Goal: Task Accomplishment & Management: Manage account settings

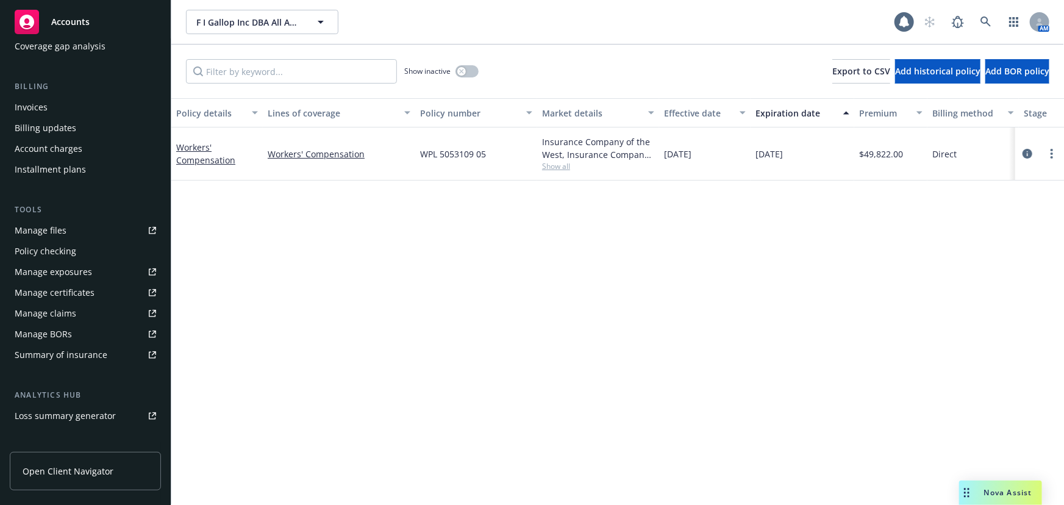
scroll to position [310, 0]
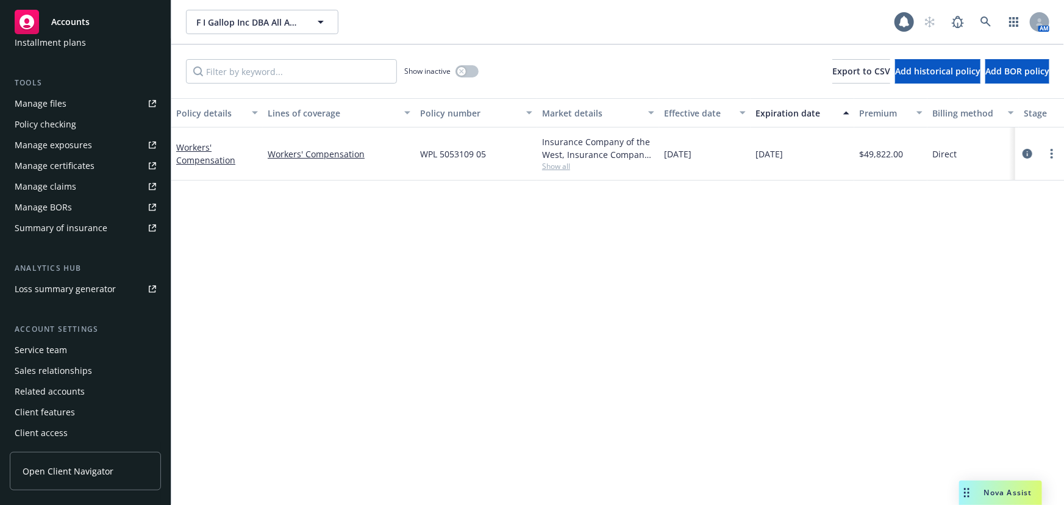
click at [71, 162] on div "Manage certificates" at bounding box center [55, 166] width 80 height 20
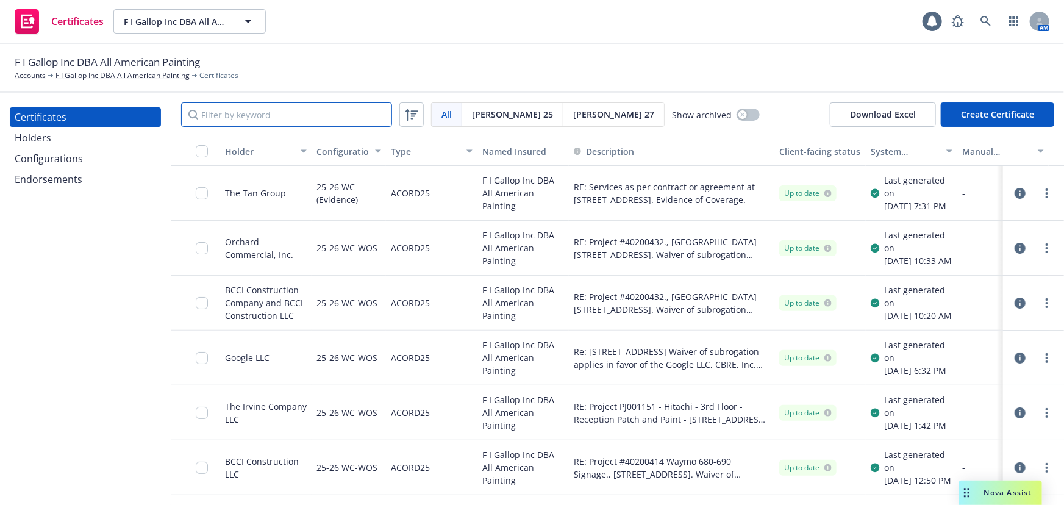
click at [249, 115] on input "Filter by keyword" at bounding box center [286, 114] width 211 height 24
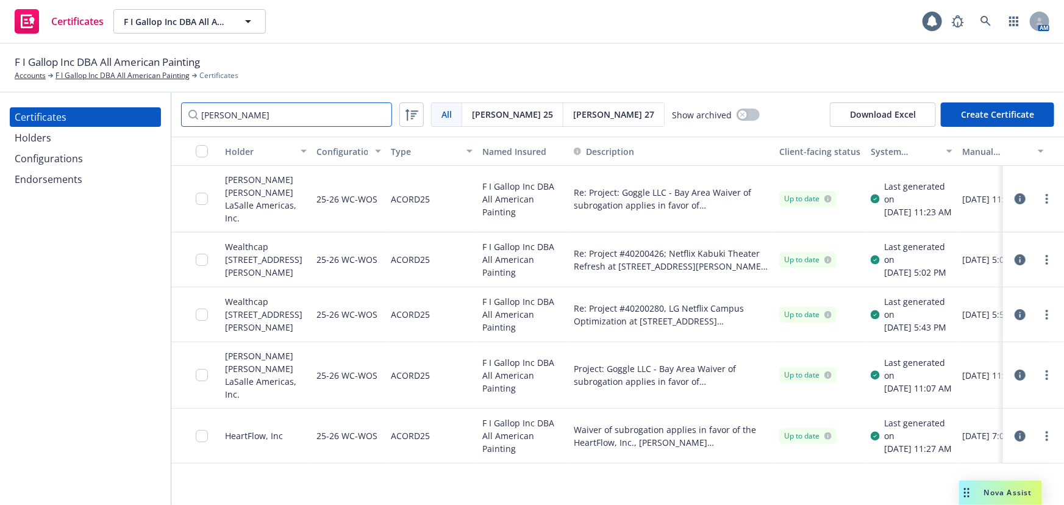
scroll to position [1, 0]
drag, startPoint x: 259, startPoint y: 111, endPoint x: 101, endPoint y: 97, distance: 158.5
click at [93, 98] on div "Certificates Holders Configurations Endorsements jones All All Acord 25 Acord 2…" at bounding box center [532, 299] width 1064 height 412
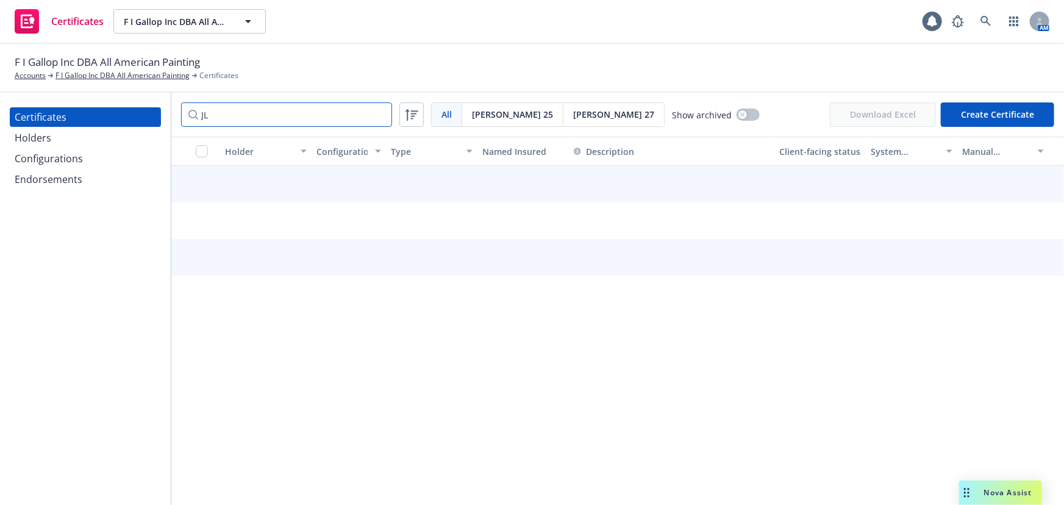
scroll to position [0, 0]
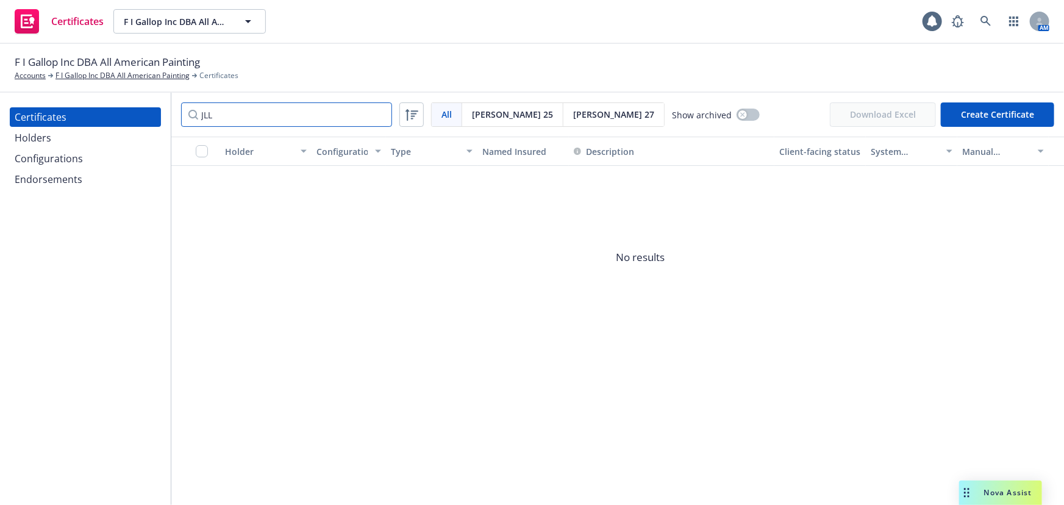
drag, startPoint x: 238, startPoint y: 120, endPoint x: 87, endPoint y: 87, distance: 155.4
click at [83, 100] on div "Certificates Holders Configurations Endorsements JLL All All Acord 25 Acord 27 …" at bounding box center [532, 299] width 1064 height 412
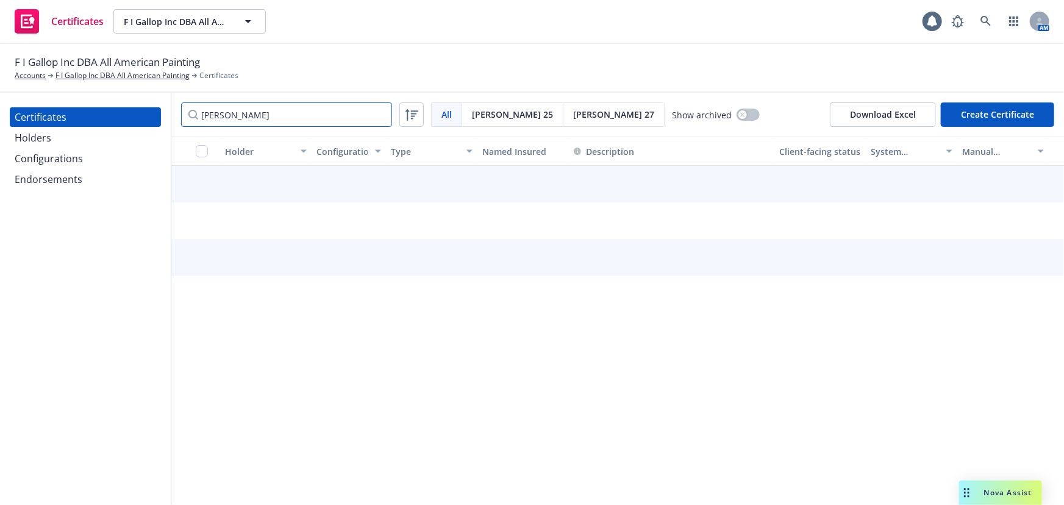
type input "jones"
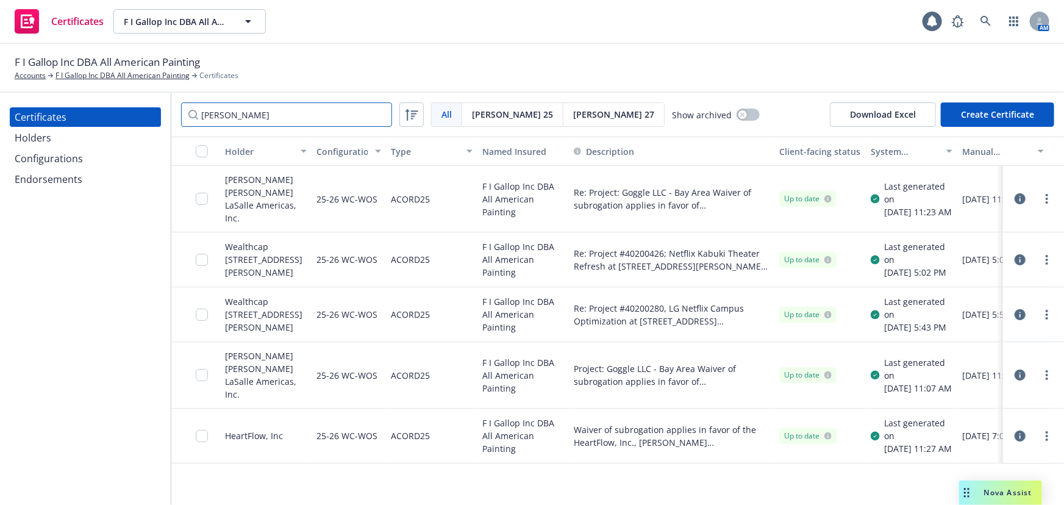
scroll to position [1, 0]
click at [737, 118] on button "button" at bounding box center [748, 115] width 23 height 12
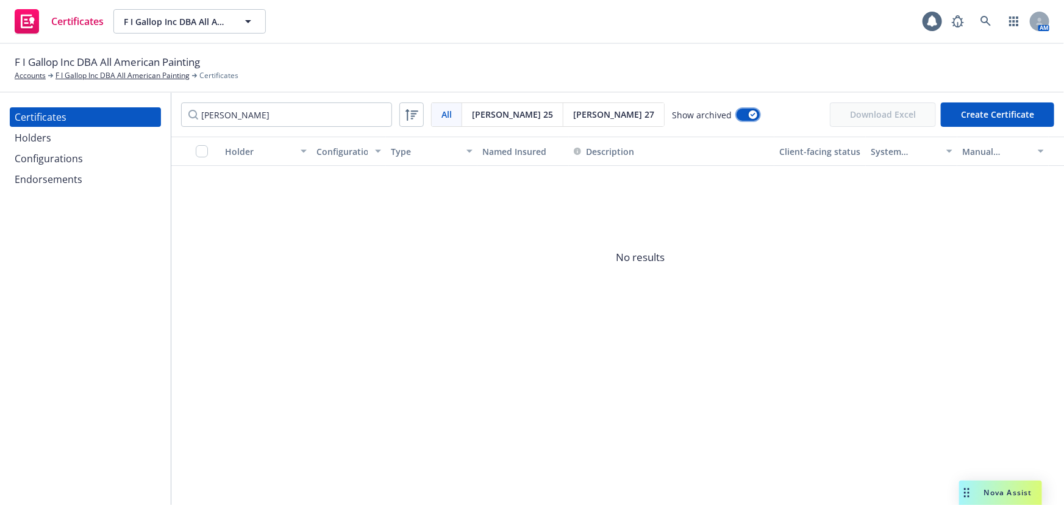
click at [737, 119] on button "button" at bounding box center [748, 115] width 23 height 12
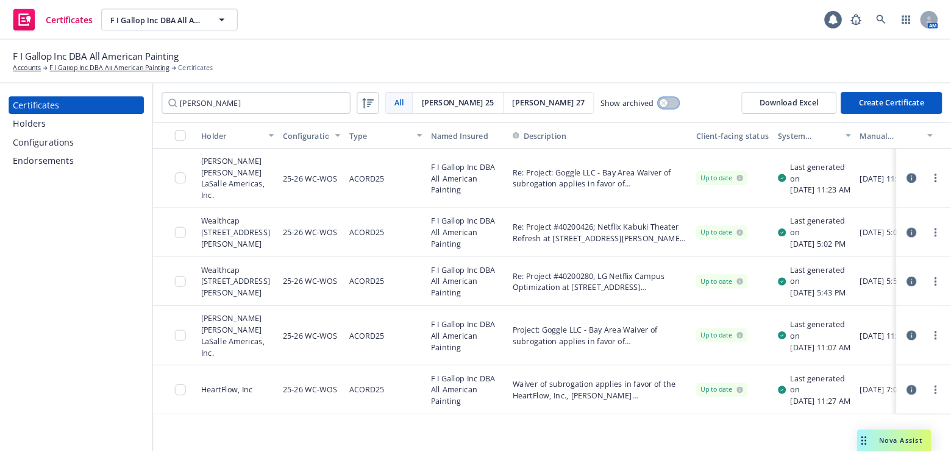
scroll to position [1, 0]
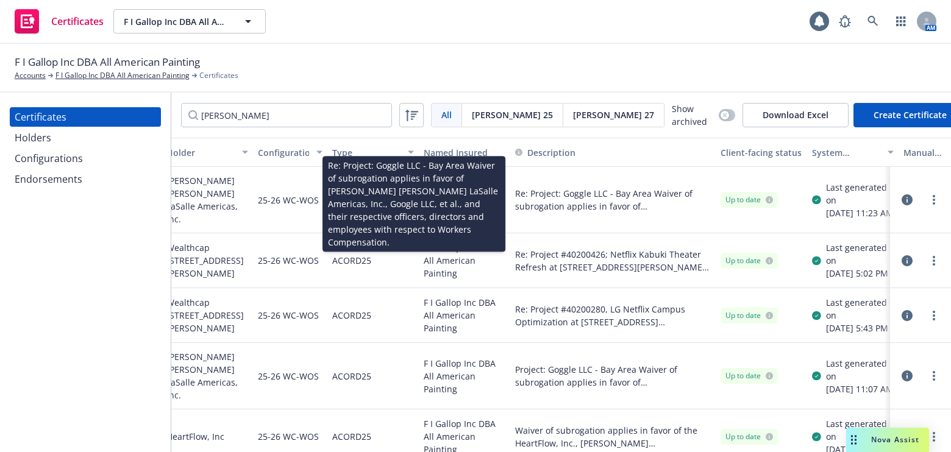
drag, startPoint x: 821, startPoint y: 196, endPoint x: 851, endPoint y: 196, distance: 29.3
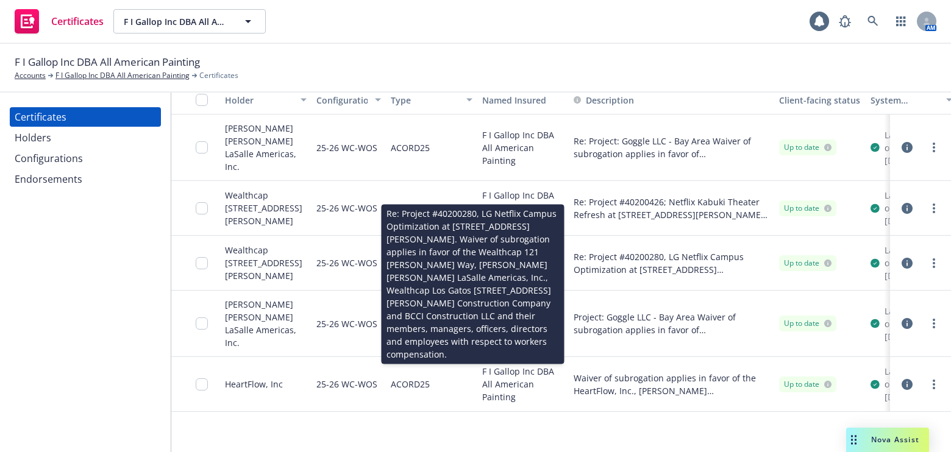
drag, startPoint x: 651, startPoint y: 262, endPoint x: 530, endPoint y: 290, distance: 124.1
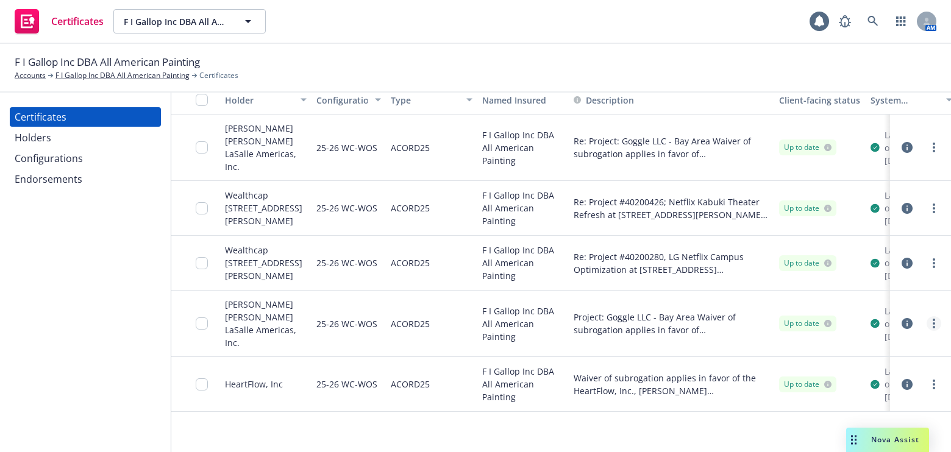
click at [927, 331] on link "more" at bounding box center [934, 323] width 15 height 15
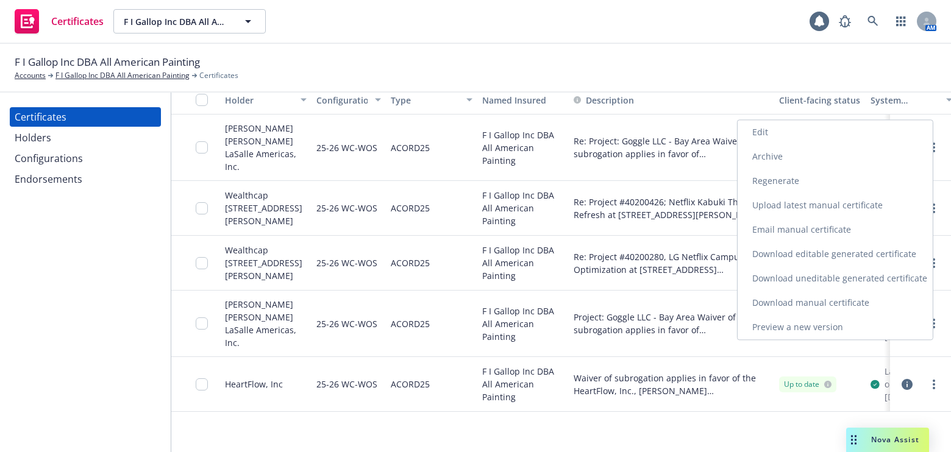
click at [765, 160] on link "Archive" at bounding box center [835, 157] width 195 height 24
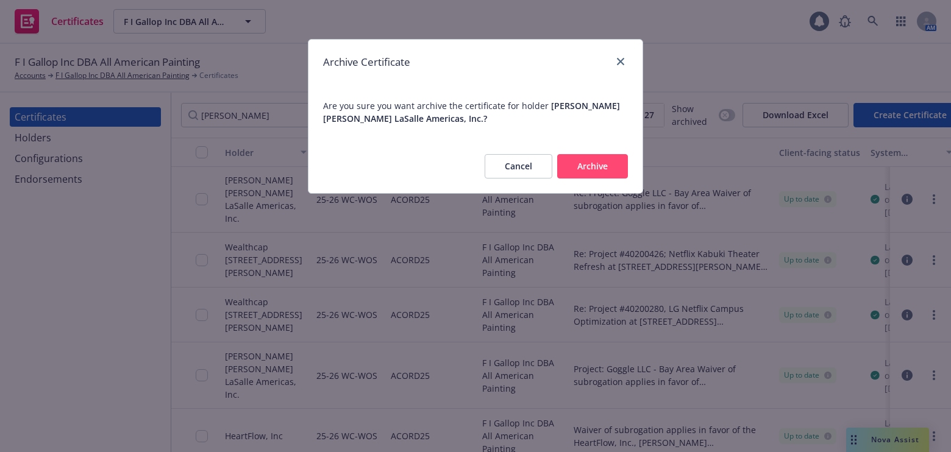
click at [593, 165] on button "Archive" at bounding box center [592, 166] width 71 height 24
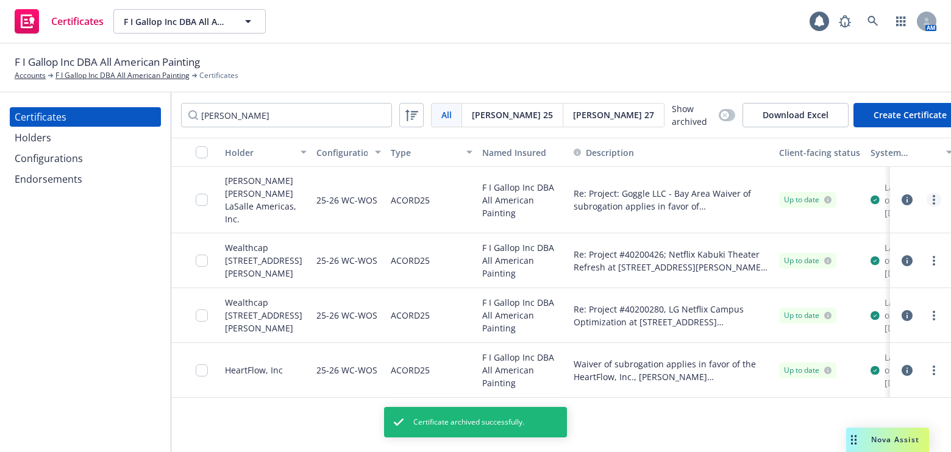
click at [935, 201] on icon "more" at bounding box center [934, 200] width 2 height 10
click at [812, 366] on link "Download uneditable generated certificate" at bounding box center [843, 370] width 195 height 24
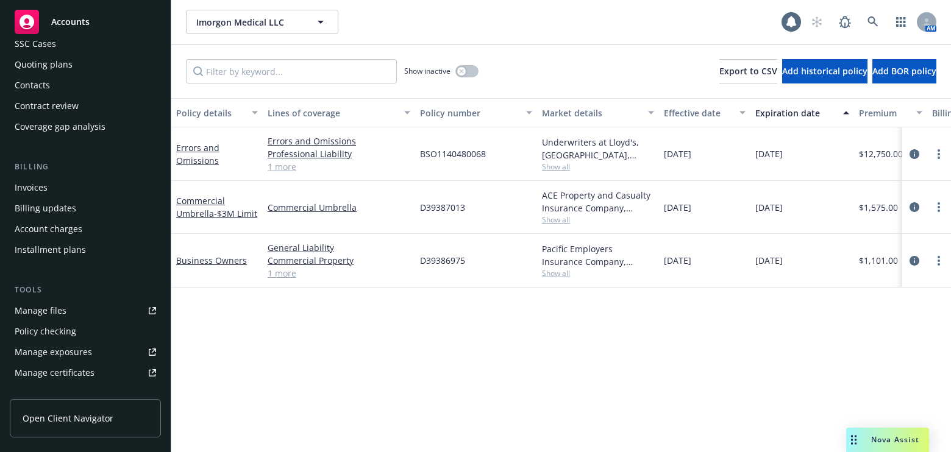
scroll to position [221, 0]
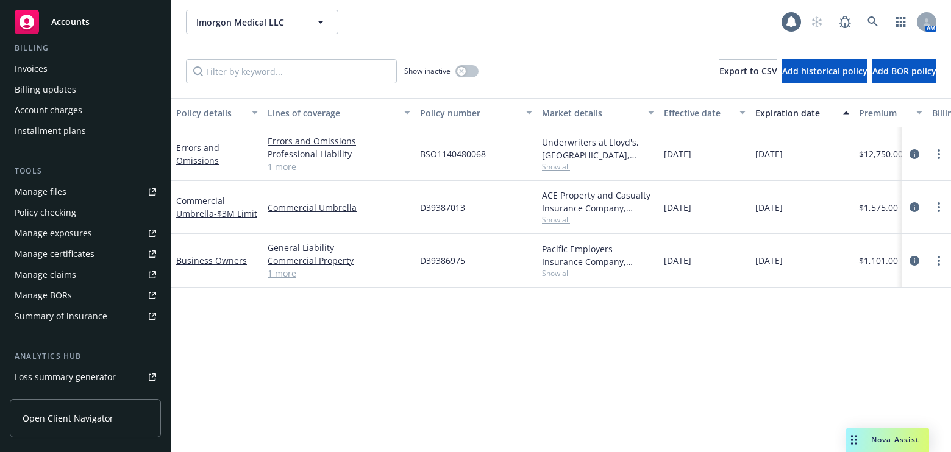
click at [73, 245] on div "Manage certificates" at bounding box center [55, 255] width 80 height 20
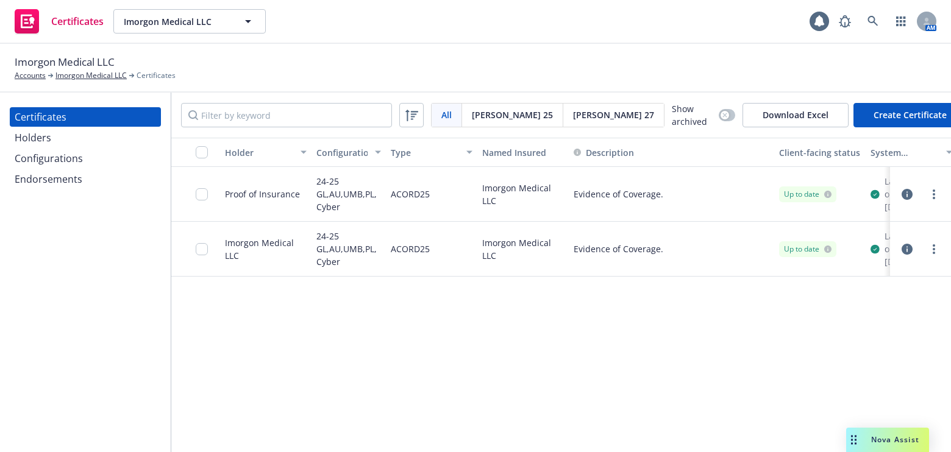
click at [12, 340] on div "Certificates Holders Configurations Endorsements" at bounding box center [85, 273] width 171 height 360
click at [930, 262] on div at bounding box center [920, 249] width 51 height 24
click at [928, 257] on link "more" at bounding box center [934, 249] width 15 height 15
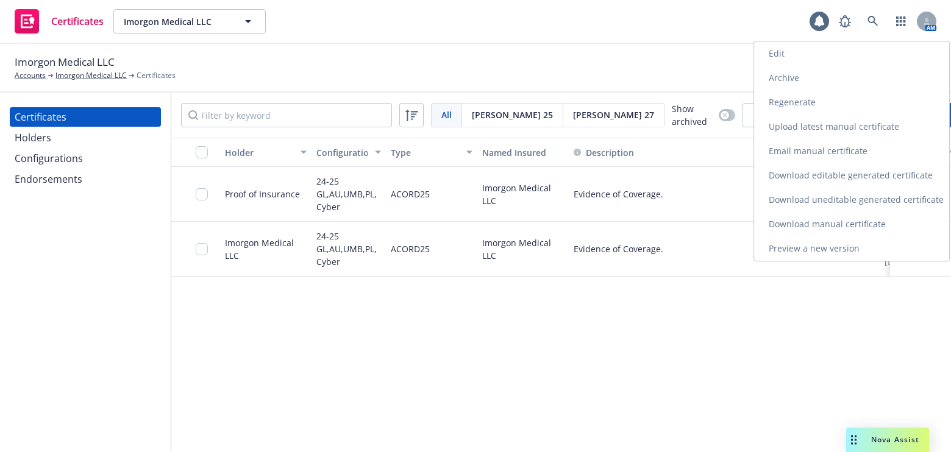
click at [790, 80] on link "Archive" at bounding box center [851, 78] width 195 height 24
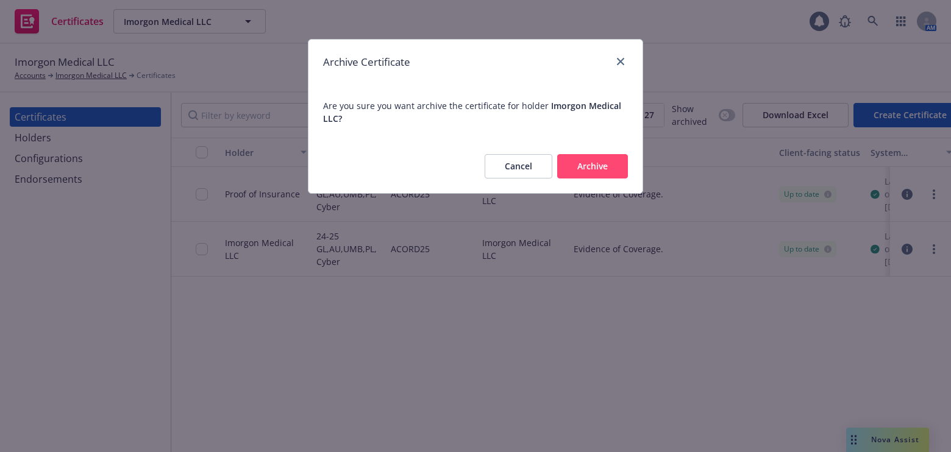
click at [614, 154] on button "Archive" at bounding box center [592, 166] width 71 height 24
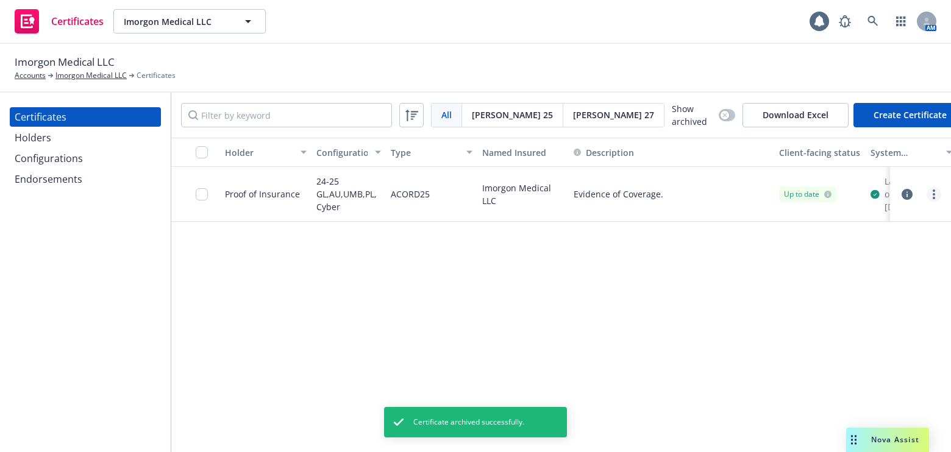
click at [935, 199] on circle "more" at bounding box center [934, 198] width 2 height 2
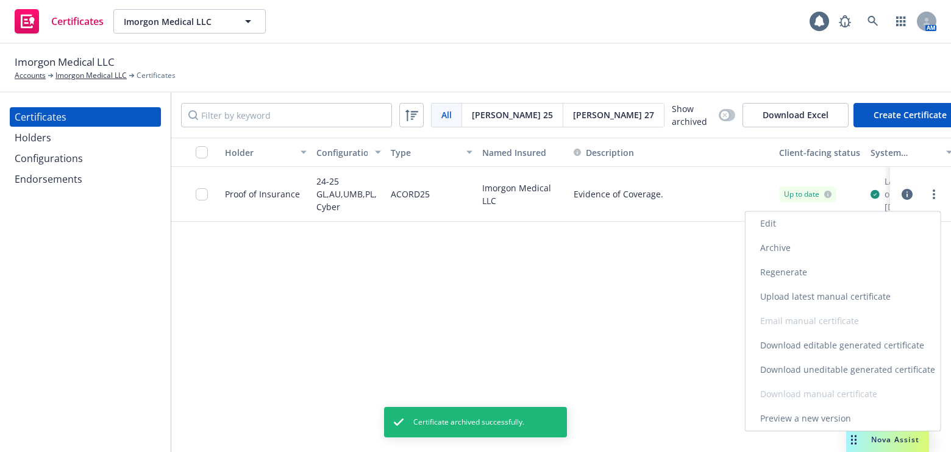
click at [811, 224] on link "Edit" at bounding box center [843, 224] width 195 height 24
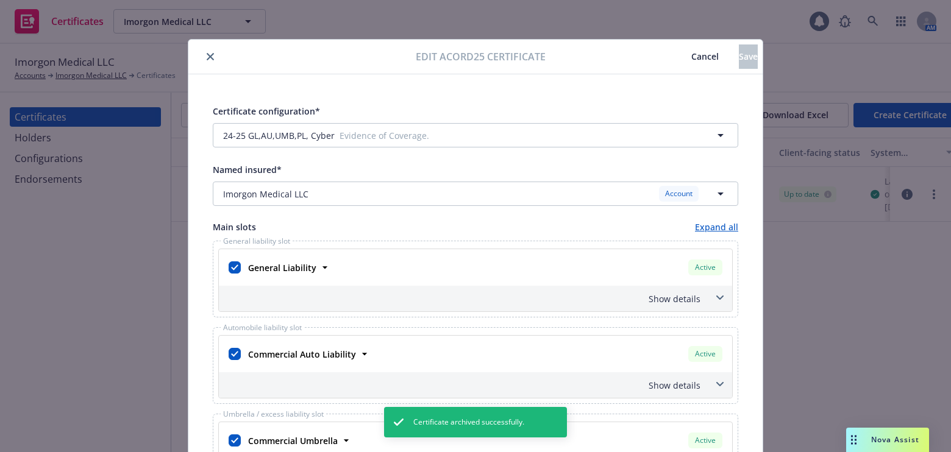
scroll to position [277, 0]
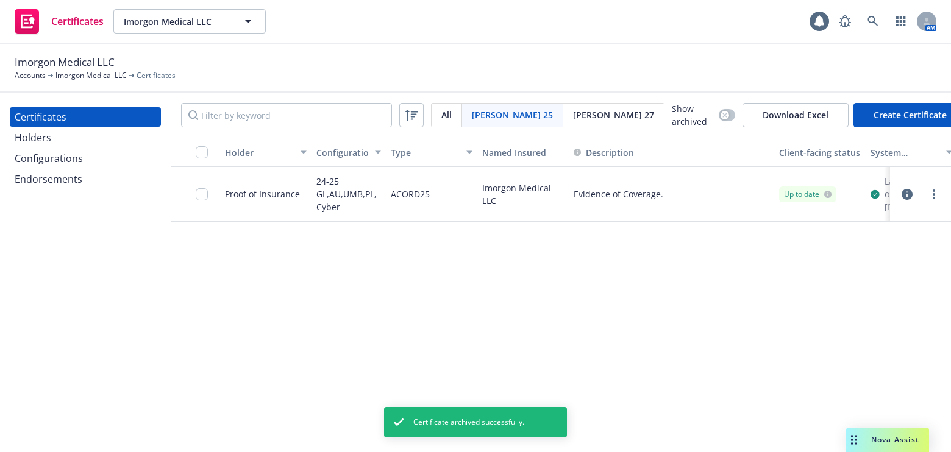
click at [872, 437] on span "Nova Assist" at bounding box center [895, 440] width 48 height 10
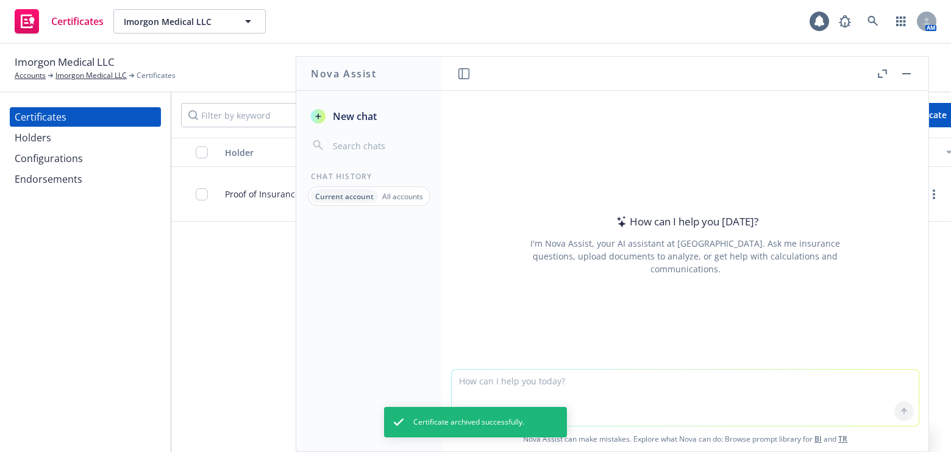
click at [355, 112] on span "New chat" at bounding box center [353, 116] width 46 height 15
click at [902, 77] on button "button" at bounding box center [906, 73] width 15 height 15
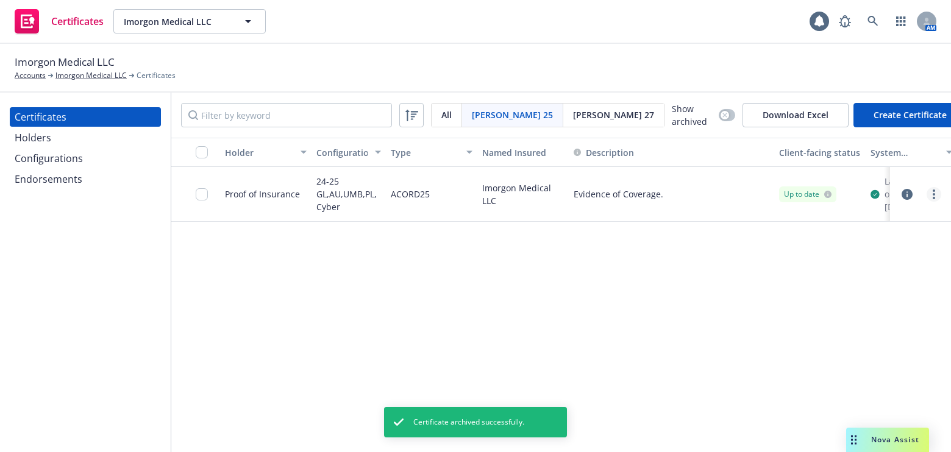
click at [939, 199] on link "more" at bounding box center [934, 194] width 15 height 15
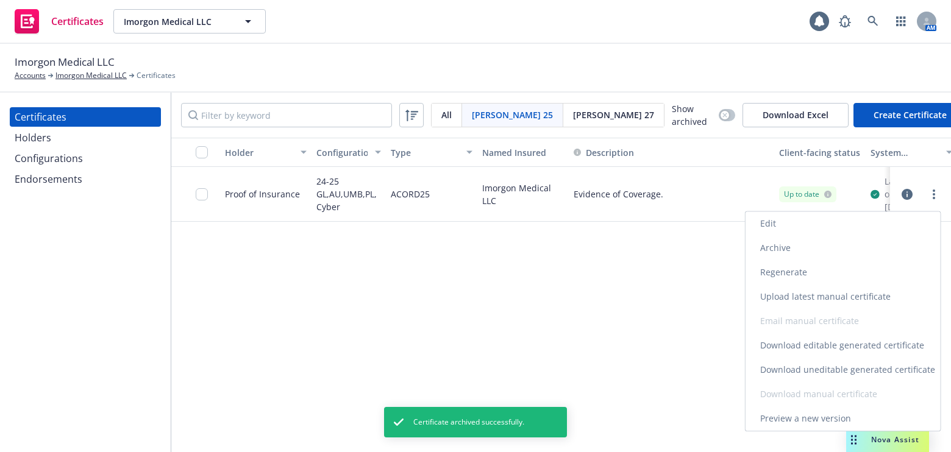
click at [815, 218] on link "Edit" at bounding box center [843, 224] width 195 height 24
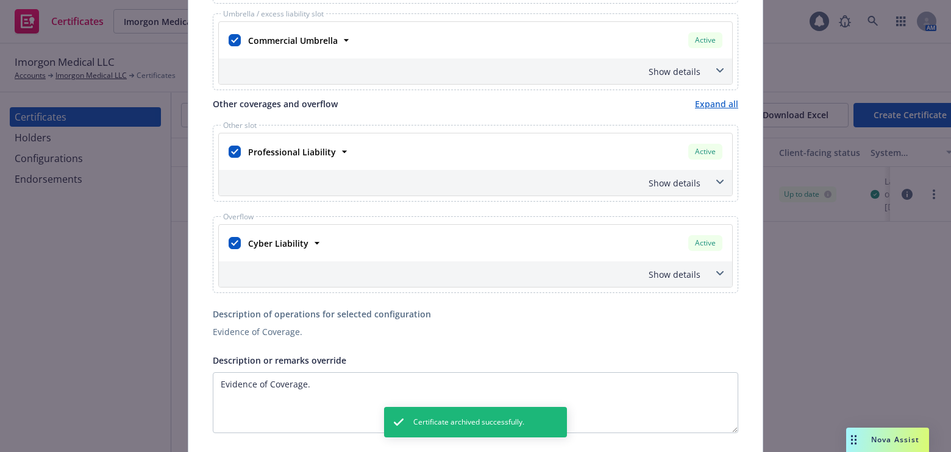
scroll to position [499, 0]
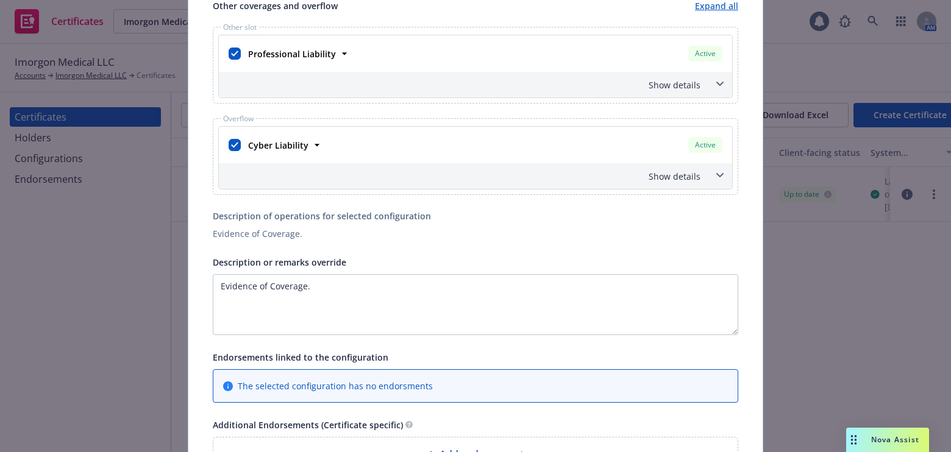
click at [644, 85] on div "Show details" at bounding box center [460, 85] width 479 height 13
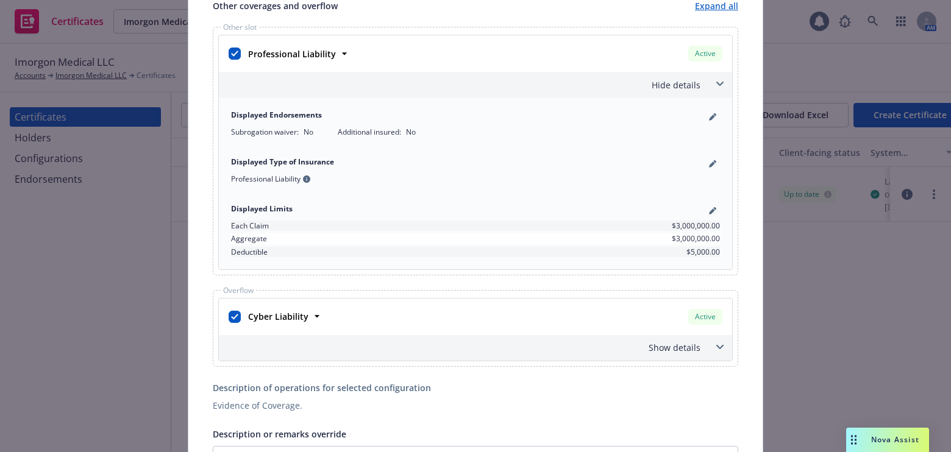
click at [651, 341] on div "Show details" at bounding box center [460, 347] width 479 height 13
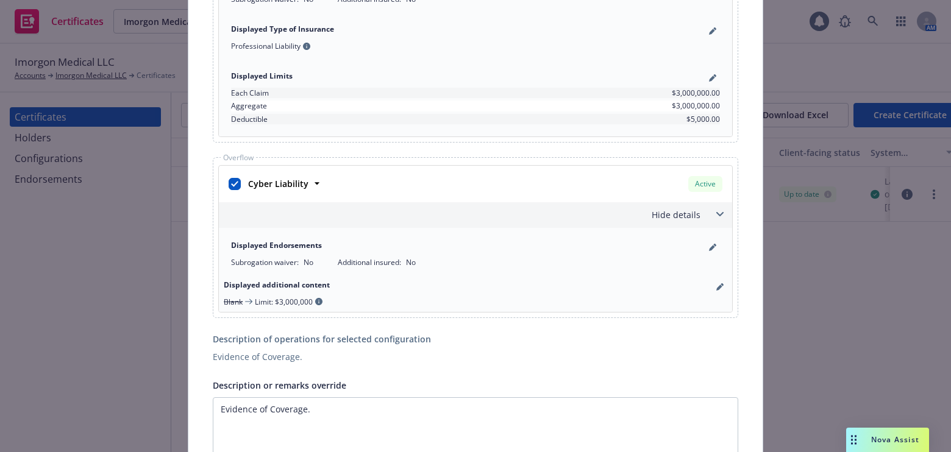
scroll to position [0, 0]
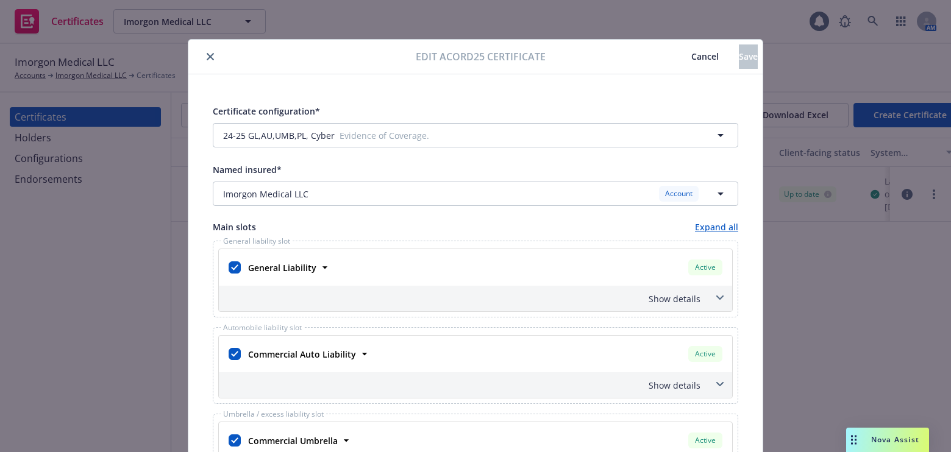
drag, startPoint x: 450, startPoint y: 102, endPoint x: 482, endPoint y: 108, distance: 32.3
click at [270, 139] on div "24-25 GL,AU,UMB,PL, Cyber Evidence of Coverage." at bounding box center [476, 135] width 526 height 24
click at [208, 55] on icon "close" at bounding box center [210, 56] width 7 height 7
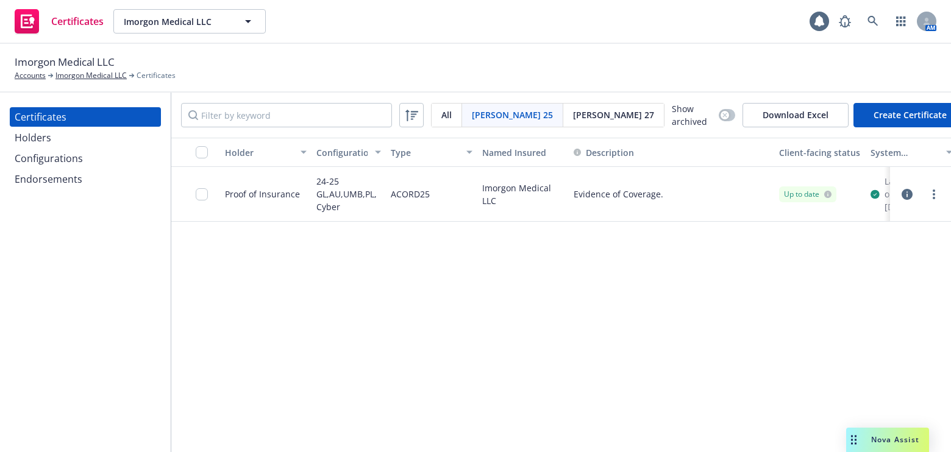
click at [89, 154] on div "Configurations" at bounding box center [85, 159] width 141 height 20
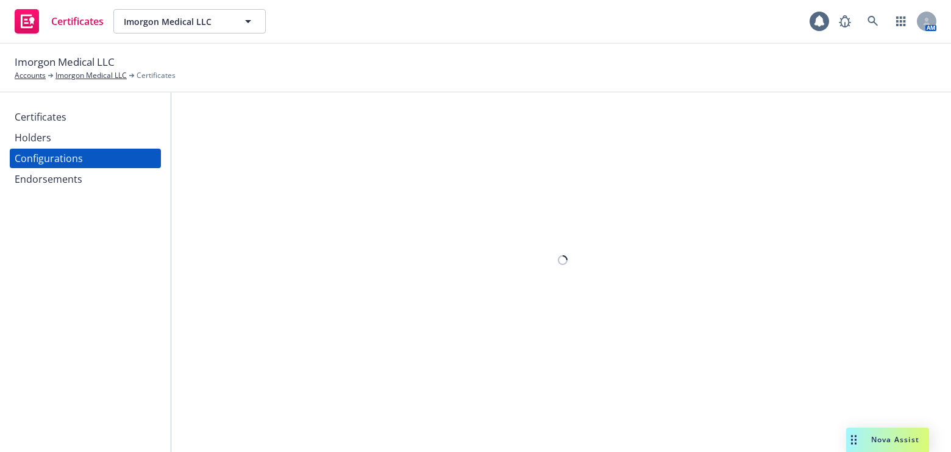
click at [66, 137] on div "Holders" at bounding box center [85, 138] width 141 height 20
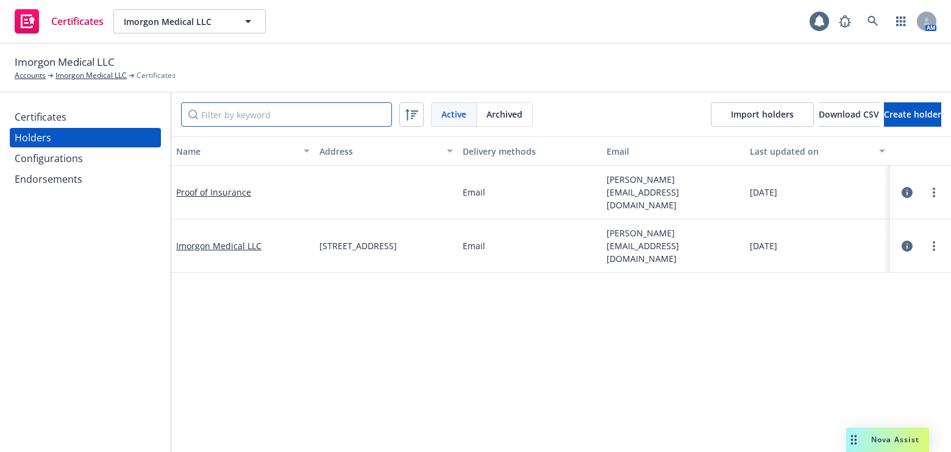
click at [282, 105] on input "Filter by keyword" at bounding box center [286, 114] width 211 height 24
click at [928, 189] on link "more" at bounding box center [934, 192] width 15 height 15
click at [859, 204] on link "Edit" at bounding box center [865, 215] width 134 height 24
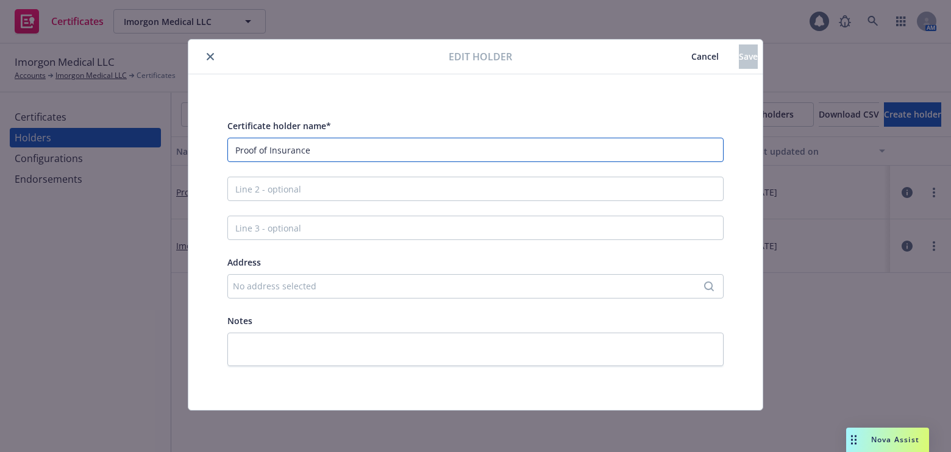
drag, startPoint x: 291, startPoint y: 148, endPoint x: 113, endPoint y: 140, distance: 177.6
click at [124, 142] on div "Edit holder Cancel Save Certificate holder name* Proof of Insurance Address No …" at bounding box center [475, 226] width 951 height 452
paste input "Evidence of Coverage"
type input "Evidence of Coverage"
click at [739, 49] on button "Save" at bounding box center [748, 57] width 19 height 24
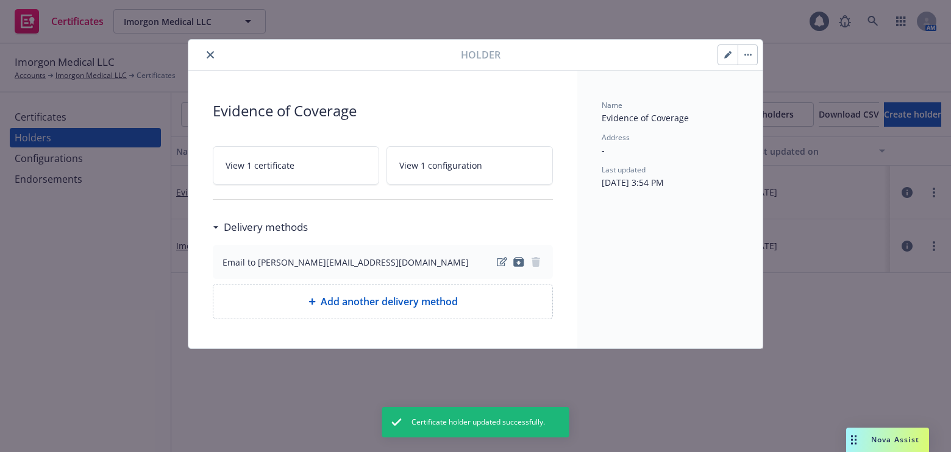
click at [212, 48] on button "close" at bounding box center [210, 55] width 15 height 15
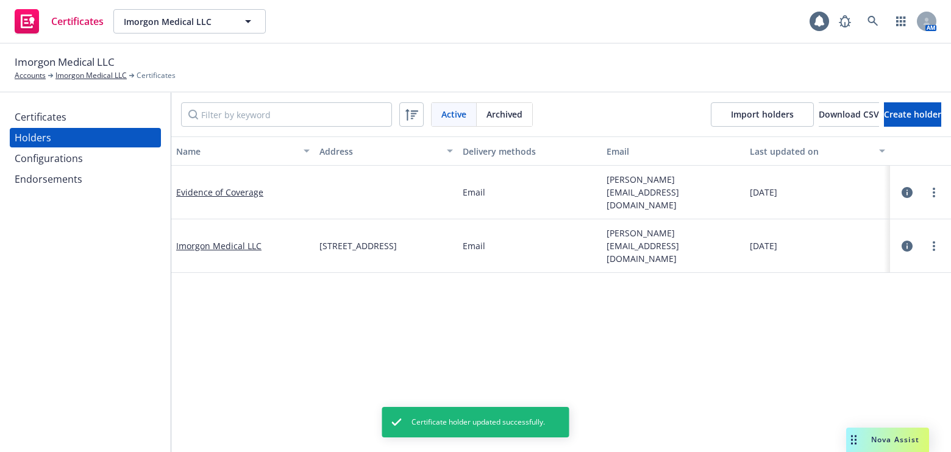
click at [55, 163] on div "Configurations" at bounding box center [49, 159] width 68 height 20
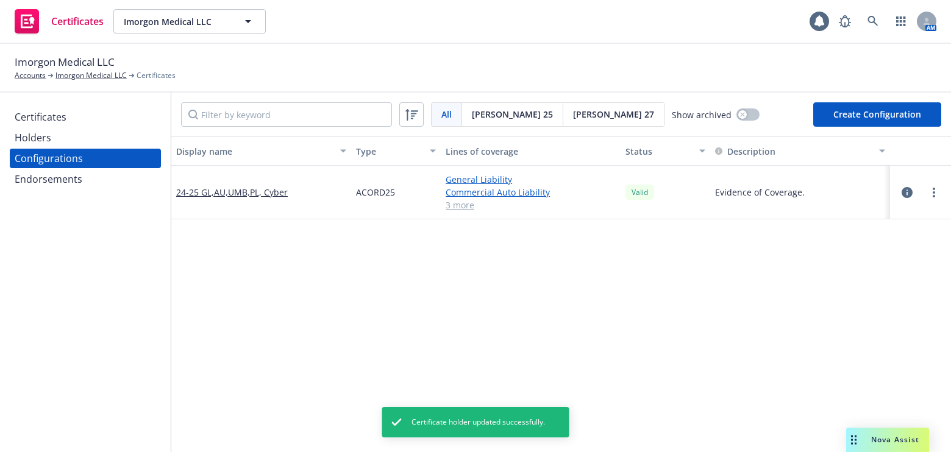
click at [105, 111] on div "Certificates" at bounding box center [85, 117] width 141 height 20
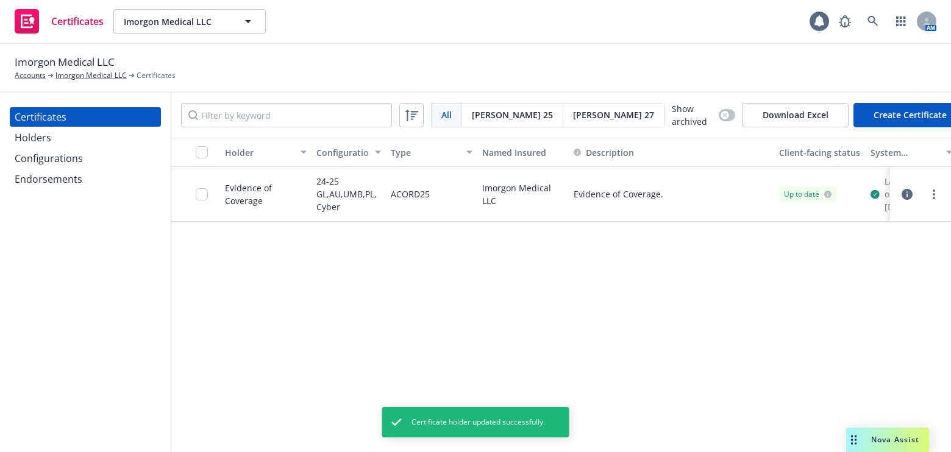
click at [924, 198] on div at bounding box center [920, 194] width 41 height 15
click at [927, 198] on link "more" at bounding box center [934, 194] width 15 height 15
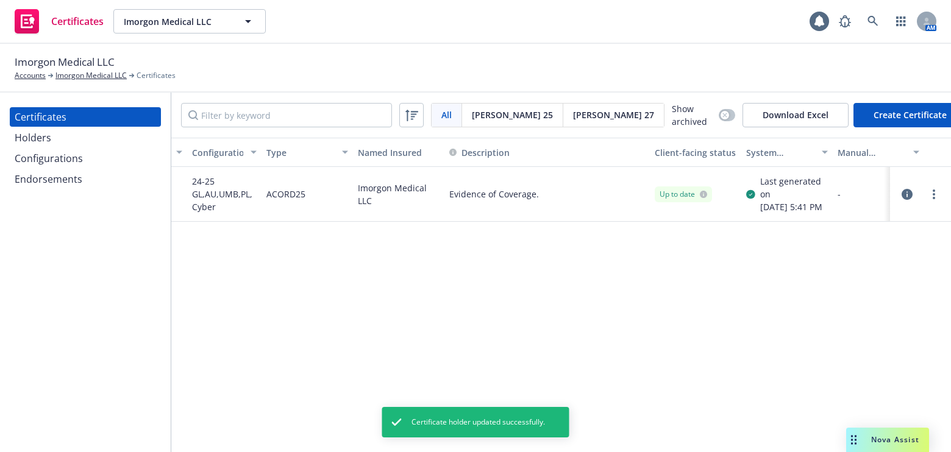
drag, startPoint x: 575, startPoint y: 214, endPoint x: 738, endPoint y: 195, distance: 164.6
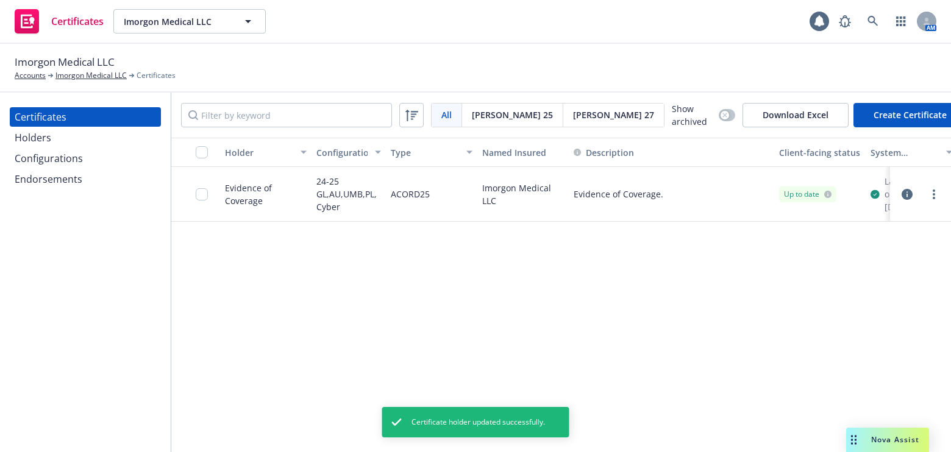
drag, startPoint x: 516, startPoint y: 221, endPoint x: 548, endPoint y: 227, distance: 32.9
click at [937, 199] on link "more" at bounding box center [934, 194] width 15 height 15
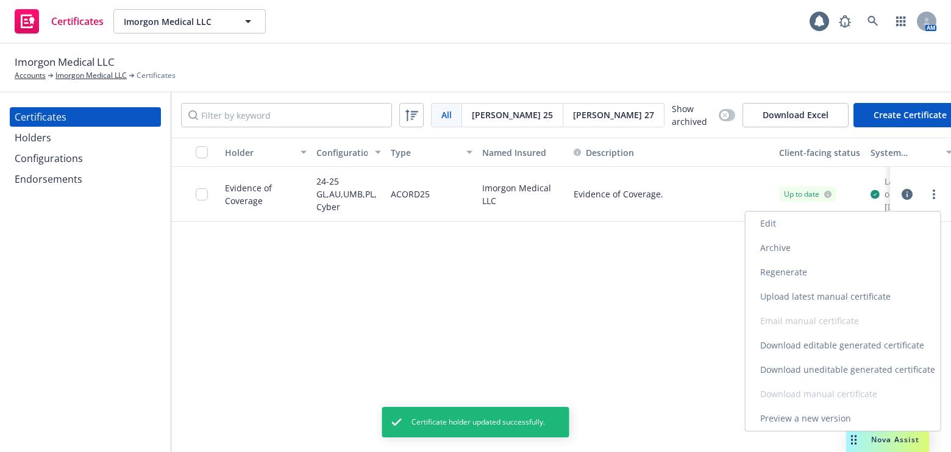
click at [788, 366] on link "Download uneditable generated certificate" at bounding box center [843, 370] width 195 height 24
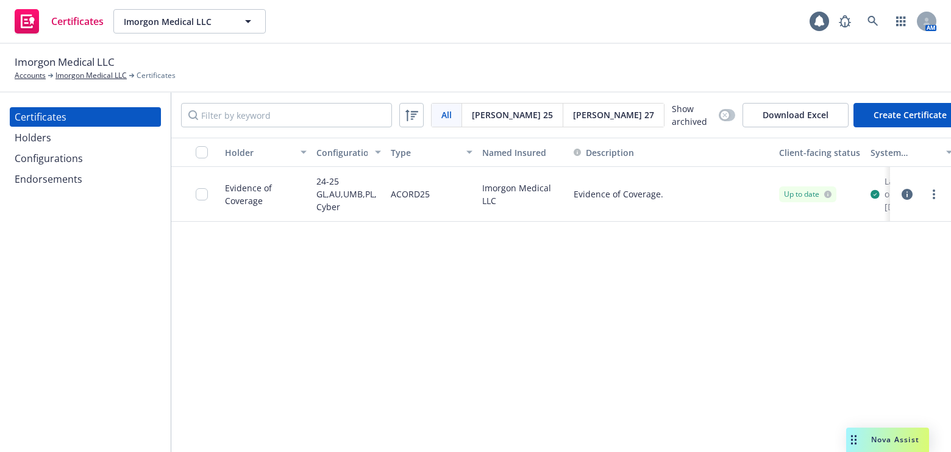
click at [116, 155] on div "Configurations" at bounding box center [85, 159] width 141 height 20
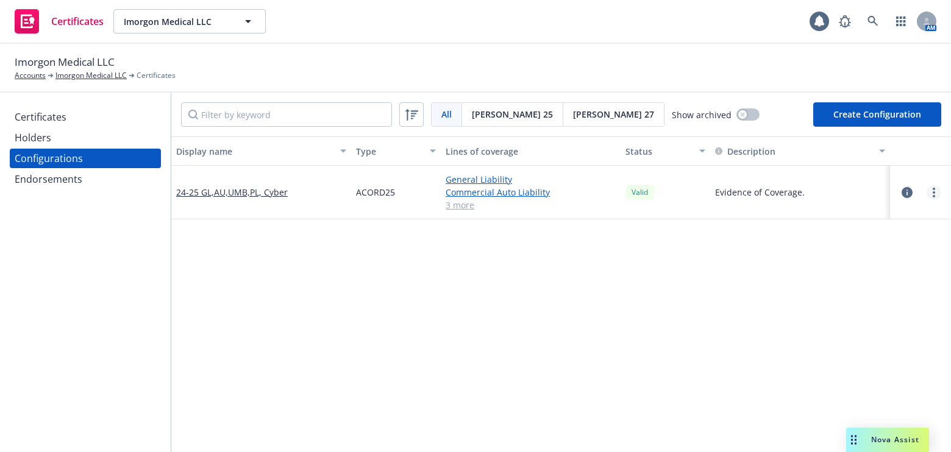
click at [927, 191] on link "more" at bounding box center [934, 192] width 15 height 15
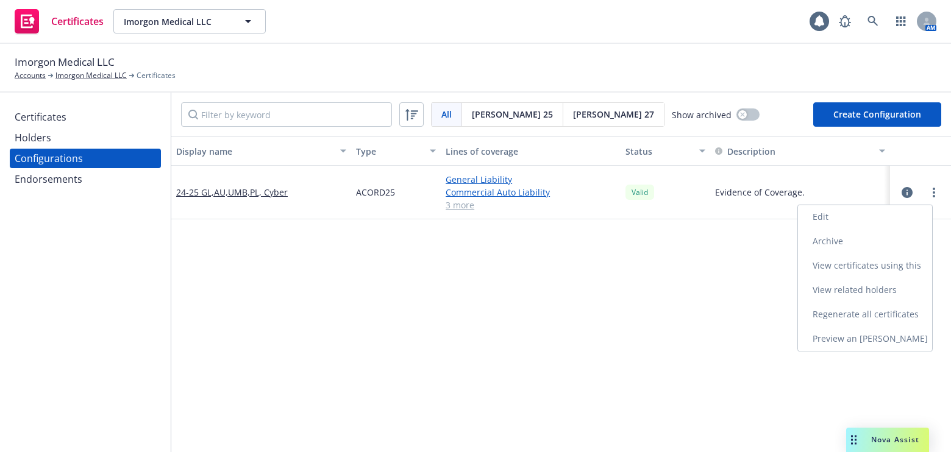
click at [820, 211] on link "Edit" at bounding box center [865, 217] width 134 height 24
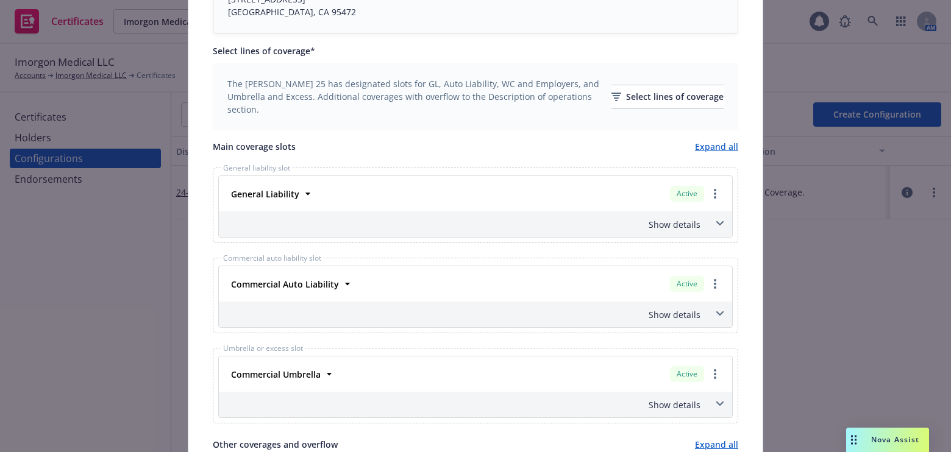
scroll to position [388, 0]
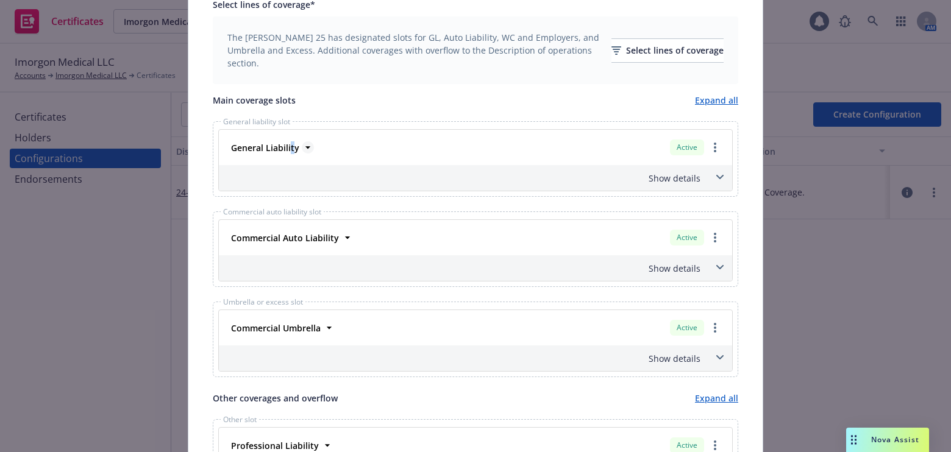
click at [285, 148] on strong "General Liability" at bounding box center [265, 148] width 68 height 12
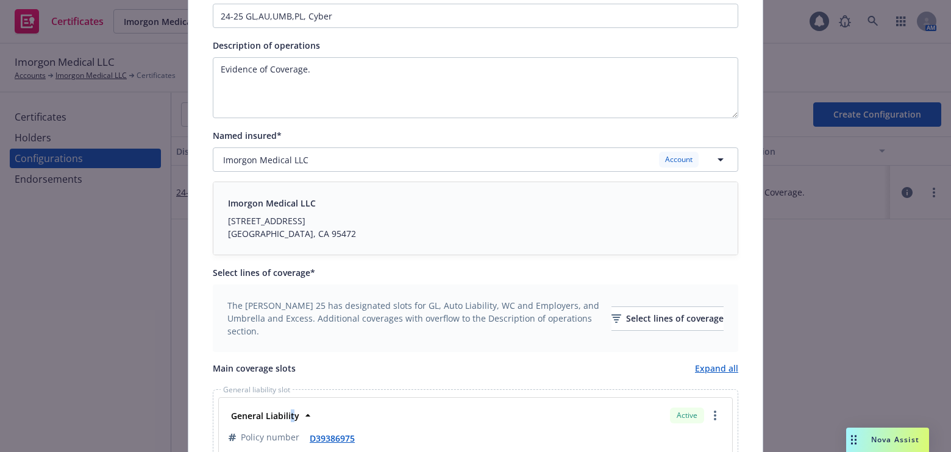
scroll to position [0, 0]
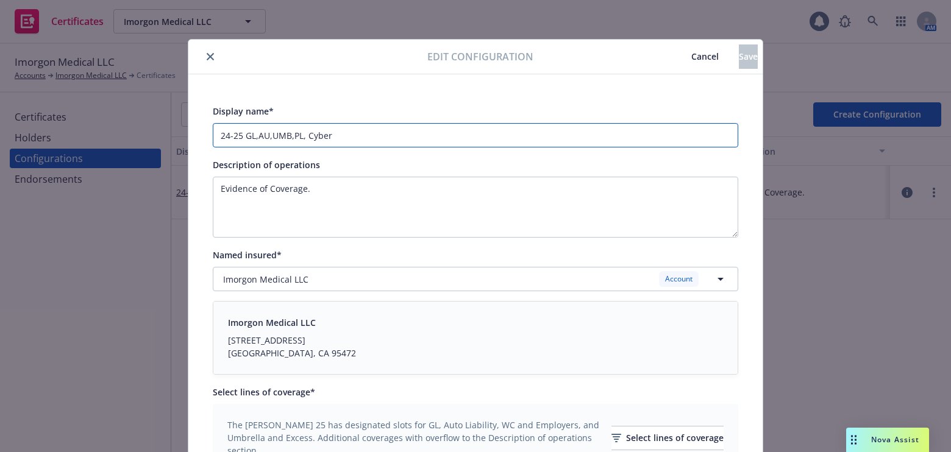
drag, startPoint x: 238, startPoint y: 134, endPoint x: 152, endPoint y: 130, distance: 85.5
click at [154, 130] on div "Edit configuration Cancel Save Display name* 24-25 GL,AU,UMB,PL, Cyber Descript…" at bounding box center [475, 226] width 951 height 452
drag, startPoint x: 352, startPoint y: 131, endPoint x: 243, endPoint y: 130, distance: 108.5
click at [243, 130] on input "25-26 GL,AU,UMB,PL, Cyber" at bounding box center [476, 135] width 526 height 24
type input "25-26 GL,AU,UMB,PL, Cyber"
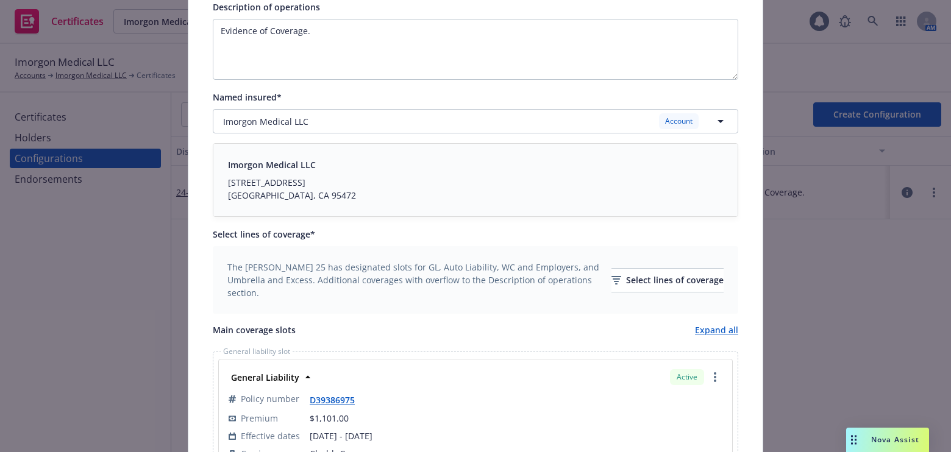
scroll to position [843, 0]
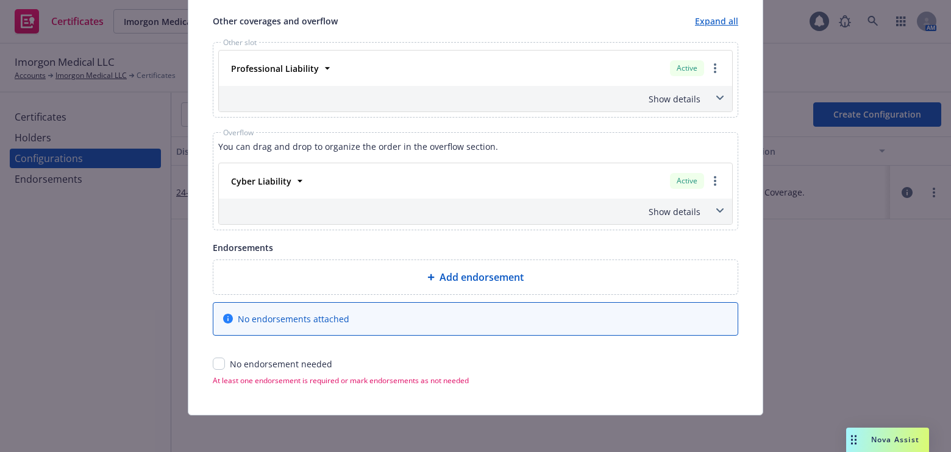
drag, startPoint x: 415, startPoint y: 256, endPoint x: 198, endPoint y: 401, distance: 260.8
click at [216, 361] on input "checkbox" at bounding box center [219, 364] width 12 height 12
checkbox input "true"
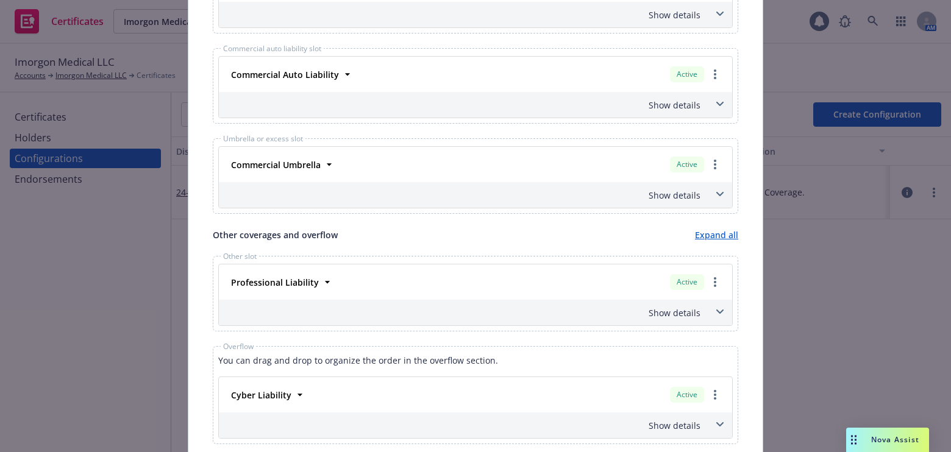
scroll to position [0, 0]
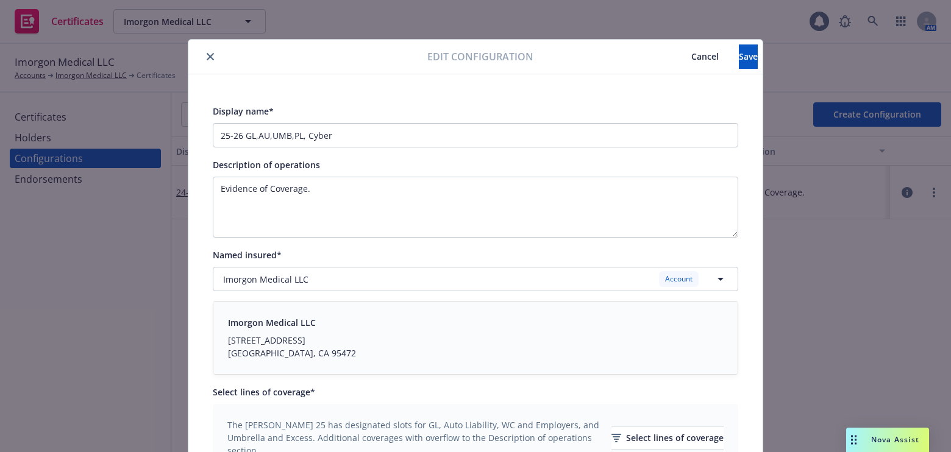
drag, startPoint x: 459, startPoint y: 292, endPoint x: 680, endPoint y: 99, distance: 293.9
click at [739, 63] on button "Save" at bounding box center [748, 57] width 19 height 24
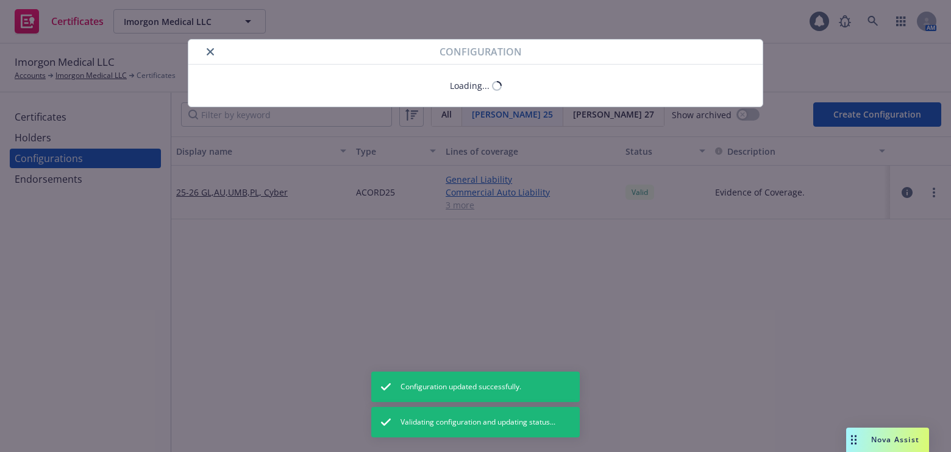
click at [204, 50] on button "close" at bounding box center [210, 52] width 15 height 15
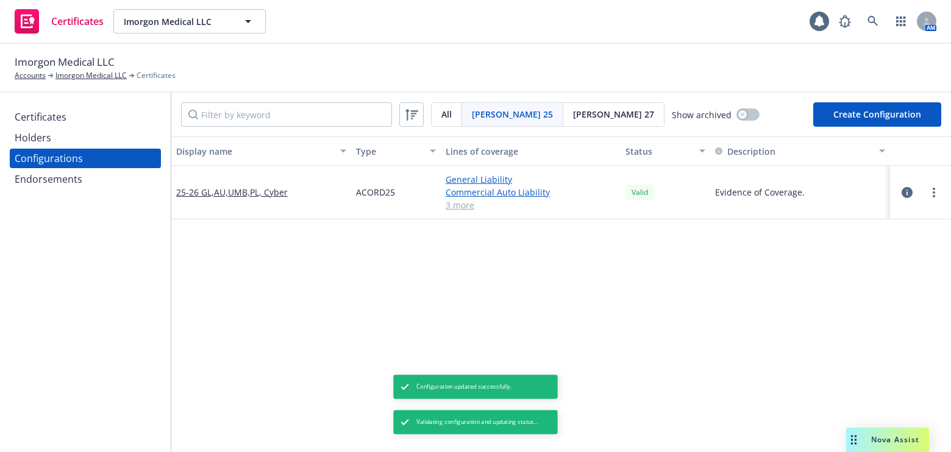
click at [84, 110] on div "Certificates" at bounding box center [85, 117] width 141 height 20
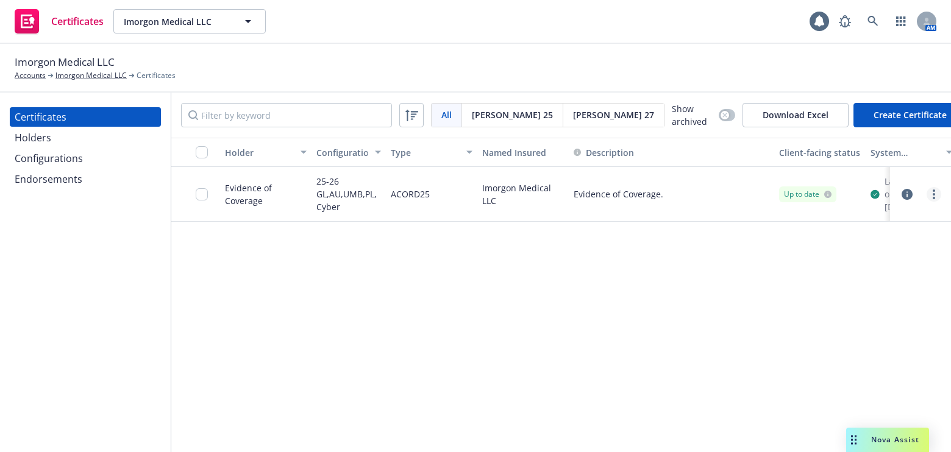
click at [930, 200] on link "more" at bounding box center [934, 194] width 15 height 15
click at [815, 372] on link "Download uneditable generated certificate" at bounding box center [843, 370] width 195 height 24
click at [930, 200] on link "more" at bounding box center [934, 194] width 15 height 15
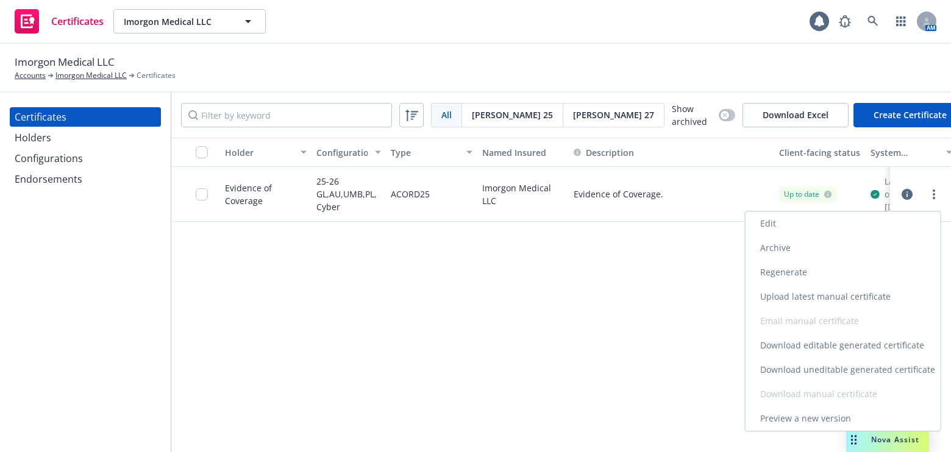
click at [785, 274] on link "Regenerate" at bounding box center [843, 272] width 195 height 24
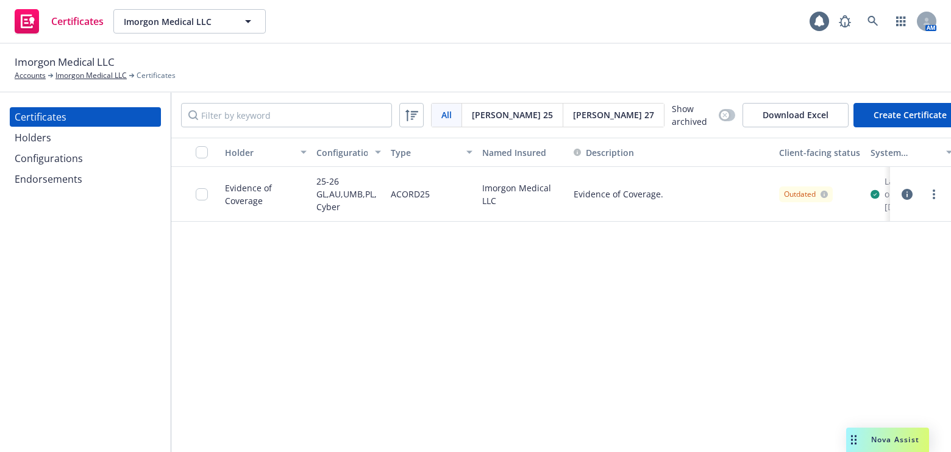
click at [940, 202] on div at bounding box center [934, 194] width 15 height 15
click at [936, 201] on link "more" at bounding box center [934, 194] width 15 height 15
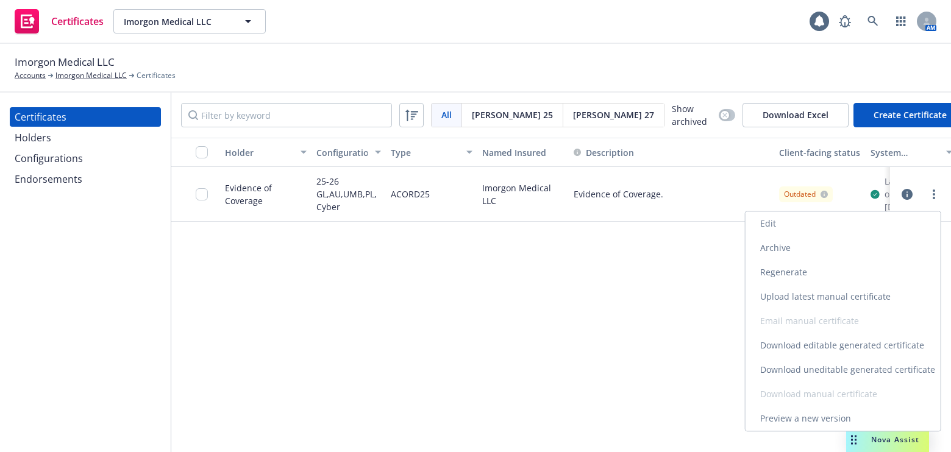
click at [783, 366] on link "Download uneditable generated certificate" at bounding box center [843, 370] width 195 height 24
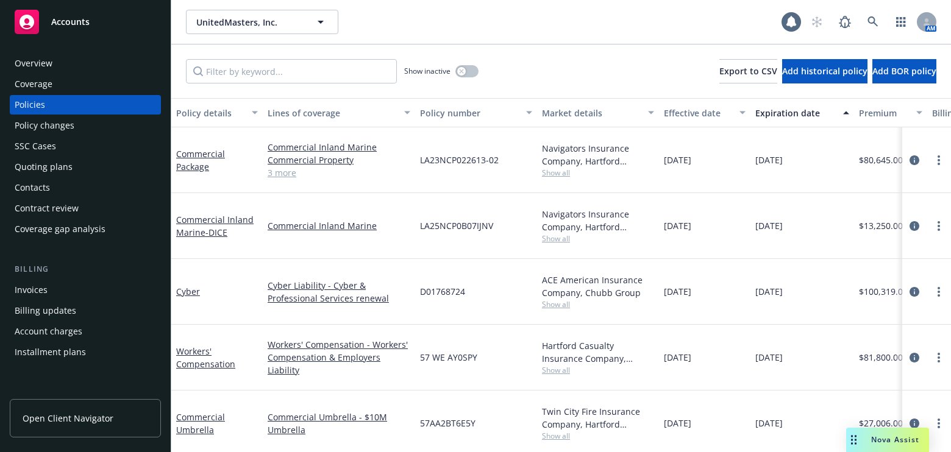
scroll to position [277, 0]
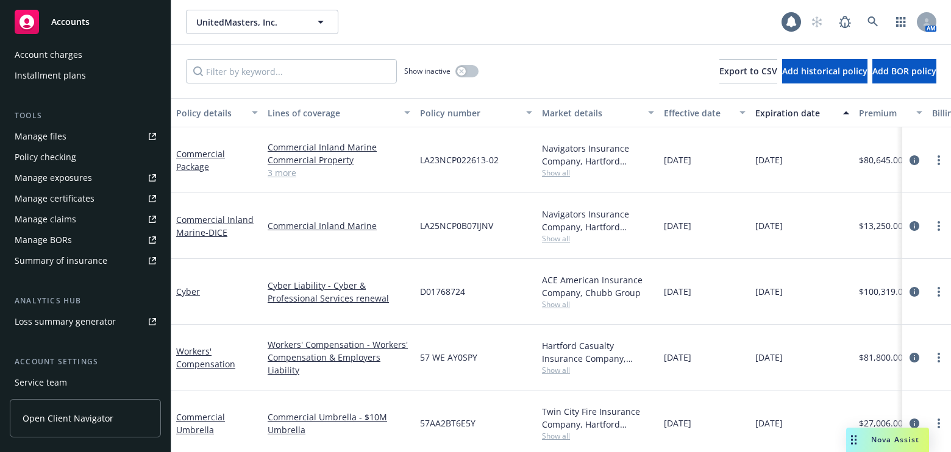
click at [66, 197] on div "Manage certificates" at bounding box center [55, 199] width 80 height 20
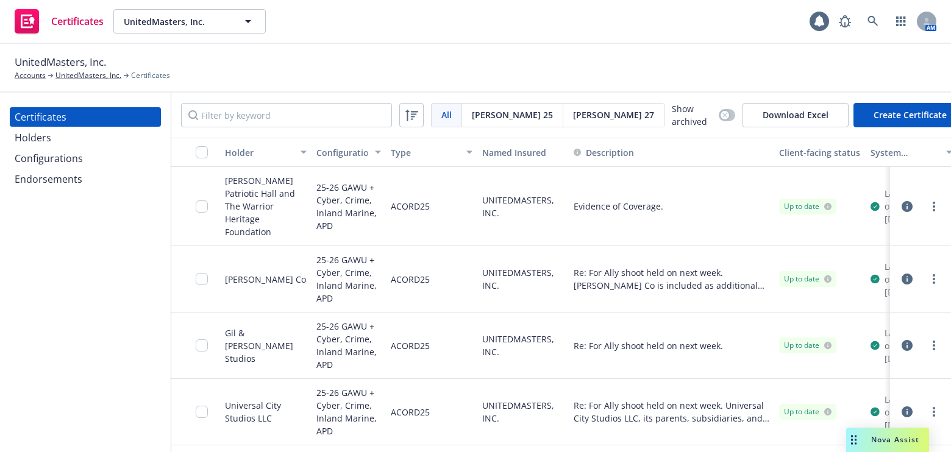
click at [70, 173] on div "Endorsements" at bounding box center [49, 180] width 68 height 20
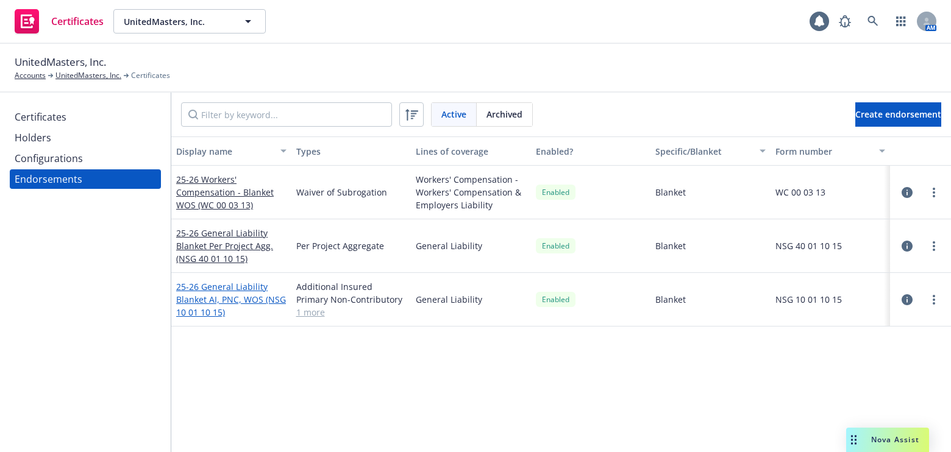
click at [224, 293] on link "25-26 General Liability Blanket AI, PNC, WOS (NSG 10 01 10 15)" at bounding box center [231, 299] width 110 height 37
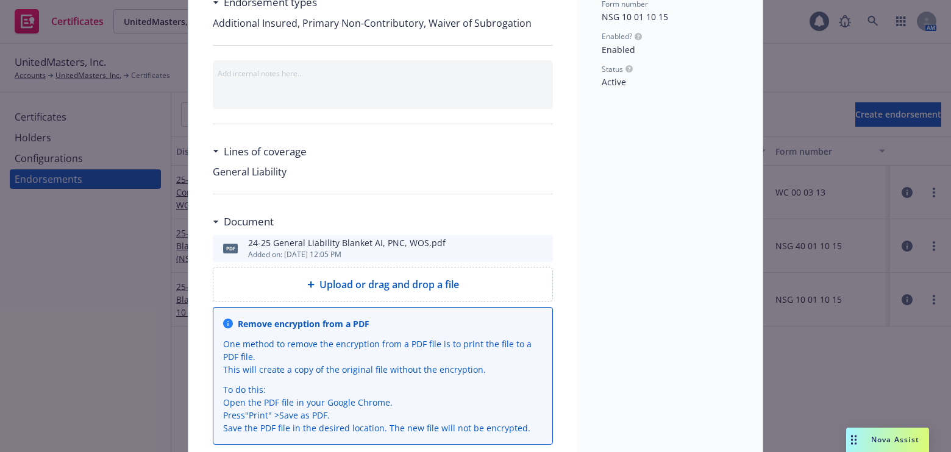
scroll to position [226, 0]
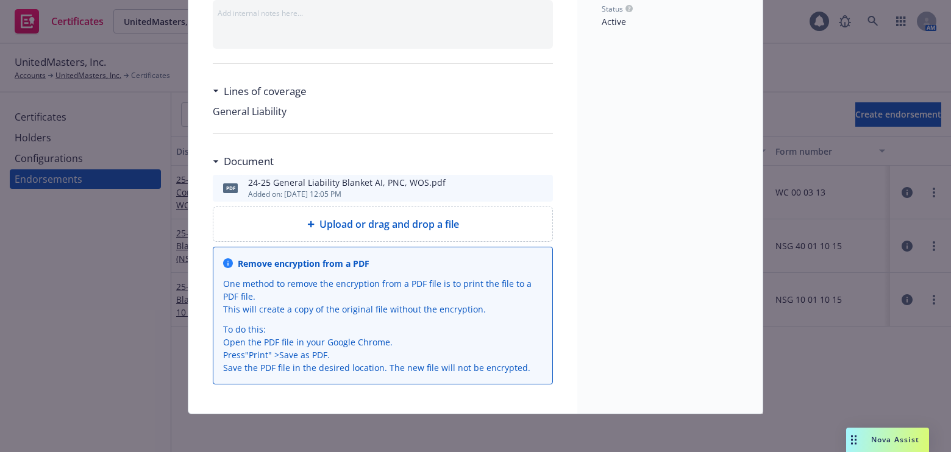
click at [538, 184] on icon "preview file" at bounding box center [541, 188] width 11 height 9
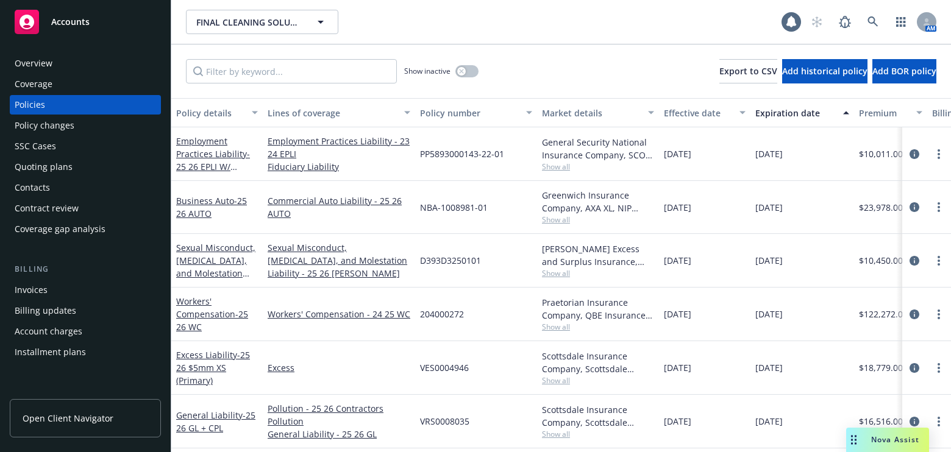
scroll to position [110, 0]
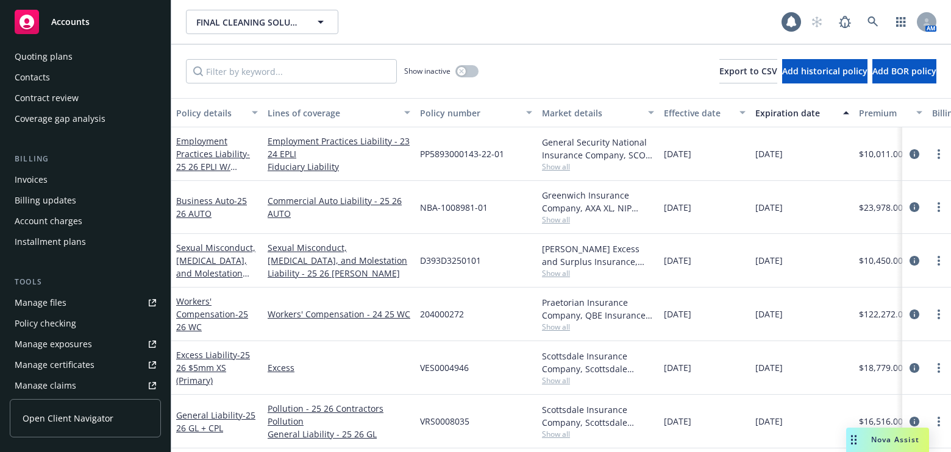
click at [60, 292] on div "Tools Manage files Policy checking Manage exposures Manage certificates Manage …" at bounding box center [85, 356] width 151 height 161
click at [60, 299] on div "Manage files" at bounding box center [41, 303] width 52 height 20
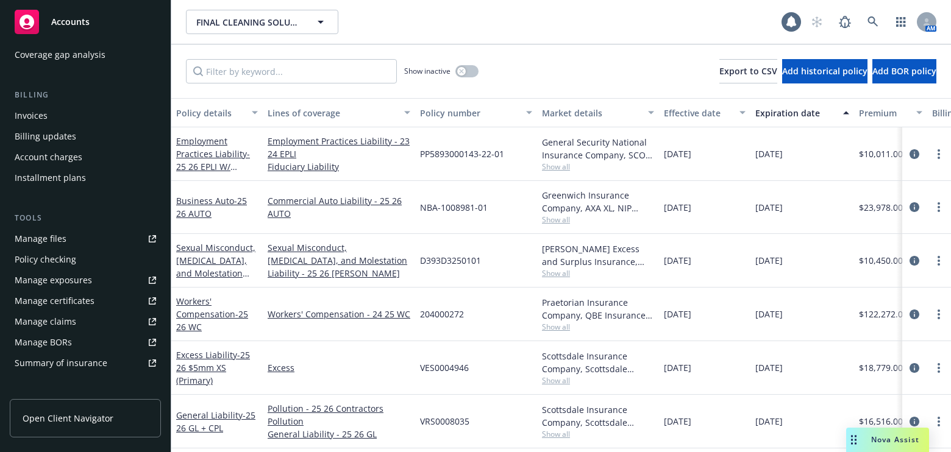
scroll to position [362, 0]
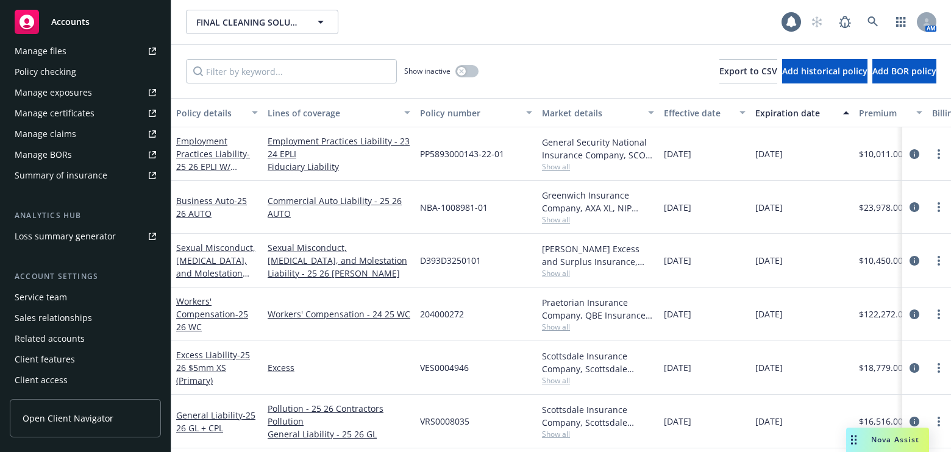
click at [80, 119] on div "Manage certificates" at bounding box center [55, 114] width 80 height 20
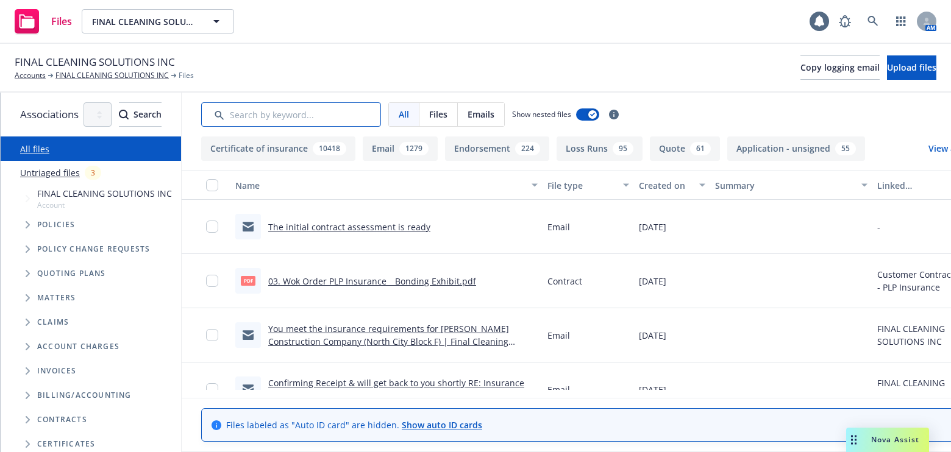
click at [324, 110] on input "Search by keyword..." at bounding box center [291, 114] width 180 height 24
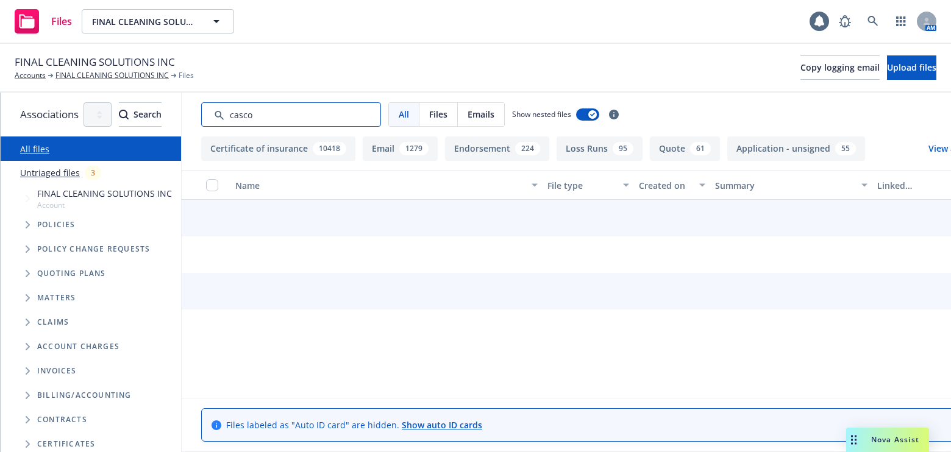
type input "casco"
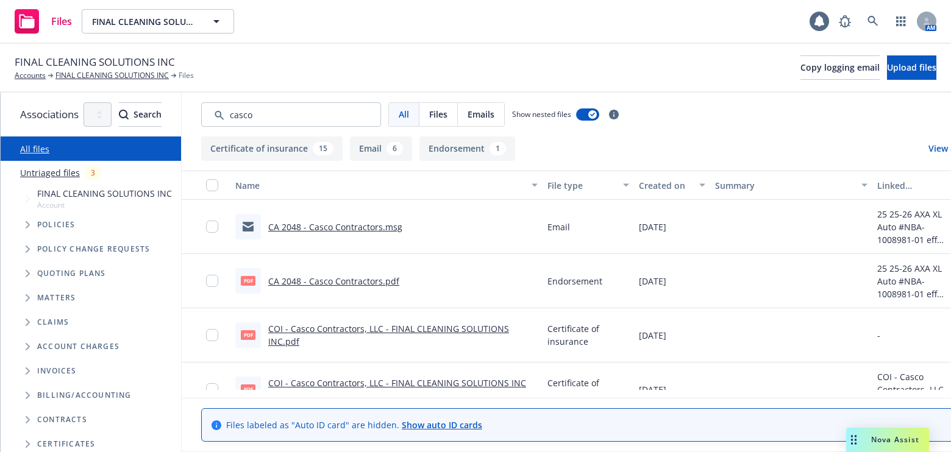
click at [692, 189] on div "Created on" at bounding box center [665, 185] width 53 height 13
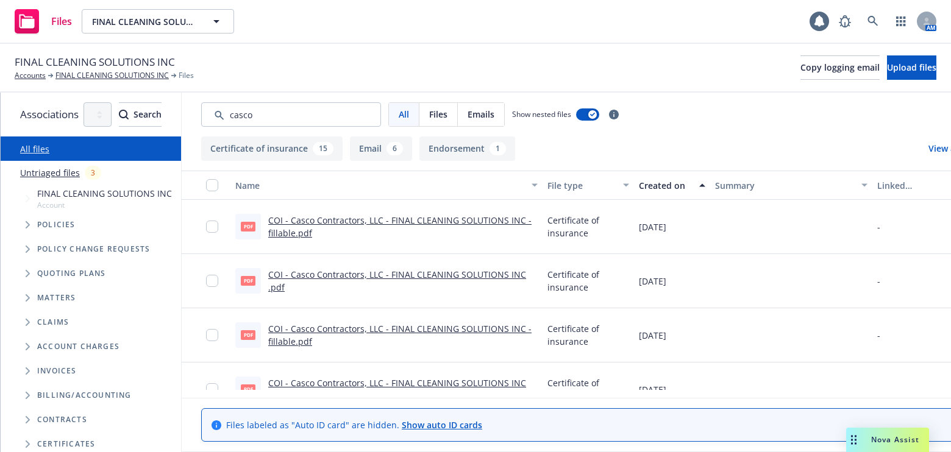
click at [692, 188] on div "Created on" at bounding box center [665, 185] width 53 height 13
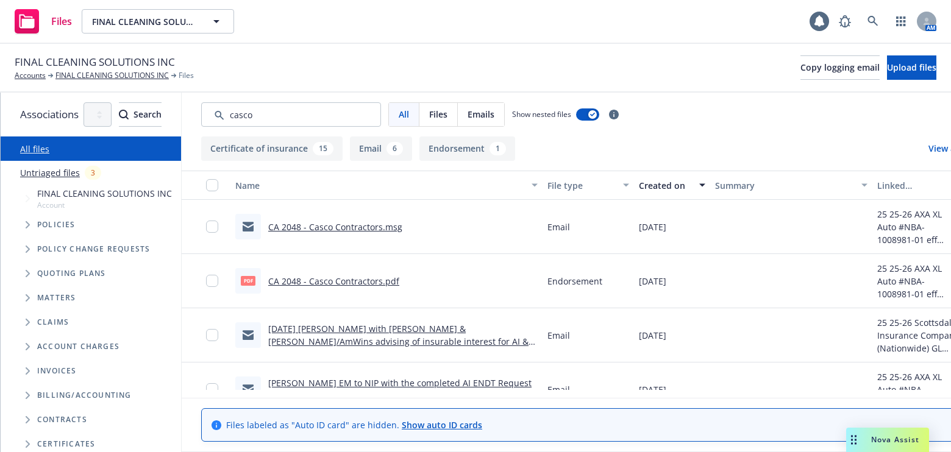
click at [904, 4] on div "Files FINAL CLEANING SOLUTIONS INC FINAL CLEANING SOLUTIONS INC 1 AM" at bounding box center [475, 22] width 951 height 44
click at [390, 282] on link "CA 2048 - Casco Contractors.pdf" at bounding box center [333, 282] width 131 height 12
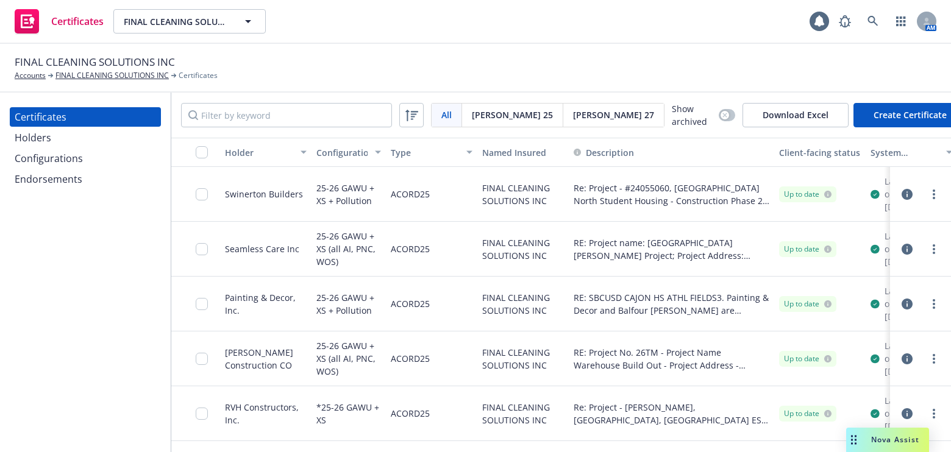
click at [26, 266] on div "Certificates Holders Configurations Endorsements" at bounding box center [85, 273] width 171 height 360
click at [258, 118] on input "Filter by keyword" at bounding box center [286, 115] width 211 height 24
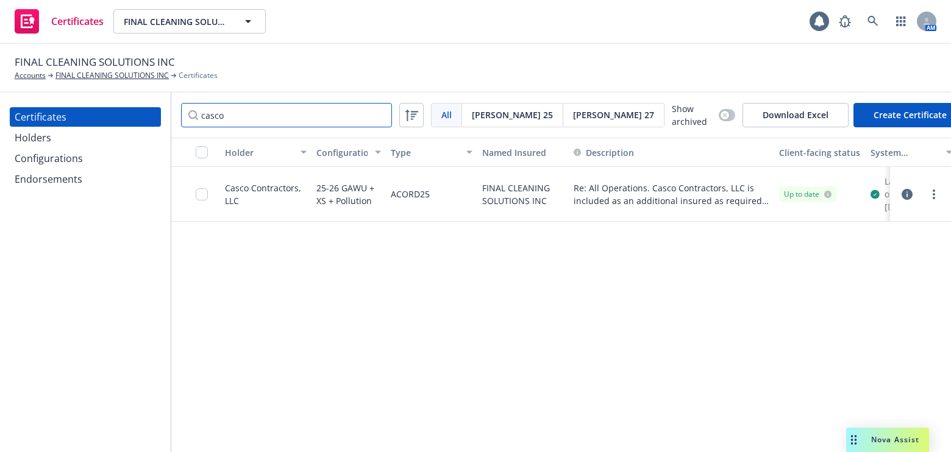
type input "casco"
click at [933, 195] on icon "more" at bounding box center [934, 195] width 2 height 10
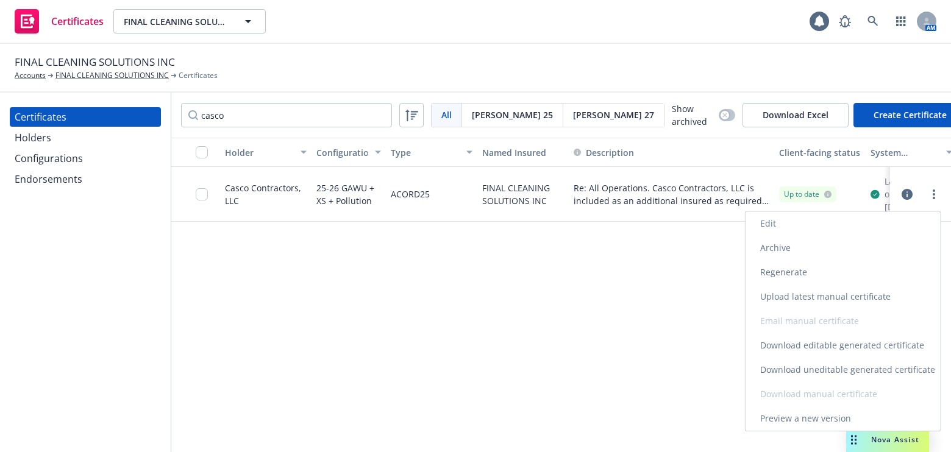
click at [782, 215] on link "Edit" at bounding box center [843, 224] width 195 height 24
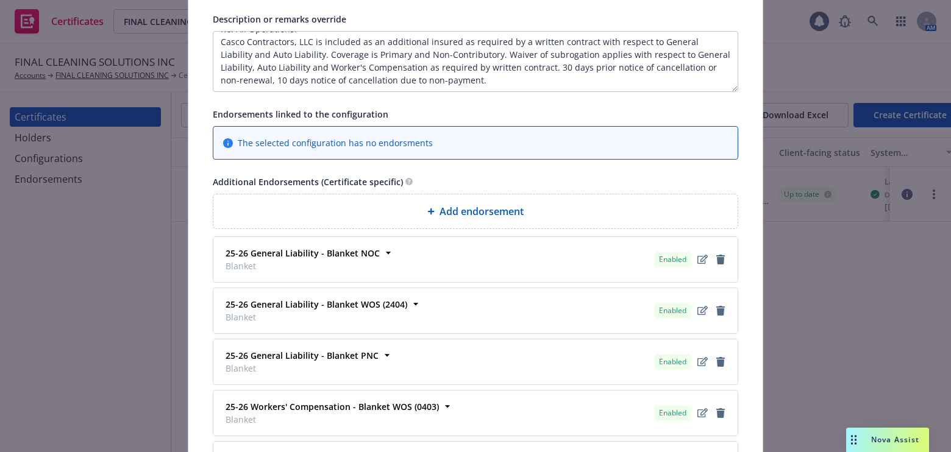
scroll to position [887, 0]
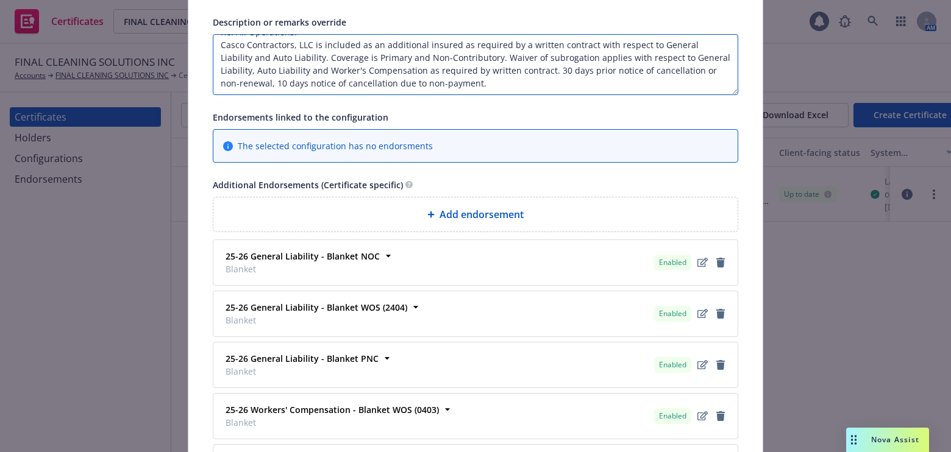
click at [293, 88] on textarea "Re: All Operations. Casco Contractors, LLC is included as an additional insured…" at bounding box center [476, 64] width 526 height 61
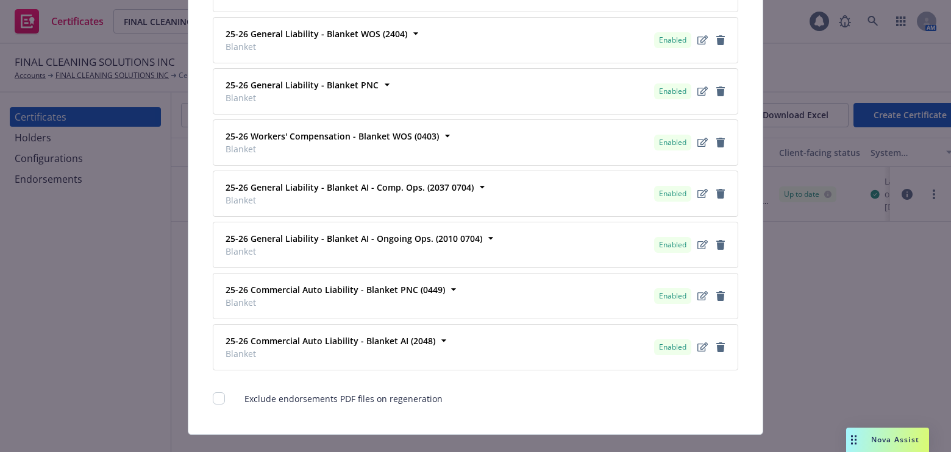
scroll to position [1164, 0]
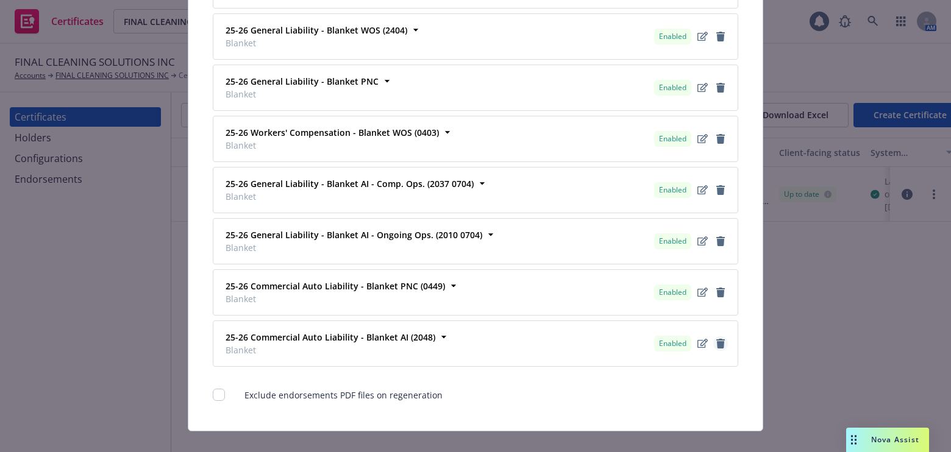
type textarea "Re: All Operations. Casco Contractors, LLC is included as an additional insured…"
click at [716, 341] on icon "remove" at bounding box center [720, 344] width 9 height 10
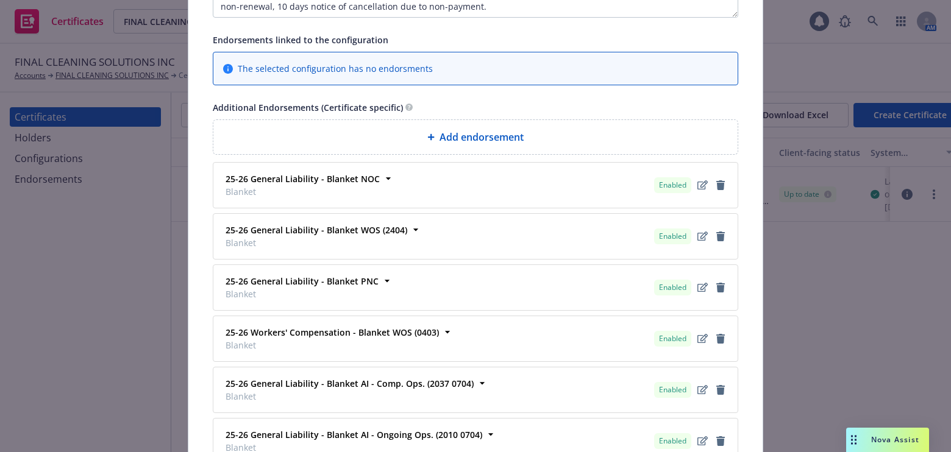
scroll to position [851, 0]
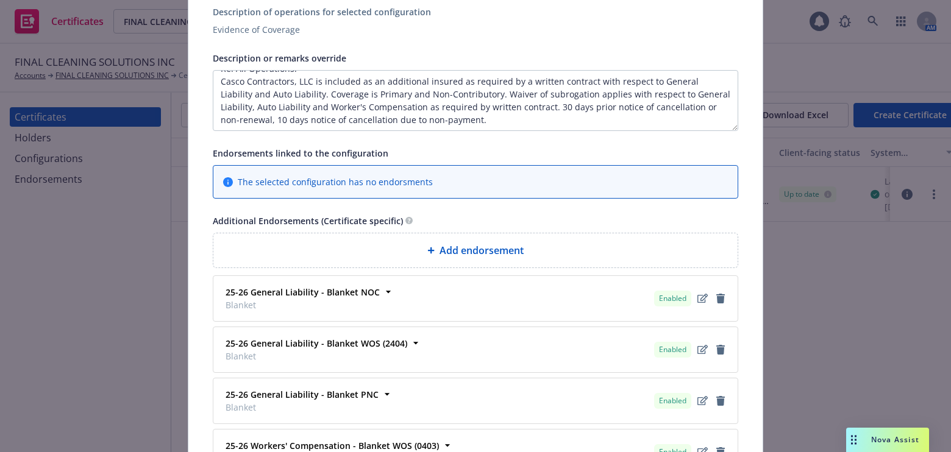
click at [422, 251] on div "Add endorsement" at bounding box center [475, 250] width 505 height 15
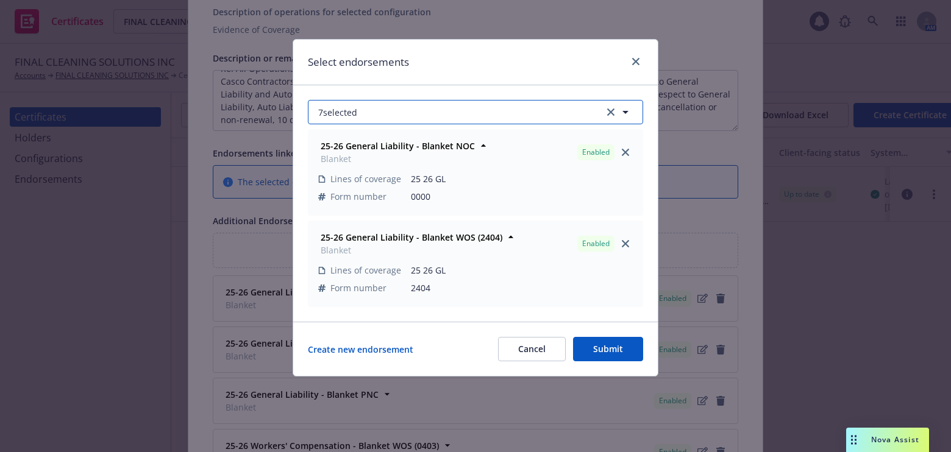
click at [360, 111] on button "7 selected" at bounding box center [475, 112] width 335 height 24
click at [405, 75] on div "Select endorsements" at bounding box center [475, 63] width 365 height 46
click at [349, 359] on div "Create new endorsement Cancel Submit" at bounding box center [475, 349] width 335 height 24
click at [349, 351] on link "Create new endorsement" at bounding box center [360, 349] width 105 height 13
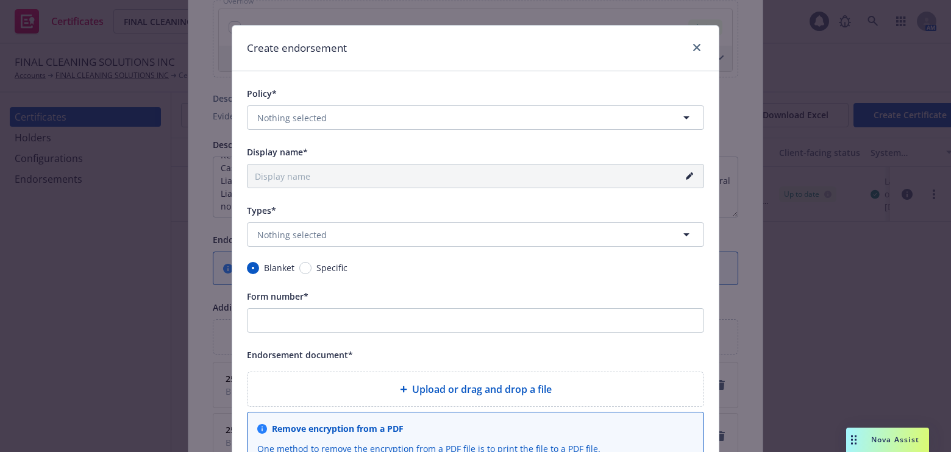
scroll to position [55, 0]
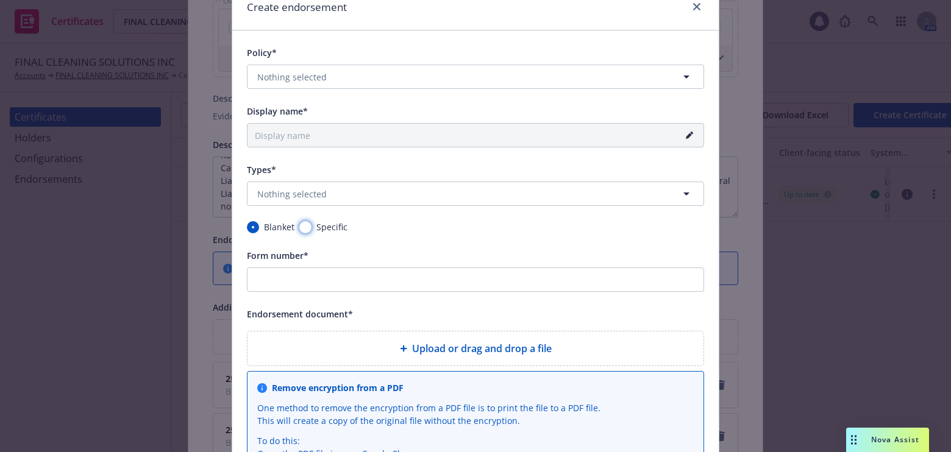
click at [305, 227] on input "Specific" at bounding box center [305, 227] width 12 height 12
radio input "true"
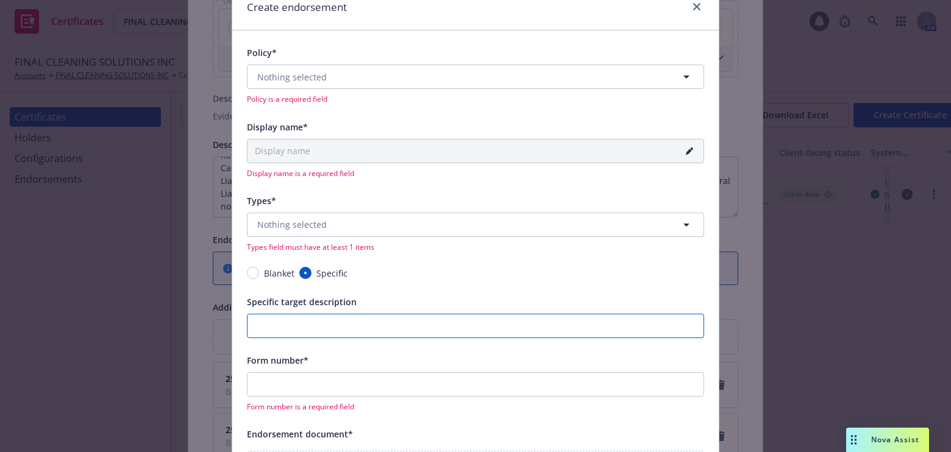
click at [287, 326] on input "Specific target description" at bounding box center [475, 326] width 457 height 24
paste input "Casco Contractors, LLC"
type input "Casco Contractors, LLC"
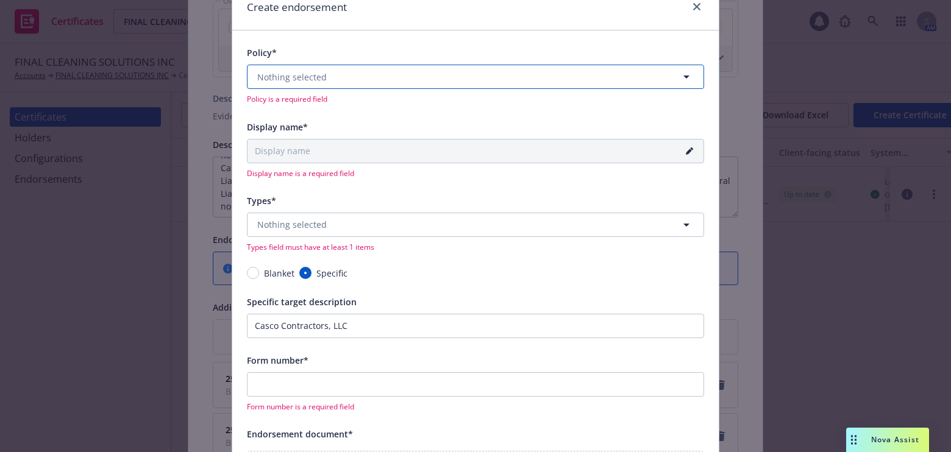
click at [288, 84] on button "Nothing selected" at bounding box center [475, 77] width 457 height 24
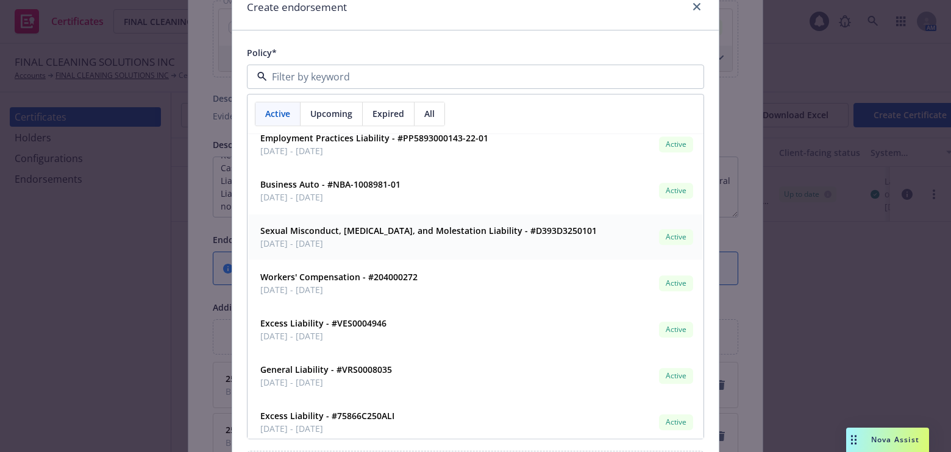
scroll to position [0, 0]
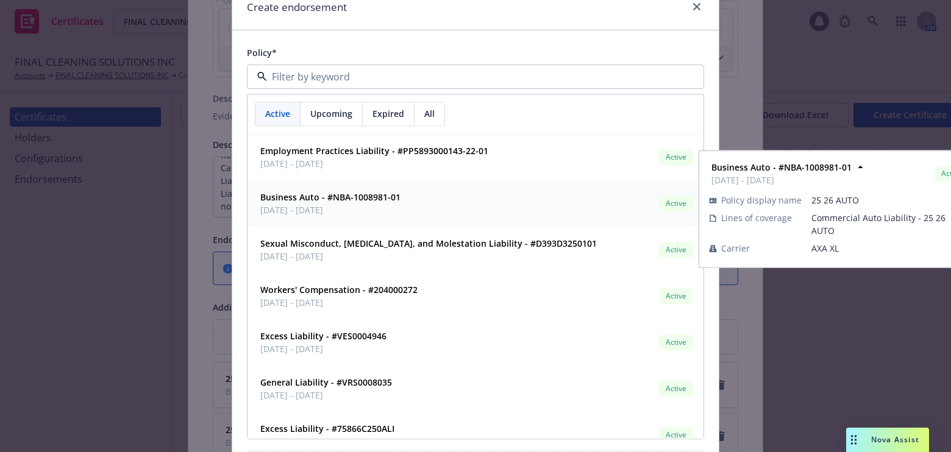
click at [311, 201] on strong "Business Auto - #NBA-1008981-01" at bounding box center [330, 198] width 140 height 12
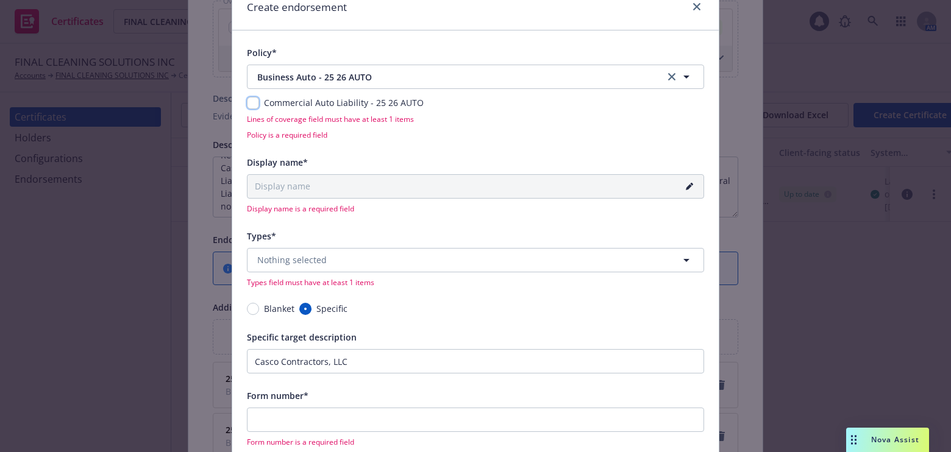
click at [254, 104] on input "checkbox" at bounding box center [253, 103] width 12 height 12
checkbox input "true"
type input "25-26 Commercial Auto Liability - 25 26 AUTO - Casco Contractors, LLC"
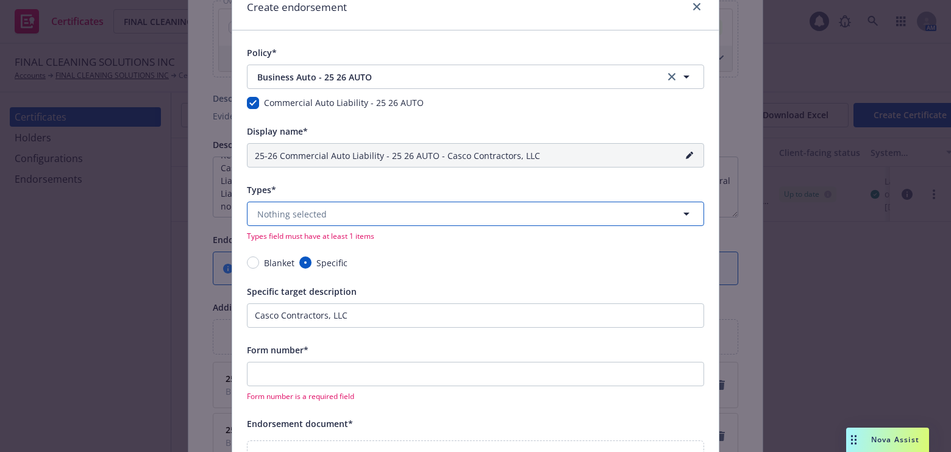
click at [299, 219] on span "Nothing selected" at bounding box center [292, 214] width 70 height 13
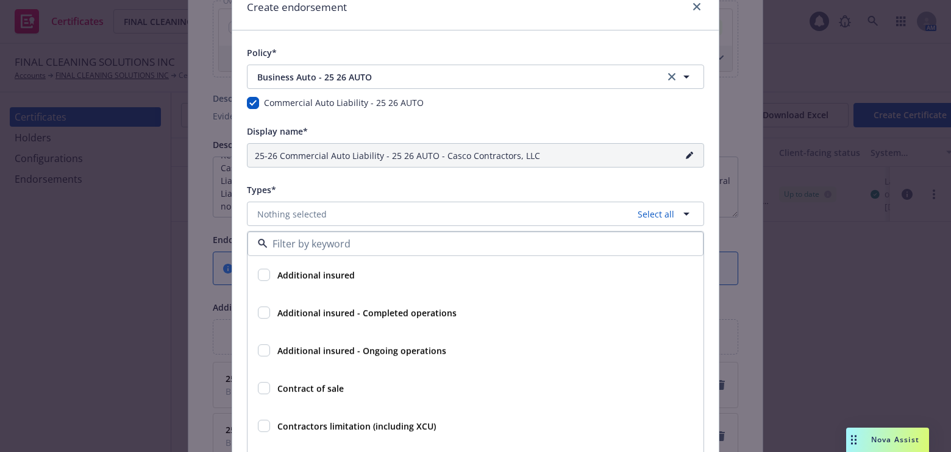
click at [309, 272] on strong "Additional insured" at bounding box center [315, 276] width 77 height 12
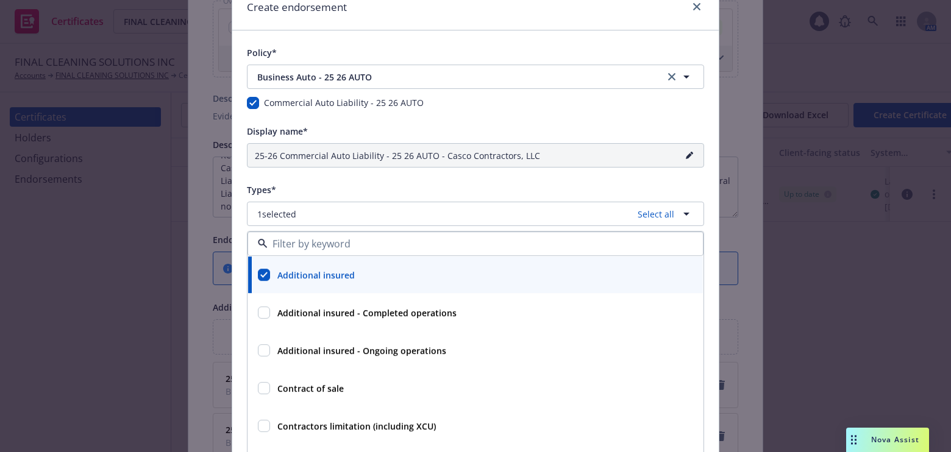
checkbox input "true"
click at [412, 189] on div "Types*" at bounding box center [475, 189] width 457 height 15
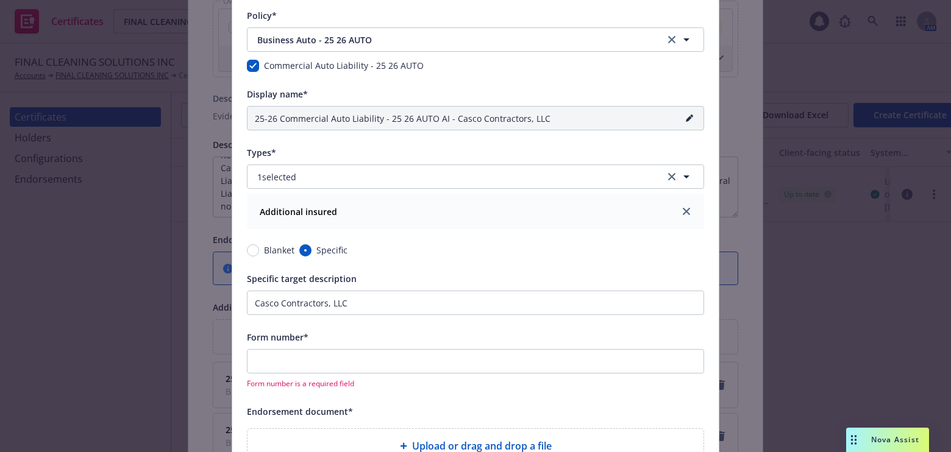
scroll to position [110, 0]
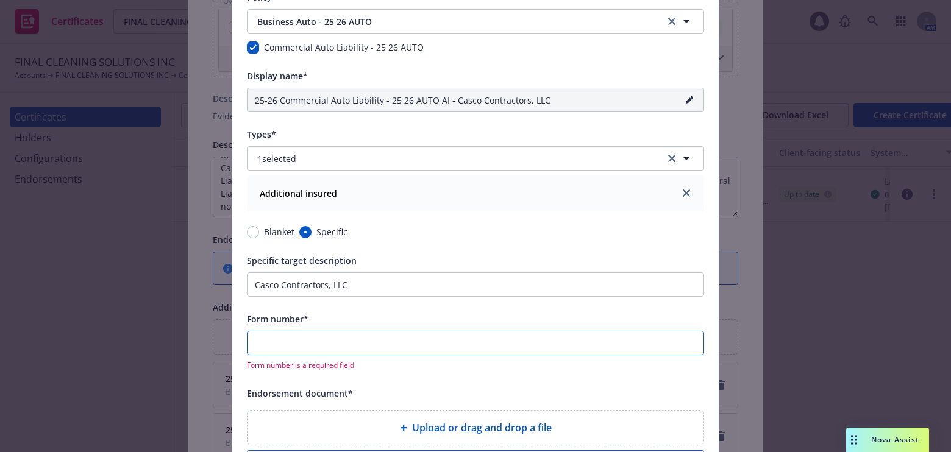
click at [296, 346] on input "Form number*" at bounding box center [475, 343] width 457 height 24
type input "25-26 Commercial Auto Liability - 25 26 AUTO AI (2) - Casco Contractors, LLC"
type input "2"
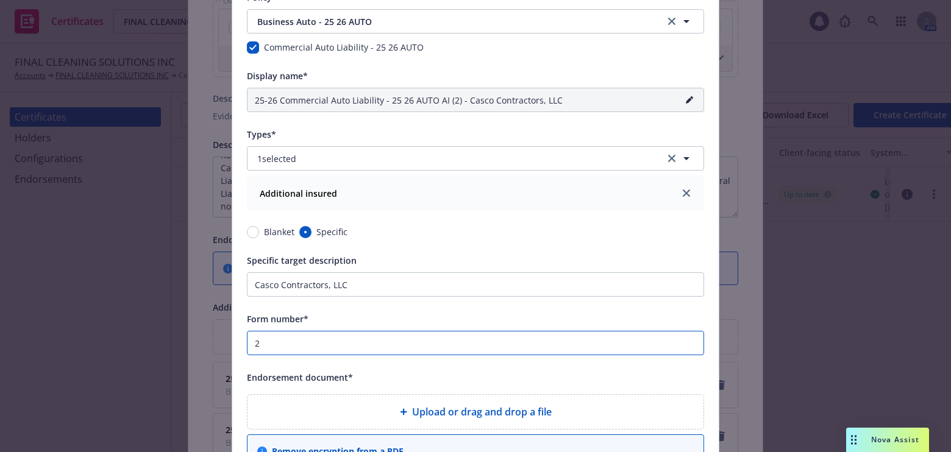
type input "25-26 Commercial Auto Liability - 25 26 AUTO AI (20) - Casco Contractors, LLC"
type input "20"
type input "25-26 Commercial Auto Liability - 25 26 AUTO AI (204) - Casco Contractors, LLC"
type input "2048"
type input "25-26 Commercial Auto Liability - 25 26 AUTO AI (20487) - Casco Contractors, LLC"
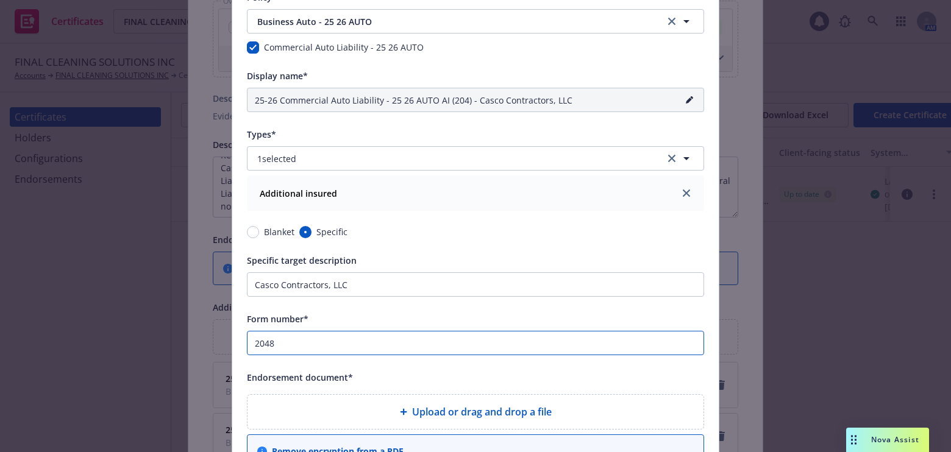
type input "20487"
type input "25-26 Commercial Auto Liability - 25 26 AUTO AI (2048) - Casco Contractors, LLC"
type input "2048"
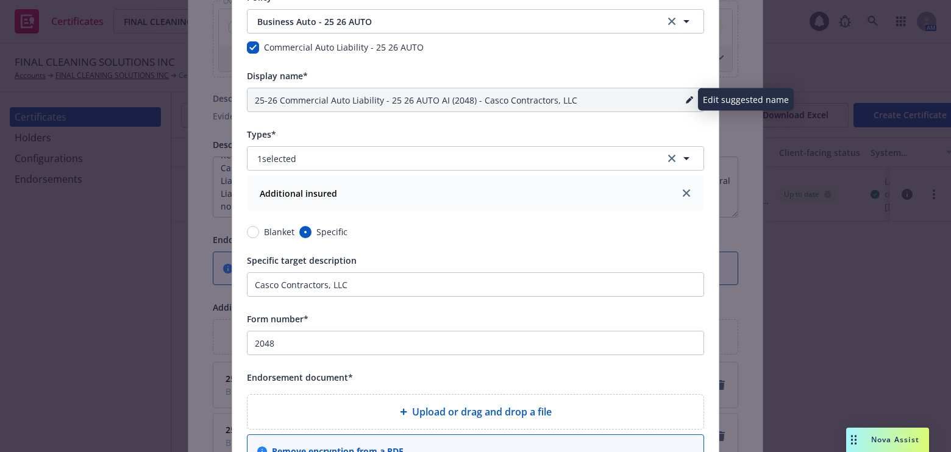
click at [690, 99] on link "pencil" at bounding box center [689, 100] width 15 height 15
drag, startPoint x: 432, startPoint y: 99, endPoint x: 384, endPoint y: 99, distance: 48.2
click at [384, 99] on input "25-26 Commercial Auto Liability - 25 26 AUTO AI (2048) - Casco Contractors, LLC" at bounding box center [475, 100] width 457 height 24
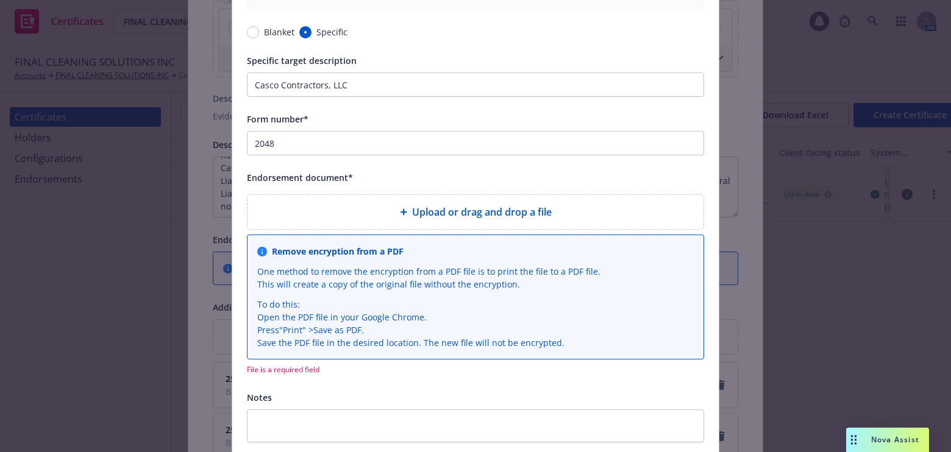
scroll to position [332, 0]
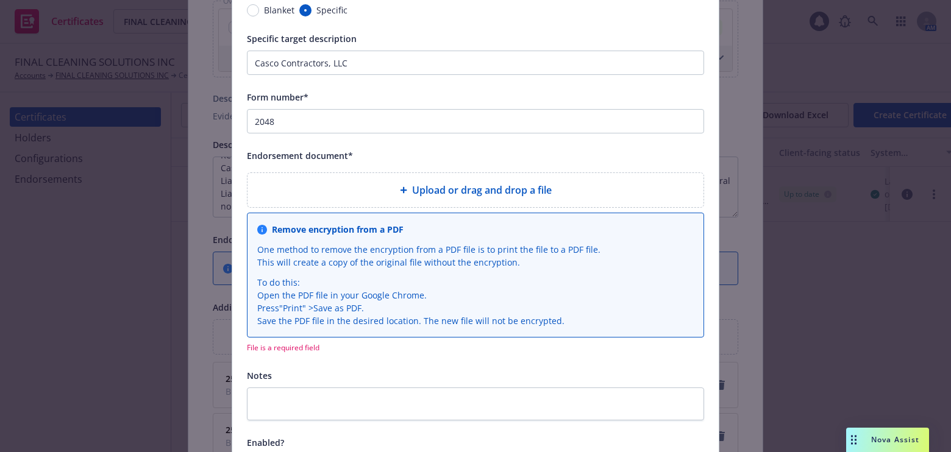
type input "25-26 Commercial Auto Liability - AI (2048) - Casco Contractors, LLC"
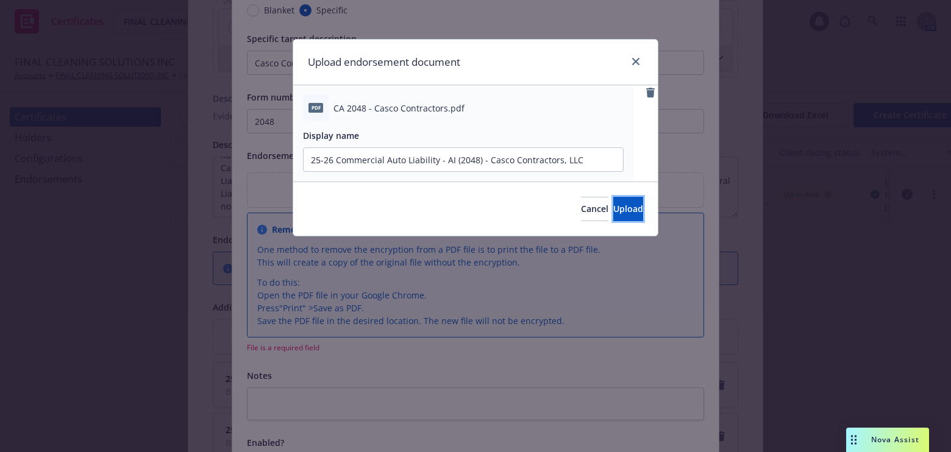
click at [613, 205] on span "Upload" at bounding box center [628, 209] width 30 height 12
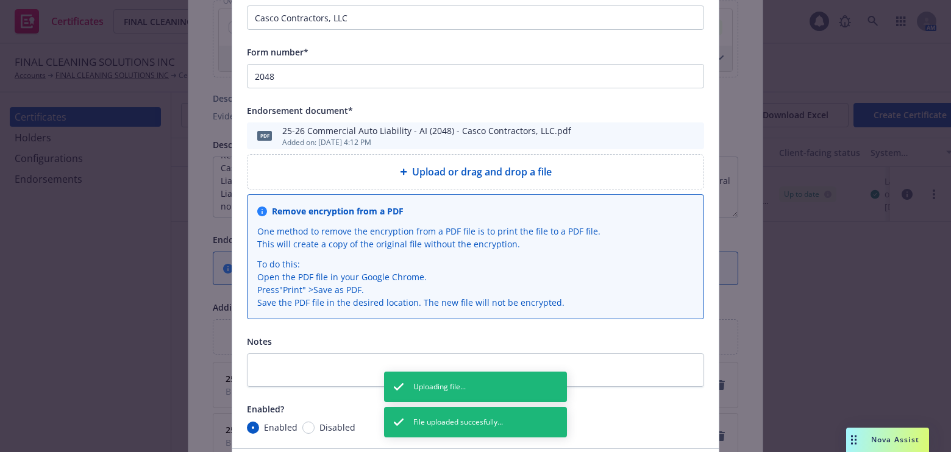
scroll to position [467, 0]
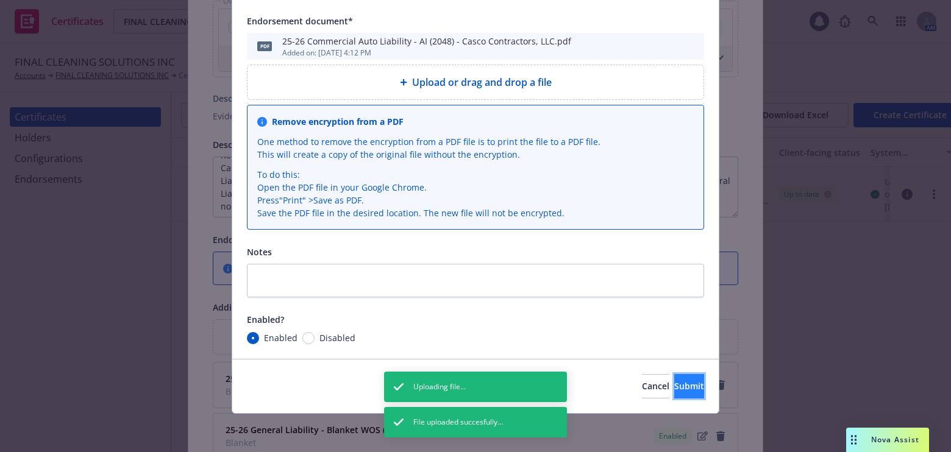
click at [677, 386] on span "Submit" at bounding box center [689, 386] width 30 height 12
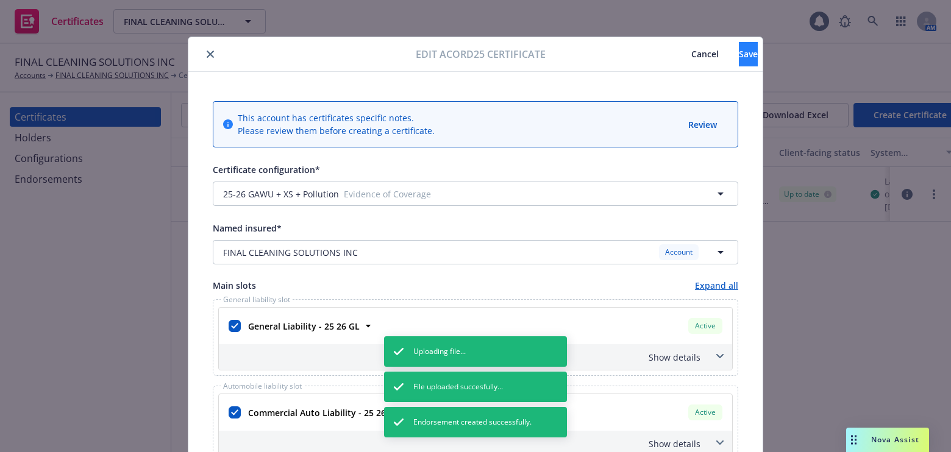
scroll to position [0, 0]
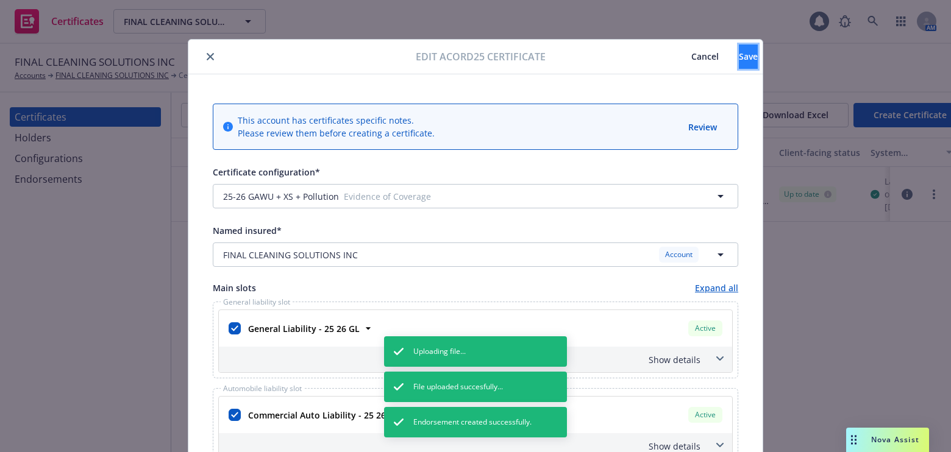
click at [739, 53] on span "Save" at bounding box center [748, 57] width 19 height 12
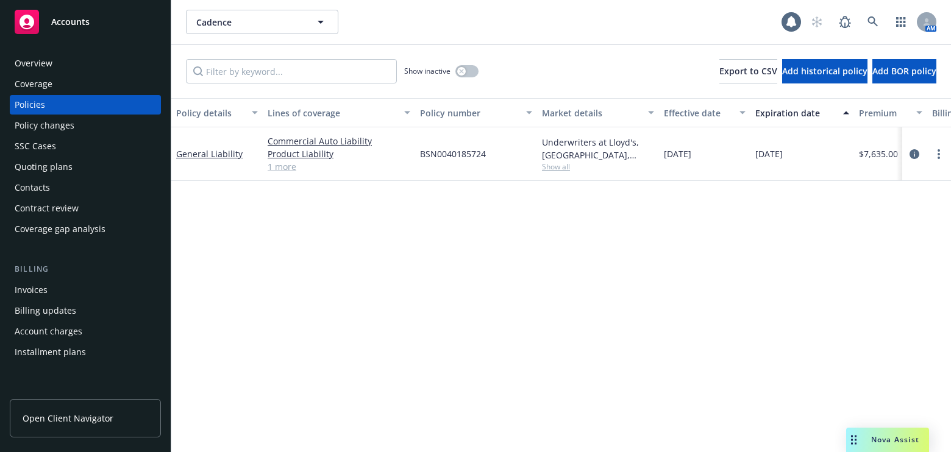
scroll to position [221, 0]
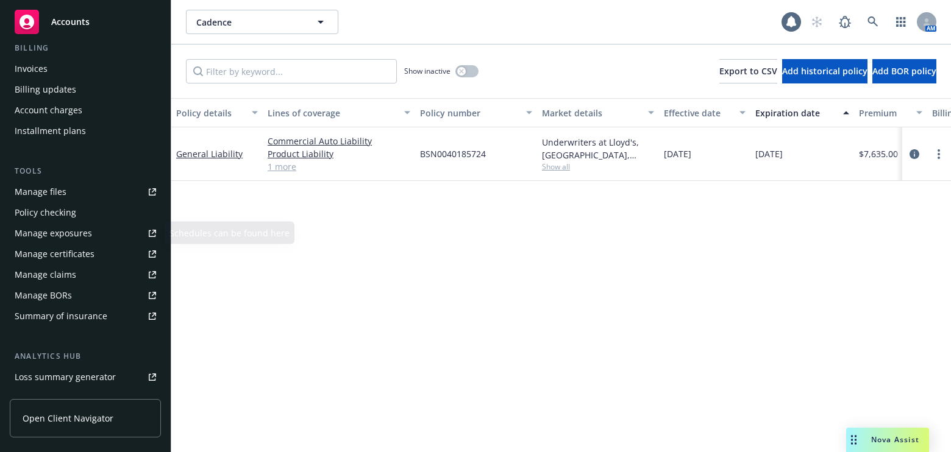
click at [74, 256] on div "Manage certificates" at bounding box center [55, 255] width 80 height 20
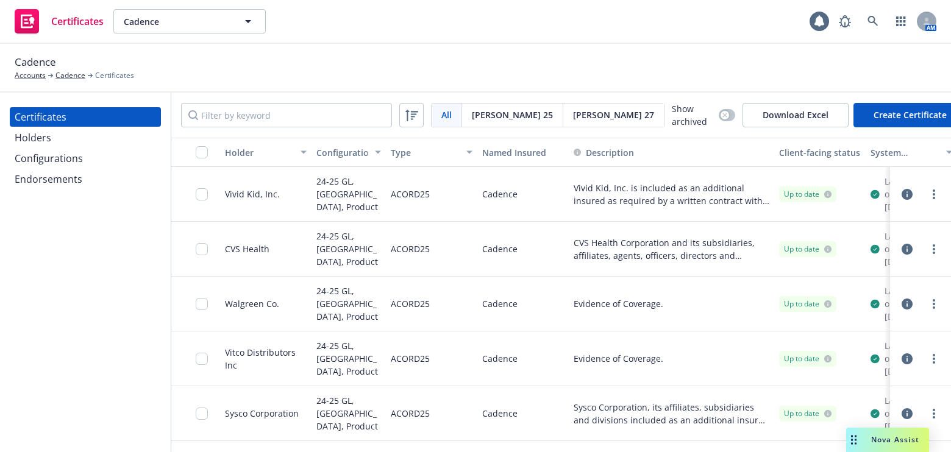
click at [869, 440] on div "Nova Assist" at bounding box center [896, 440] width 68 height 10
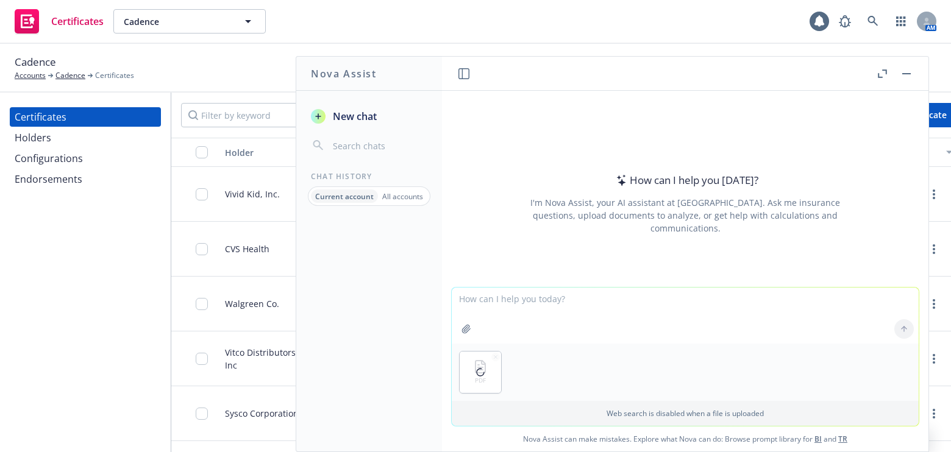
click at [846, 428] on button "Nova Assist" at bounding box center [887, 440] width 83 height 24
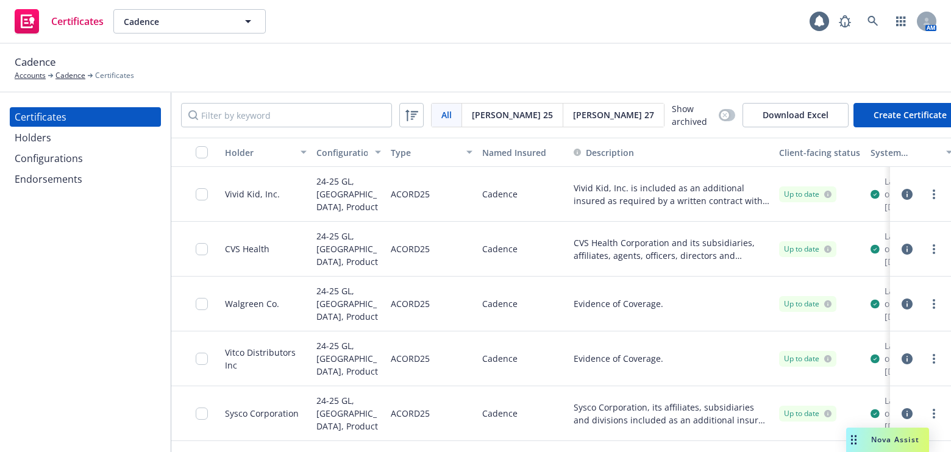
click at [774, 312] on div "Walgreen Co. 24-25 GL, [GEOGRAPHIC_DATA], Product ACORD25 Cadence Evidence of C…" at bounding box center [640, 304] width 938 height 55
click at [881, 439] on span "Nova Assist" at bounding box center [895, 440] width 48 height 10
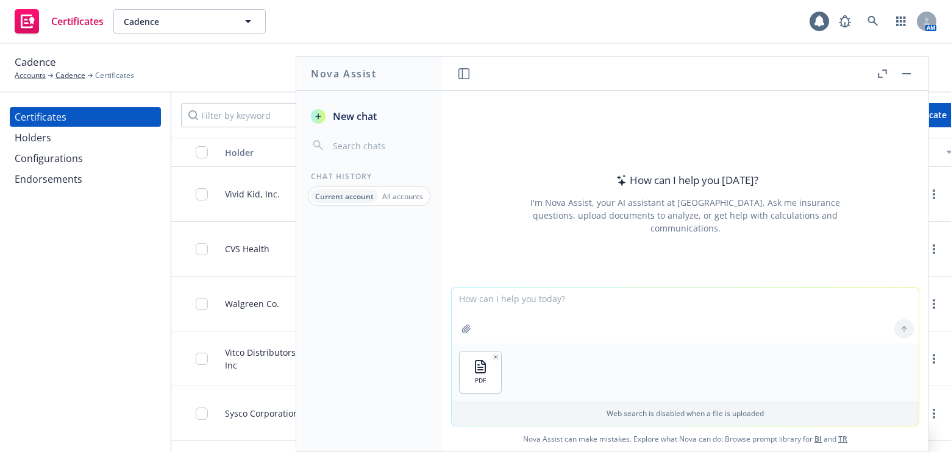
click at [559, 299] on textarea at bounding box center [685, 316] width 467 height 56
type textarea "can you transpose the data under certificate holder and the data under descript…"
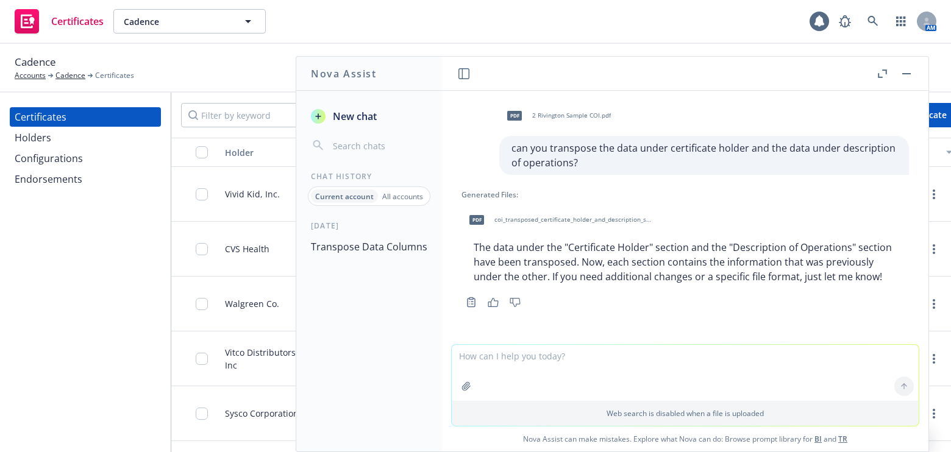
click at [386, 245] on button "Transpose Data Columns" at bounding box center [369, 247] width 126 height 22
click at [546, 217] on span "coi_transposed_certificate_holder_and_description_swap.pdf" at bounding box center [574, 220] width 160 height 8
click at [98, 133] on div "Holders" at bounding box center [85, 138] width 141 height 20
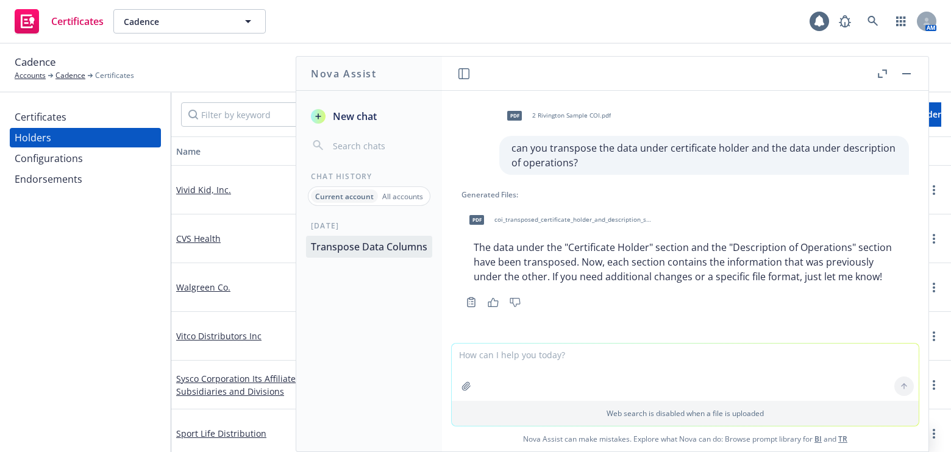
click at [516, 66] on header at bounding box center [685, 74] width 487 height 34
click at [915, 74] on header at bounding box center [685, 74] width 487 height 34
click at [914, 74] on button at bounding box center [906, 73] width 15 height 15
click at [907, 74] on button "button" at bounding box center [906, 73] width 15 height 15
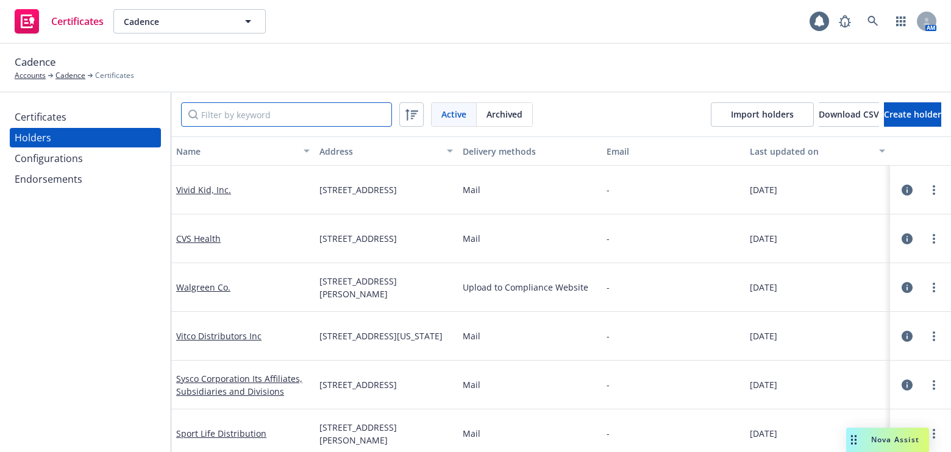
click at [319, 113] on input "Filter by keyword" at bounding box center [286, 114] width 211 height 24
paste input "AAA OFFICE FURNITURE CO., INC."
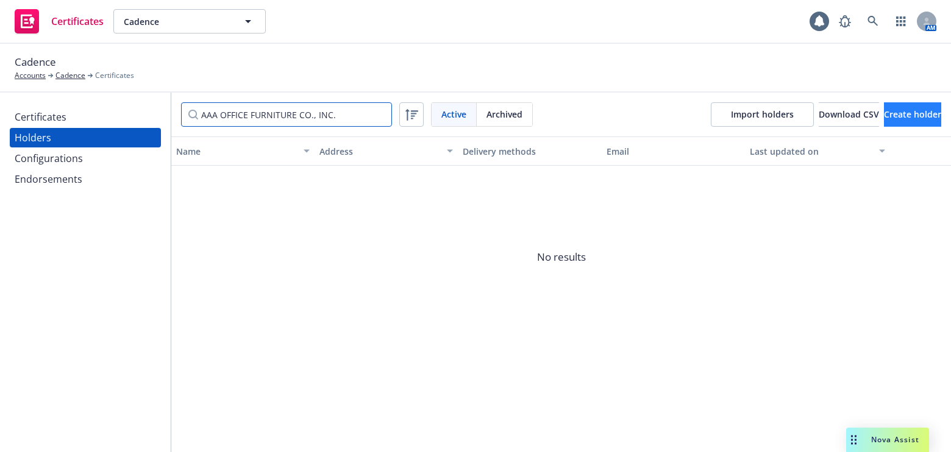
type input "AAA OFFICE FURNITURE CO., INC."
click at [900, 110] on span "Create holder" at bounding box center [912, 115] width 57 height 12
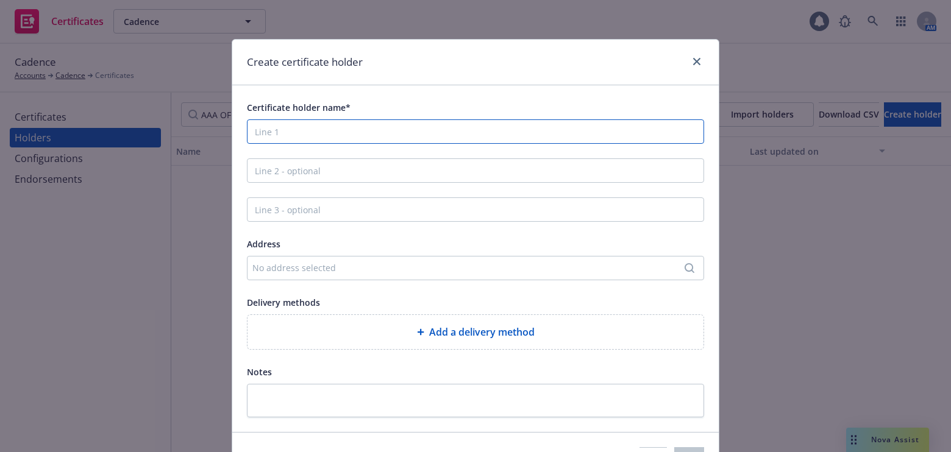
click at [278, 135] on input "Certificate holder name*" at bounding box center [475, 132] width 457 height 24
paste input "AAA OFFICE FURNITURE CO., INC."
type input "AAA OFFICE FURNITURE CO., INC."
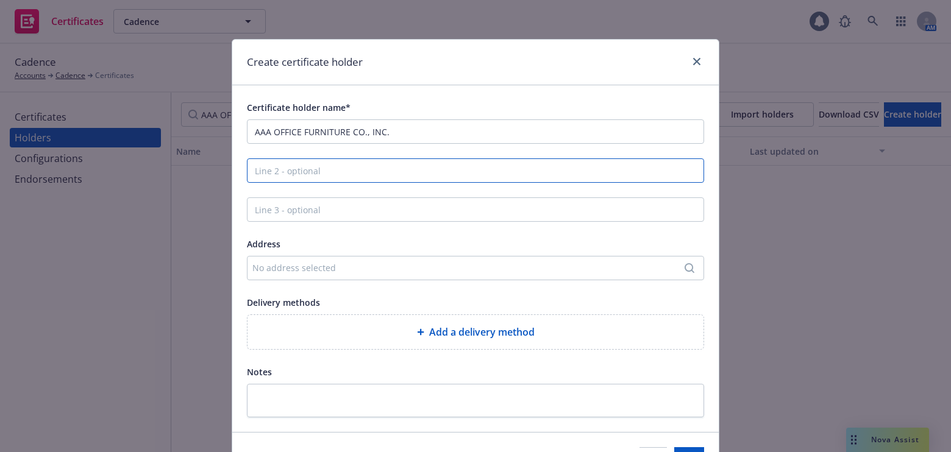
click at [280, 176] on input "Line 2 - optional" at bounding box center [475, 171] width 457 height 24
paste input "DBA: PARASOL PROJECTS"
type input "DBA: PARASOL PROJECTS"
click at [291, 262] on div "No address selected" at bounding box center [469, 268] width 434 height 13
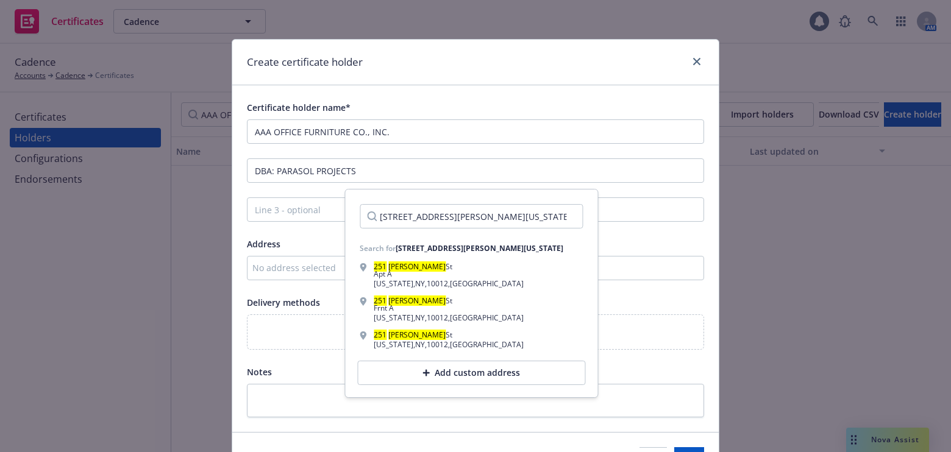
click at [470, 217] on input "251 ELIZABETH ST, SUITE A, new york" at bounding box center [471, 216] width 223 height 24
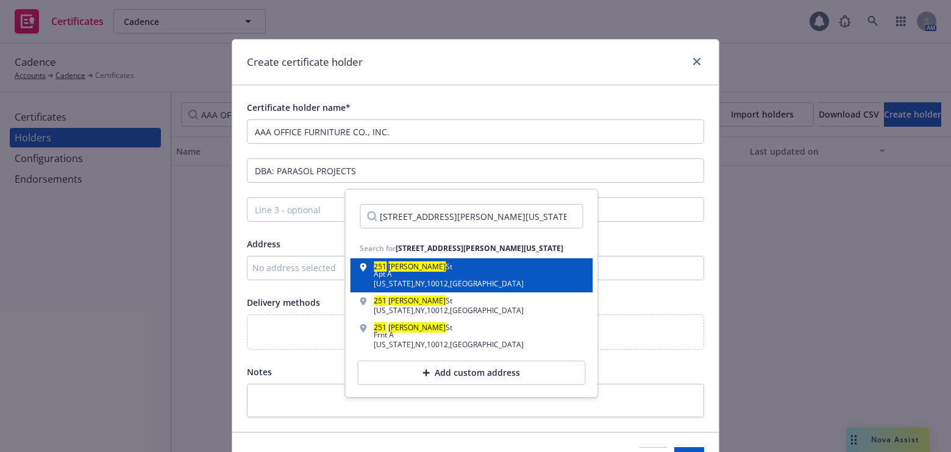
type input "251 ELIZABETH ST, sTE A, new york"
click at [415, 274] on div "Apt A" at bounding box center [449, 274] width 150 height 7
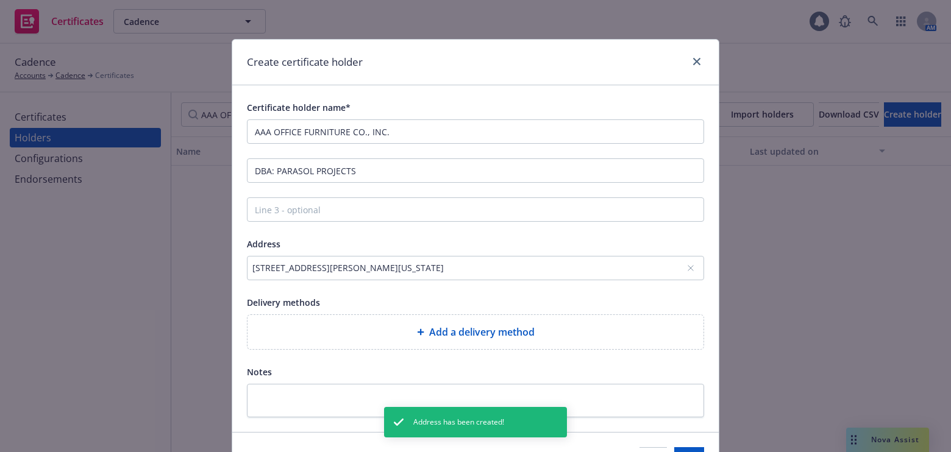
click at [522, 269] on div "251 Elizabeth St, Apt A, New York, NY, 10012, USA" at bounding box center [469, 268] width 434 height 13
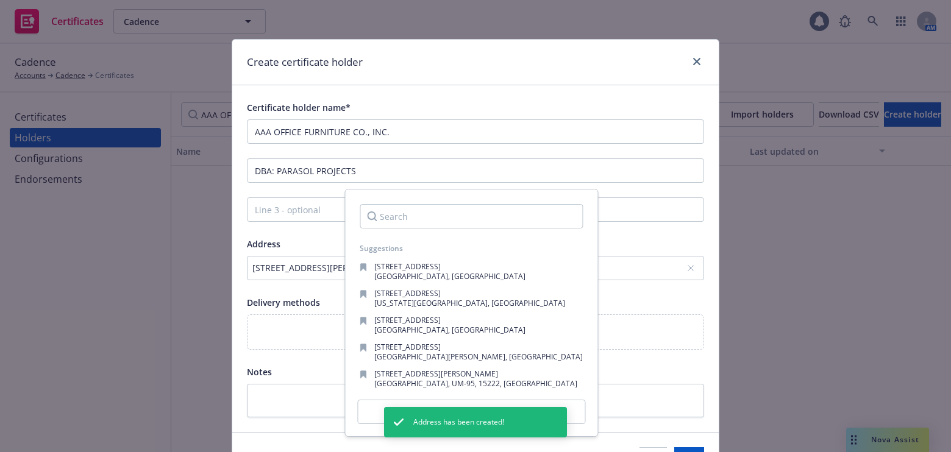
click at [370, 411] on div "Add custom address" at bounding box center [471, 412] width 228 height 24
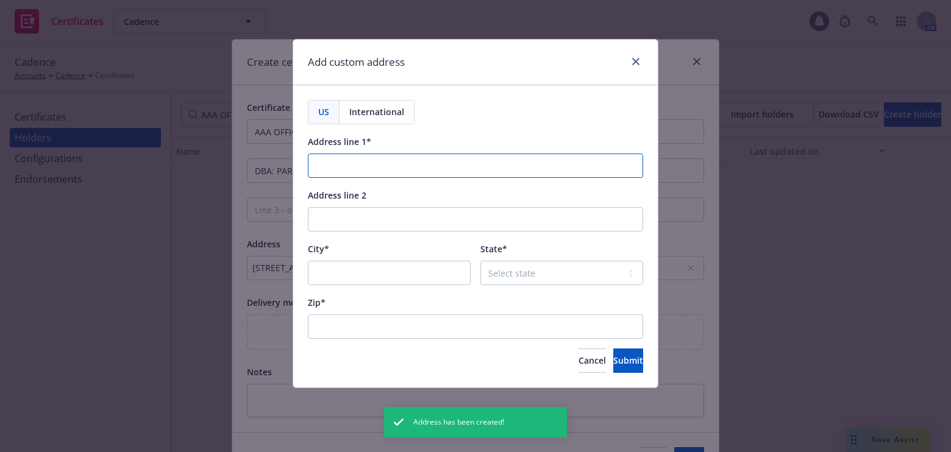
click at [378, 166] on input "Address line 1*" at bounding box center [475, 166] width 335 height 24
paste input "251 ELIZABETH ST, SUITE A"
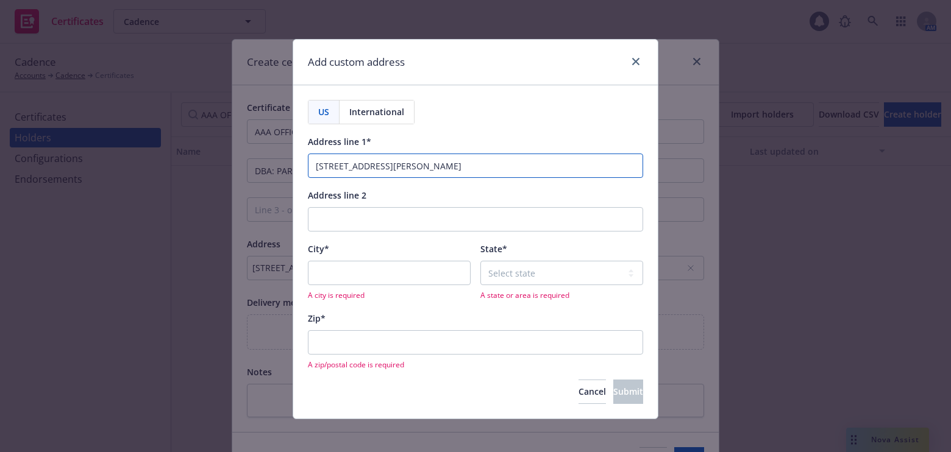
type input "251 ELIZABETH ST, SUITE A"
click at [346, 270] on input "City*" at bounding box center [389, 273] width 163 height 24
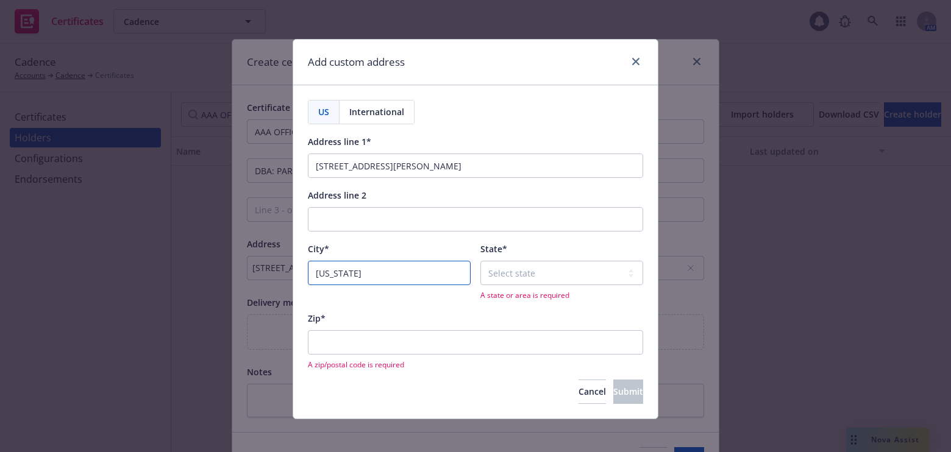
type input "NEW YORK"
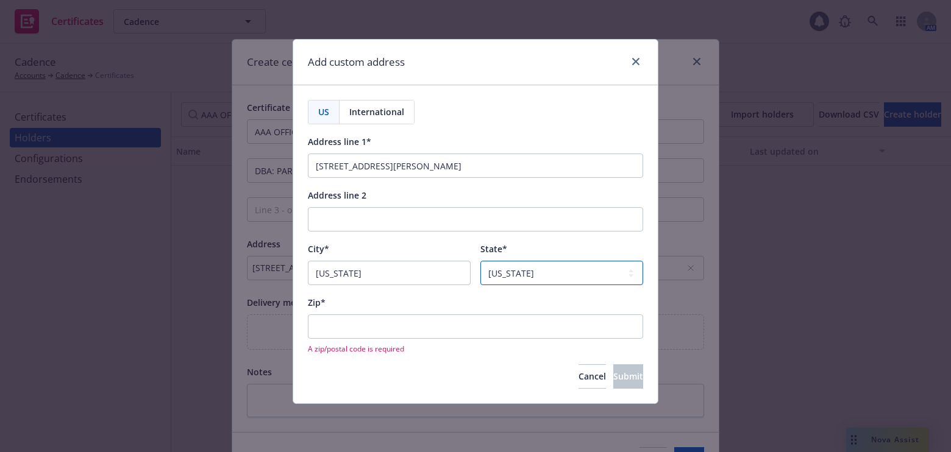
select select "NY"
paste input "10012"
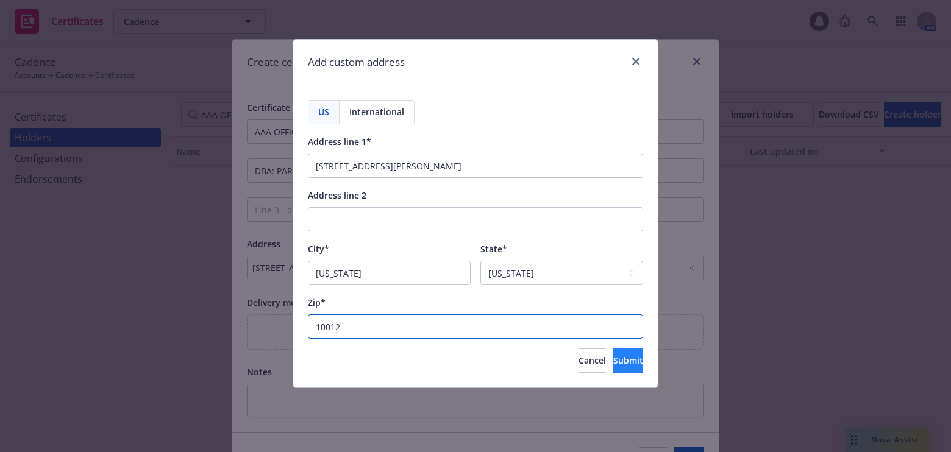
type input "10012"
click at [613, 355] on span "Submit" at bounding box center [628, 361] width 30 height 12
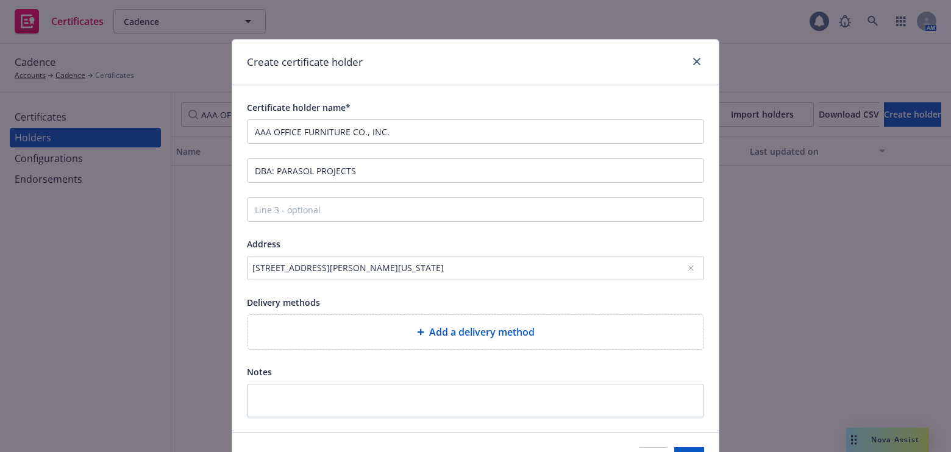
click at [404, 338] on div "Add a delivery method" at bounding box center [475, 332] width 437 height 15
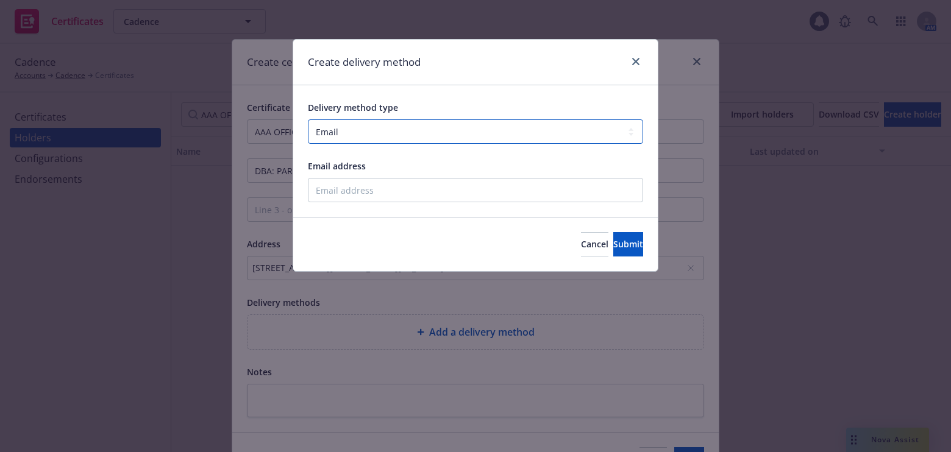
drag, startPoint x: 370, startPoint y: 129, endPoint x: 370, endPoint y: 143, distance: 14.0
click at [370, 129] on select "Select delivery method type Email Mail Fax Upload to Compliance Website" at bounding box center [475, 132] width 335 height 24
select select "UPLOAD_TO_COMPLIANCE_WEBSITE"
click at [308, 120] on select "Select delivery method type Email Mail Fax Upload to Compliance Website" at bounding box center [475, 132] width 335 height 24
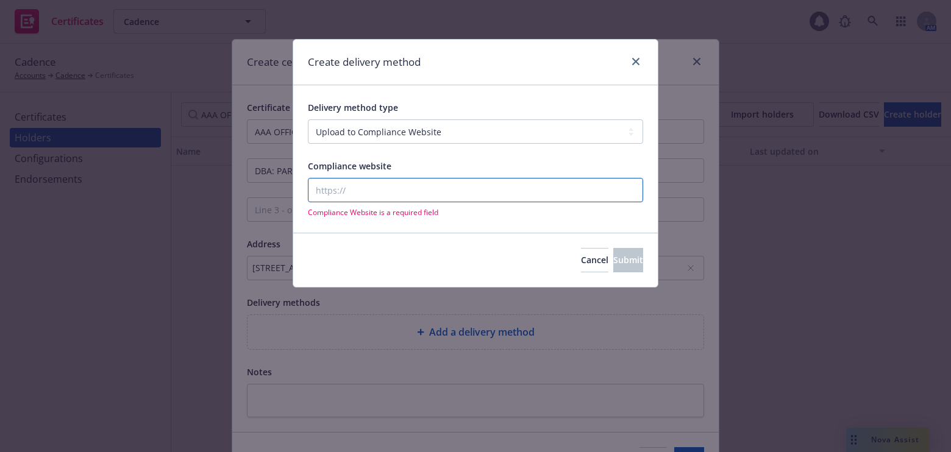
click at [355, 182] on input "Compliance website" at bounding box center [475, 190] width 335 height 24
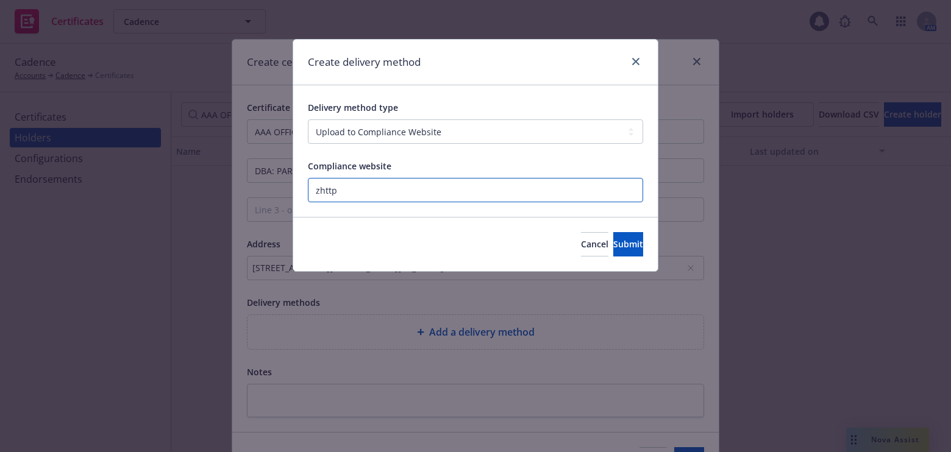
paste input "https://www.newfront.com"
type input "https://www.newfront.com"
click at [613, 250] on button "Submit" at bounding box center [628, 244] width 30 height 24
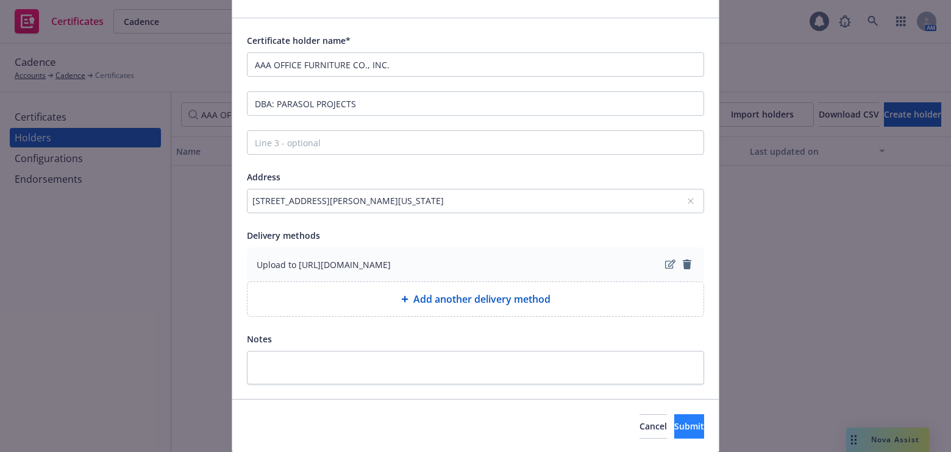
scroll to position [107, 0]
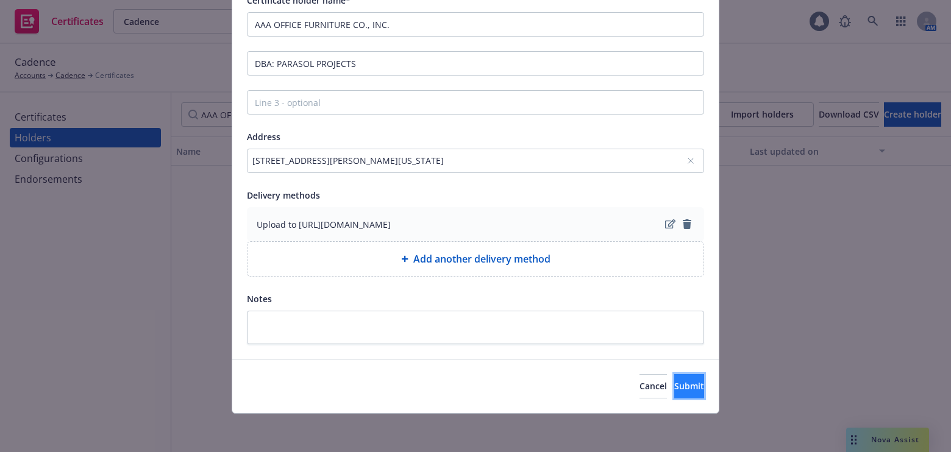
click at [674, 391] on span "Submit" at bounding box center [689, 386] width 30 height 12
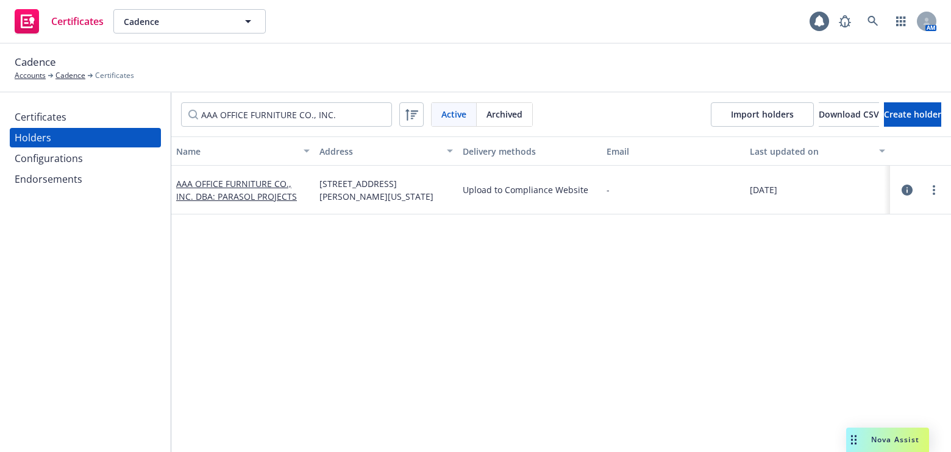
click at [73, 110] on div "Certificates" at bounding box center [85, 117] width 141 height 20
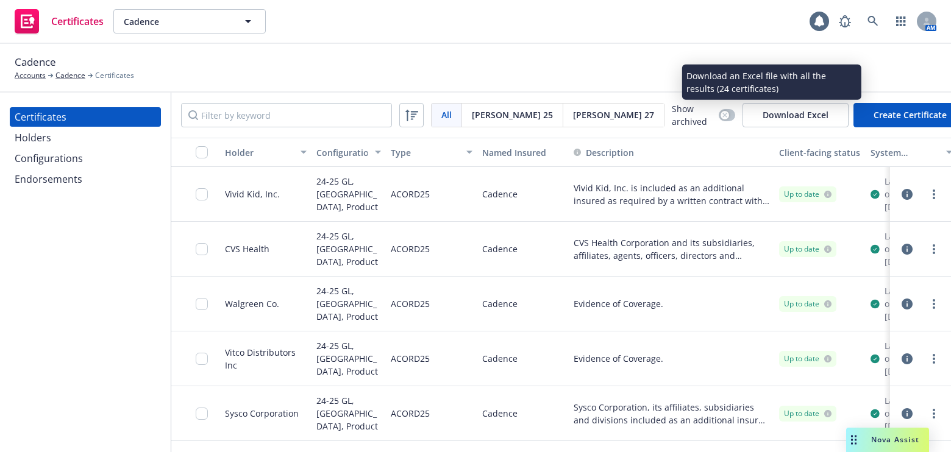
click at [877, 124] on button "Create Certificate" at bounding box center [910, 115] width 113 height 24
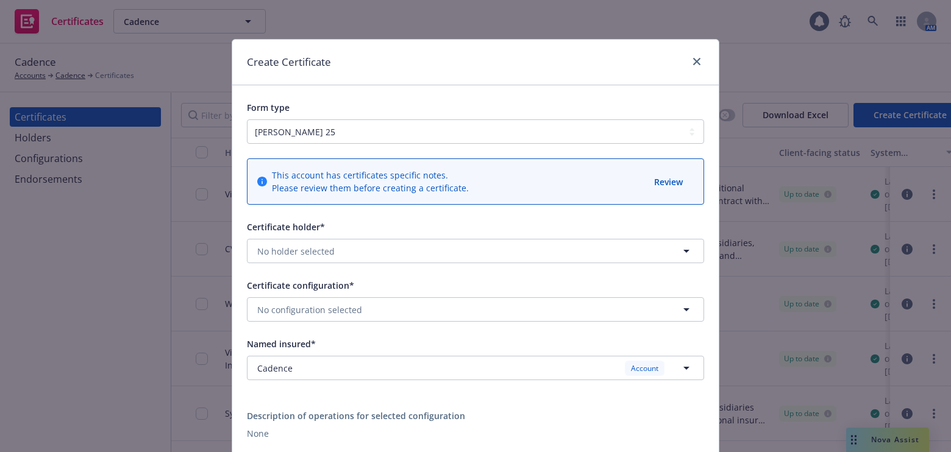
click at [303, 234] on div "Certificate holder*" at bounding box center [286, 227] width 78 height 15
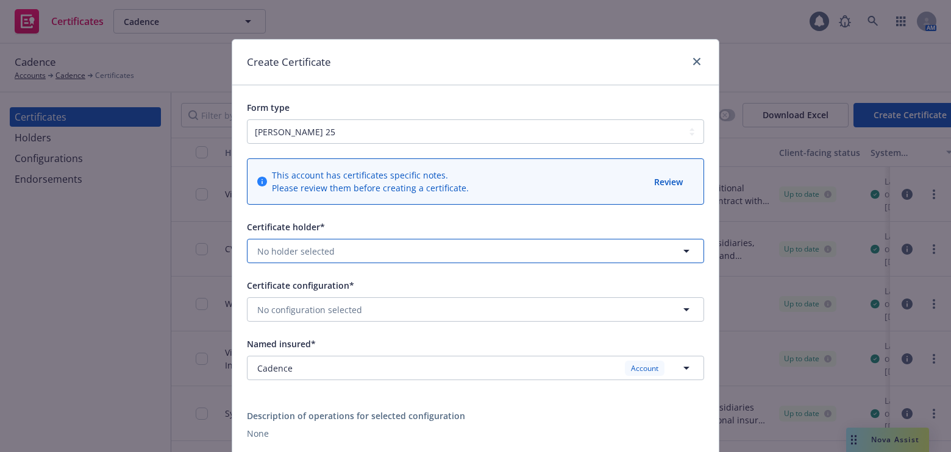
click at [304, 245] on span "No holder selected" at bounding box center [295, 251] width 77 height 13
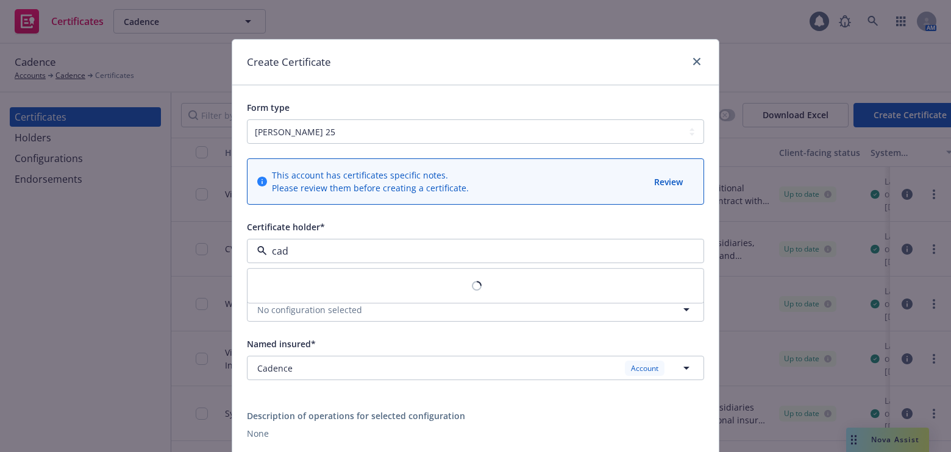
type input "cade"
drag, startPoint x: 330, startPoint y: 249, endPoint x: 134, endPoint y: 199, distance: 201.9
click at [135, 201] on div "Create Certificate Form type ACORD 25 ACORD 27 ACORD 28 This account has certif…" at bounding box center [475, 226] width 951 height 452
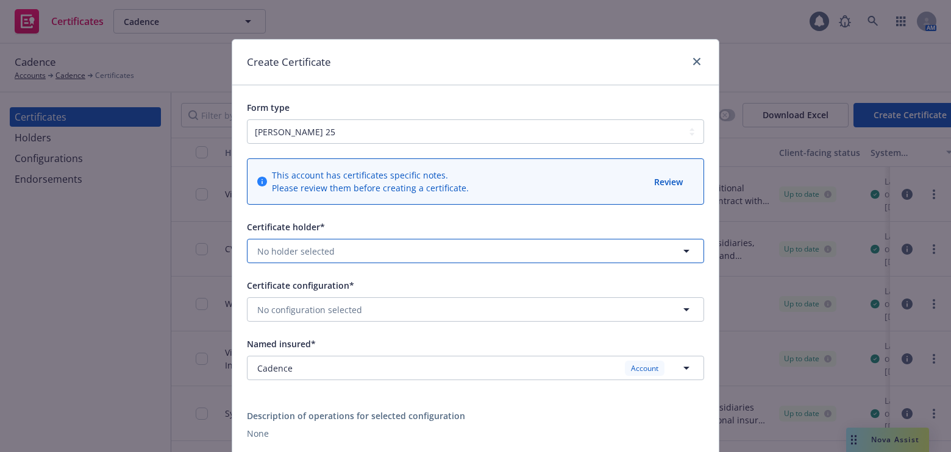
click at [296, 255] on span "No holder selected" at bounding box center [295, 251] width 77 height 13
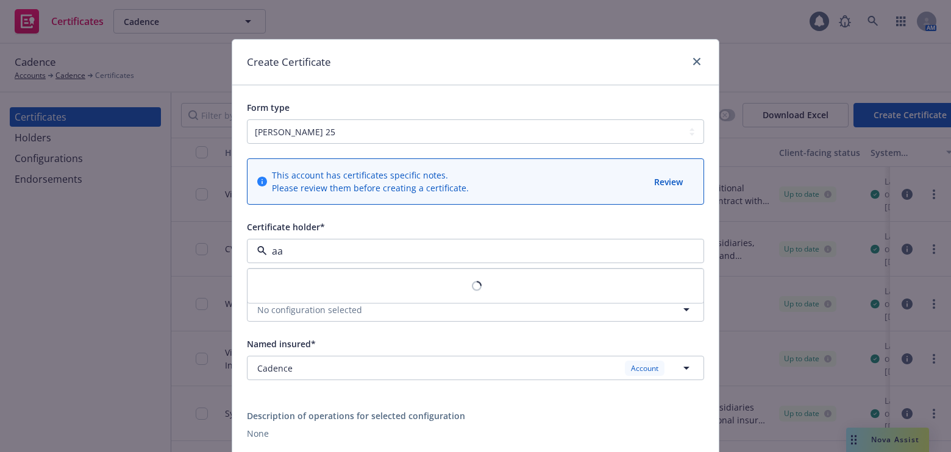
type input "aaa"
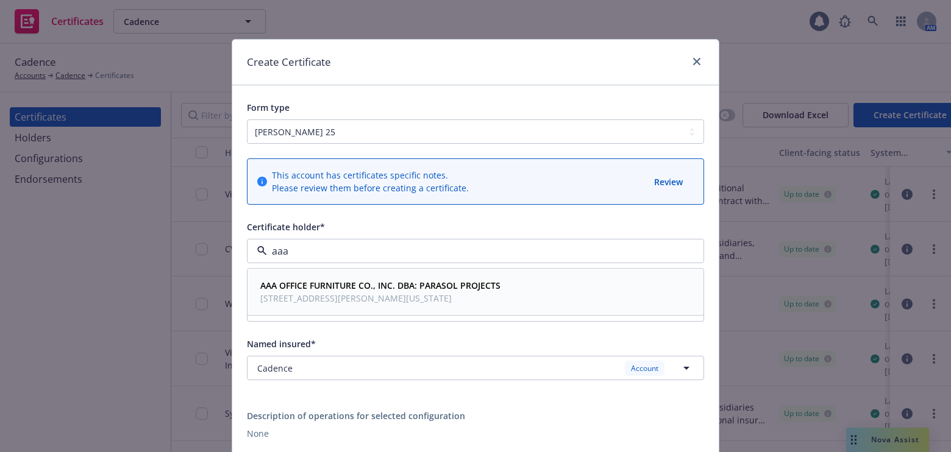
click at [280, 293] on span "251 ELIZABETH ST, SUITE A, NEW YORK, NY, 10012, USA" at bounding box center [380, 299] width 240 height 13
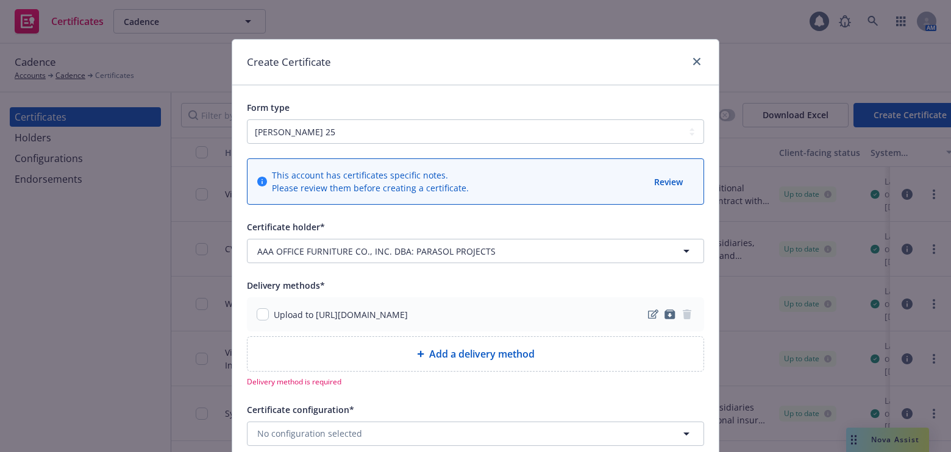
click at [251, 315] on div "Upload to https://www.newfront.com" at bounding box center [475, 315] width 457 height 34
click at [257, 313] on input "checkbox" at bounding box center [263, 315] width 12 height 12
checkbox input "true"
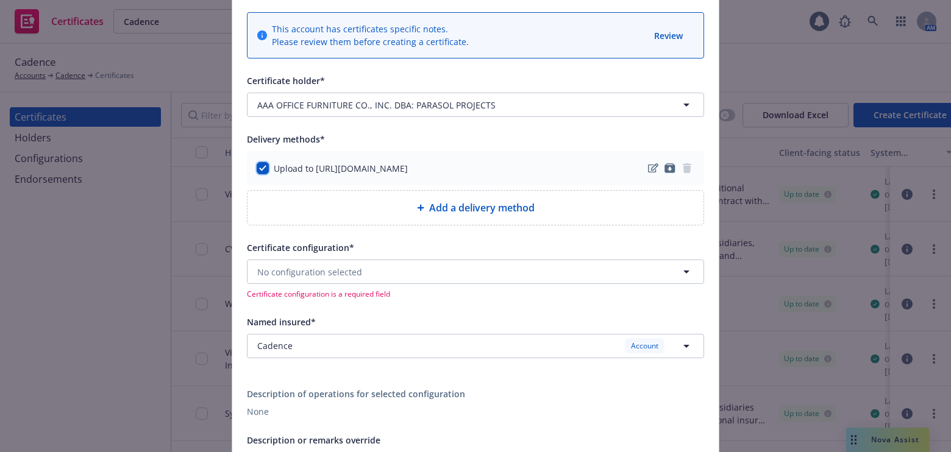
scroll to position [221, 0]
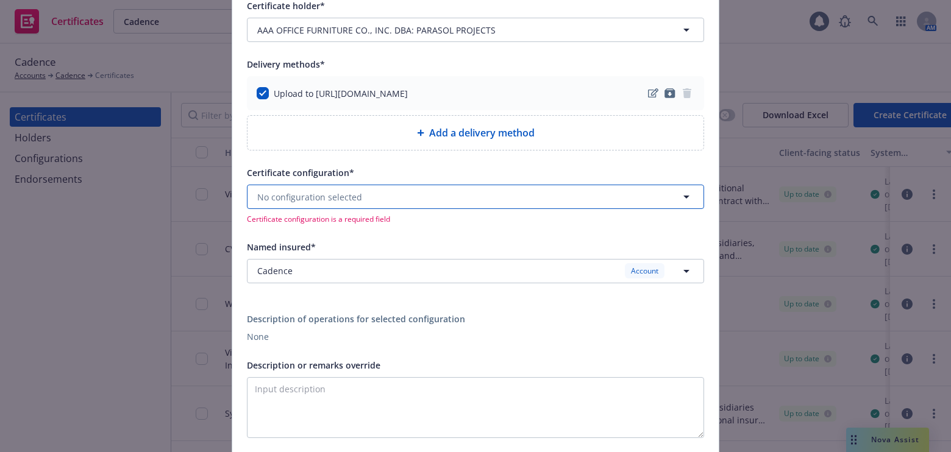
click at [302, 191] on span "No configuration selected" at bounding box center [309, 197] width 105 height 13
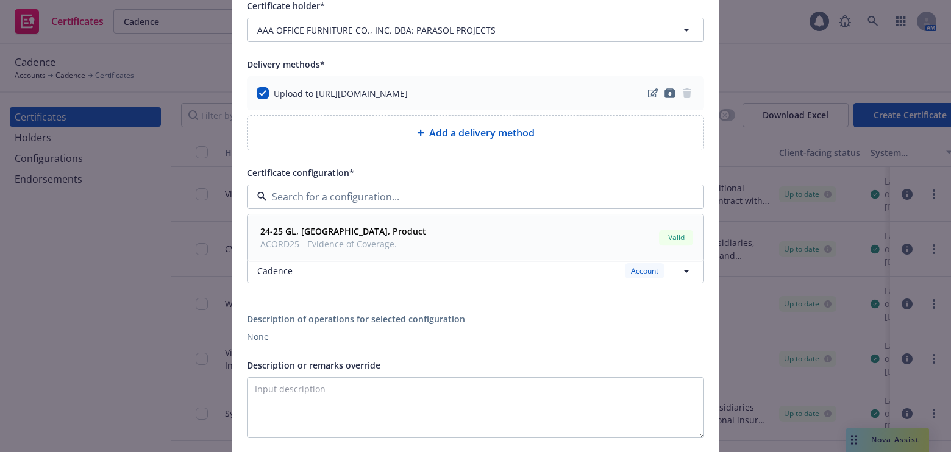
click at [317, 229] on strong "24-25 GL, AL, Product" at bounding box center [343, 232] width 166 height 12
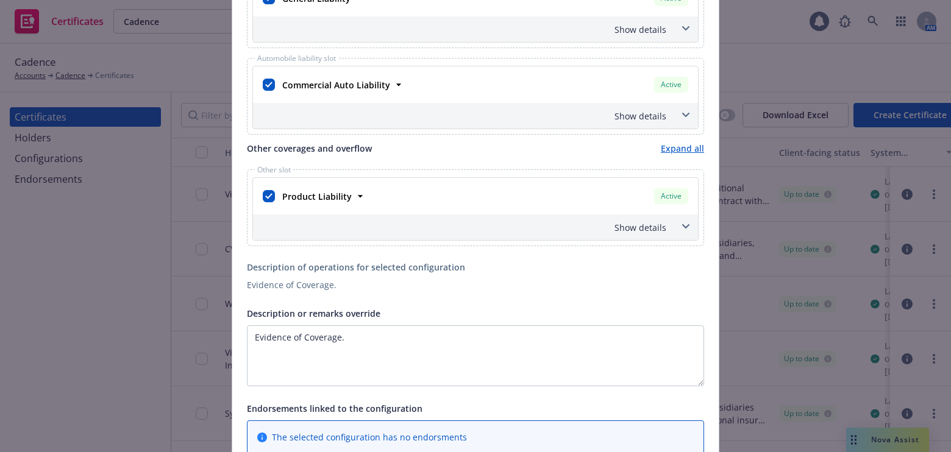
scroll to position [610, 0]
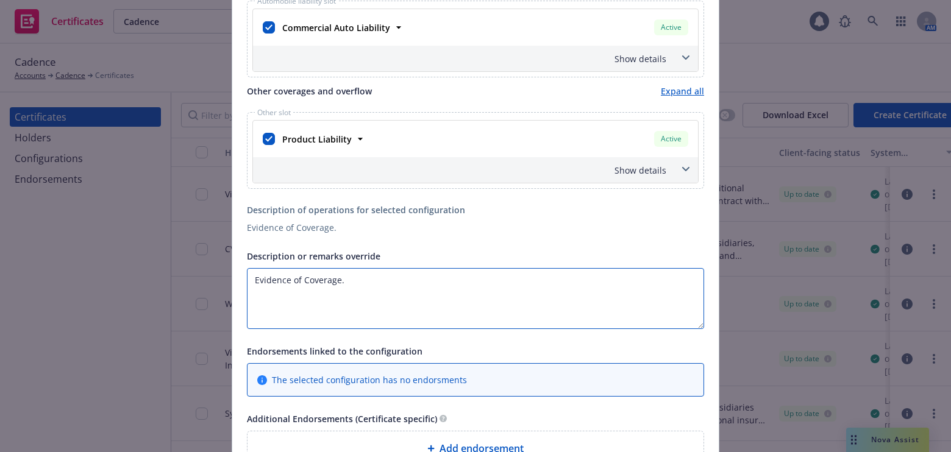
drag, startPoint x: 394, startPoint y: 303, endPoint x: 140, endPoint y: 224, distance: 266.2
click at [123, 226] on div "Create Certificate Form type ACORD 25 ACORD 27 ACORD 28 This account has certif…" at bounding box center [475, 226] width 951 height 452
paste textarea "LOCATION: 2 RIVINGTON STREET, NEW YORK, NEW YORK 10002 ROY KAHN ASSOCIATES LLC …"
paste textarea "The Certificate Holder is included as an additional insured as required by a wr…"
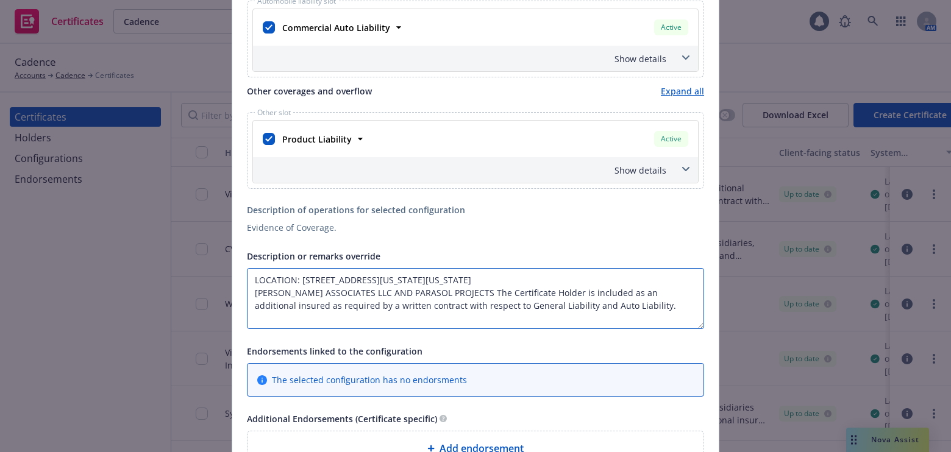
drag, startPoint x: 558, startPoint y: 293, endPoint x: 462, endPoint y: 286, distance: 96.0
click at [462, 286] on textarea "LOCATION: 2 RIVINGTON STREET, NEW YORK, NEW YORK 10002 ROY KAHN ASSOCIATES LLC …" at bounding box center [475, 298] width 457 height 61
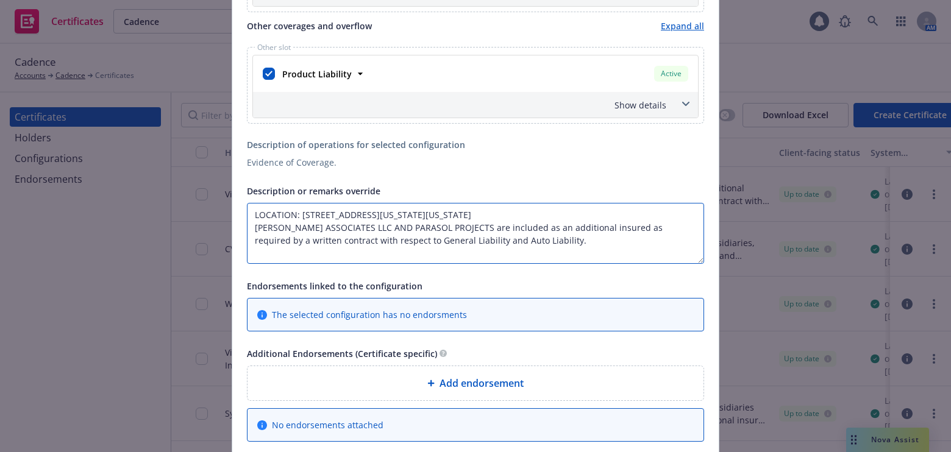
scroll to position [776, 0]
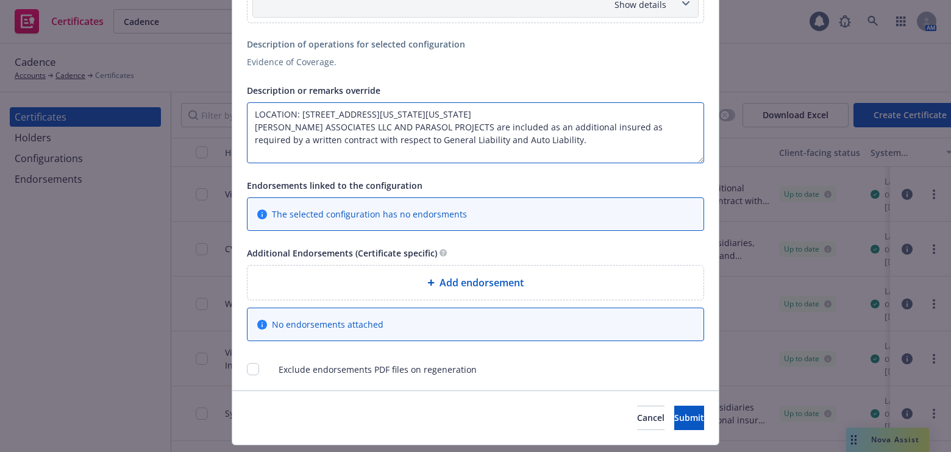
type textarea "LOCATION: 2 RIVINGTON STREET, NEW YORK, NEW YORK 10002 ROY KAHN ASSOCIATES LLC …"
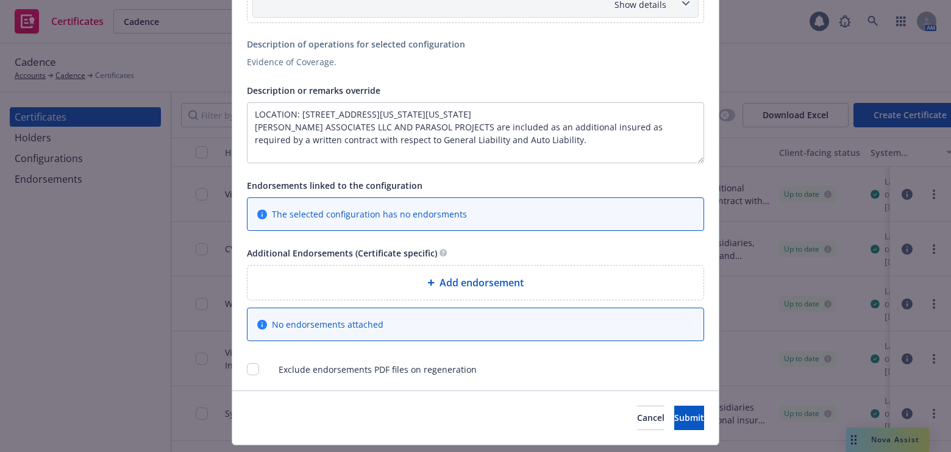
click at [477, 272] on div "Add endorsement" at bounding box center [476, 283] width 456 height 34
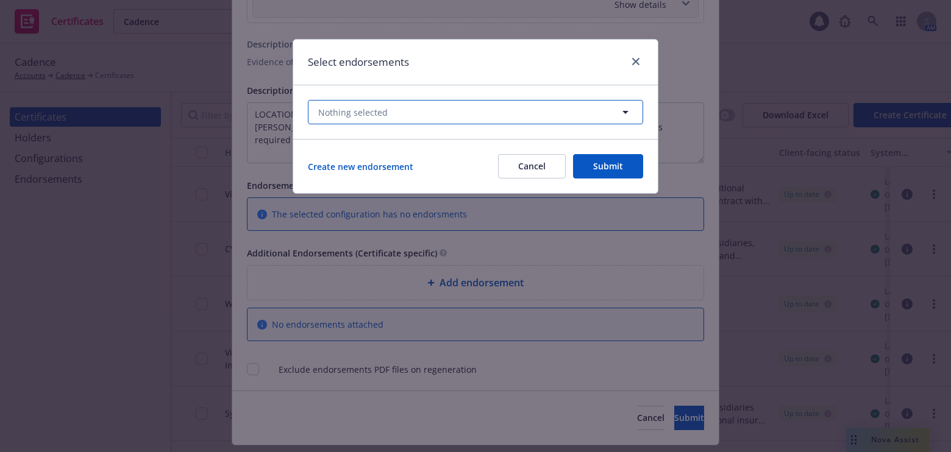
click at [445, 116] on button "Nothing selected" at bounding box center [475, 112] width 335 height 24
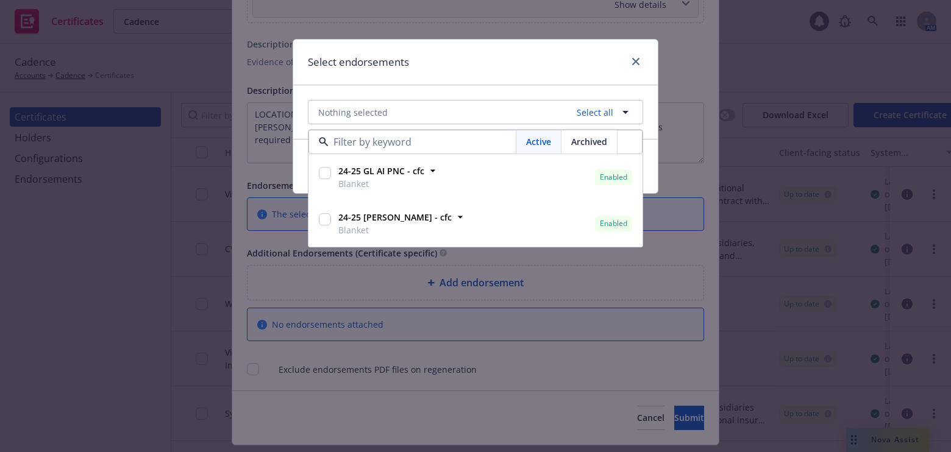
click at [438, 176] on div "24-25 GL AI PNC - cfc Blanket Enabled" at bounding box center [484, 178] width 301 height 30
checkbox input "true"
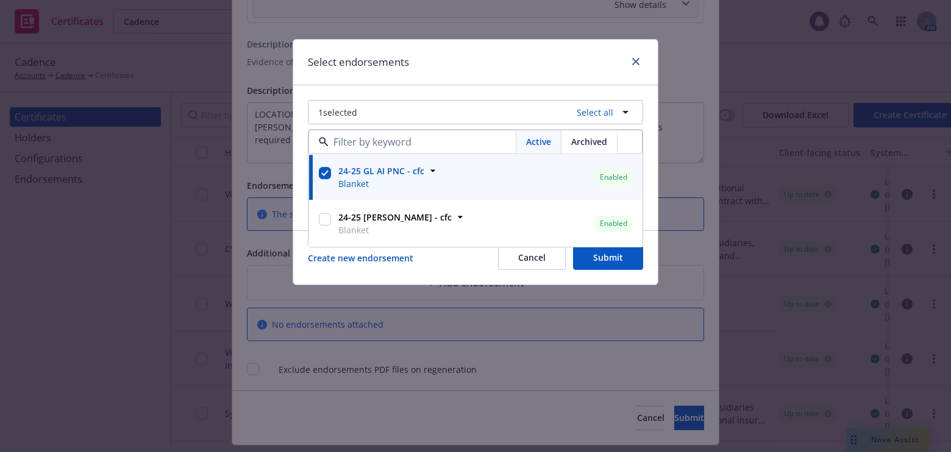
click at [460, 66] on div "Select endorsements" at bounding box center [475, 63] width 365 height 46
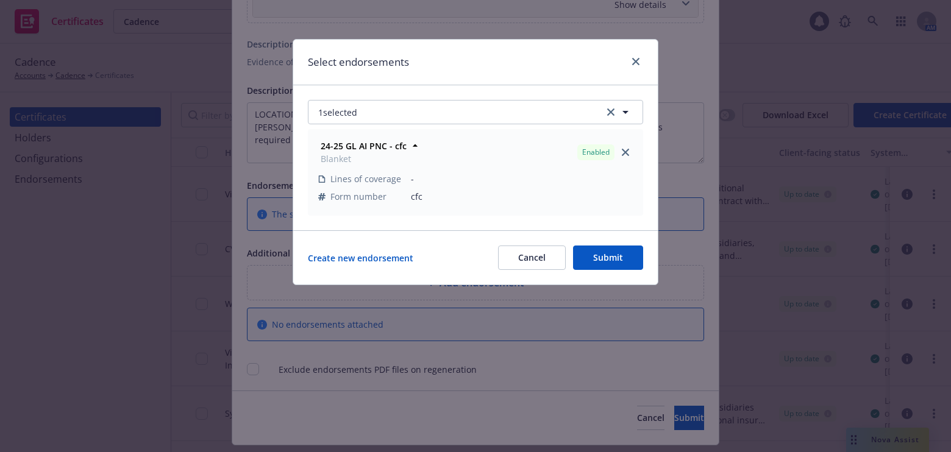
click at [624, 261] on button "Submit" at bounding box center [608, 258] width 70 height 24
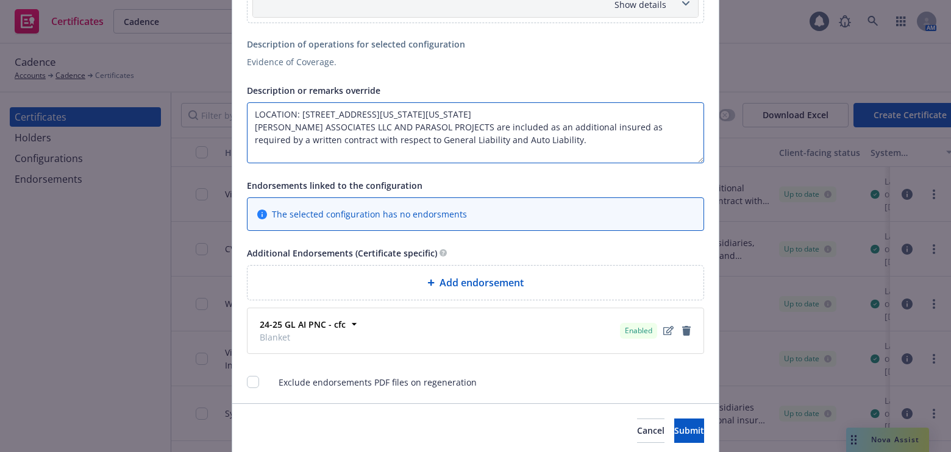
drag, startPoint x: 445, startPoint y: 144, endPoint x: 608, endPoint y: 144, distance: 163.4
click at [608, 144] on textarea "LOCATION: 2 RIVINGTON STREET, NEW YORK, NEW YORK 10002 ROY KAHN ASSOCIATES LLC …" at bounding box center [475, 132] width 457 height 61
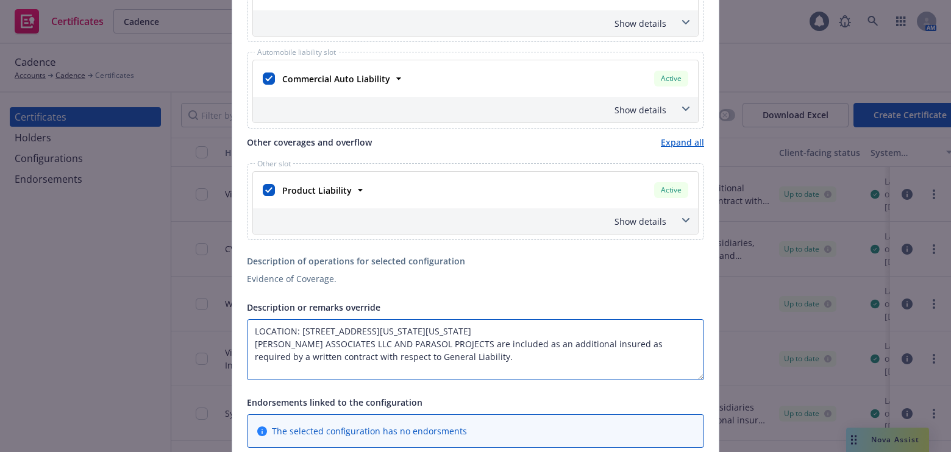
scroll to position [388, 0]
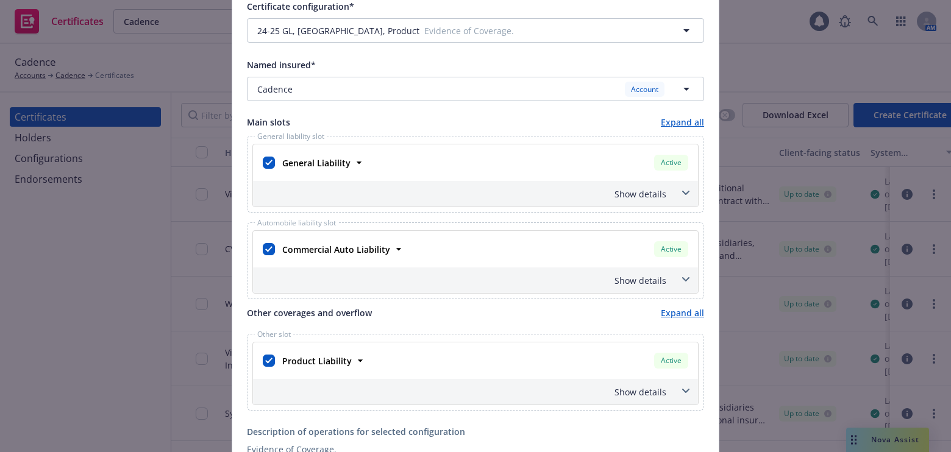
type textarea "LOCATION: 2 RIVINGTON STREET, NEW YORK, NEW YORK 10002 ROY KAHN ASSOCIATES LLC …"
click at [627, 195] on div "Show details" at bounding box center [460, 194] width 411 height 13
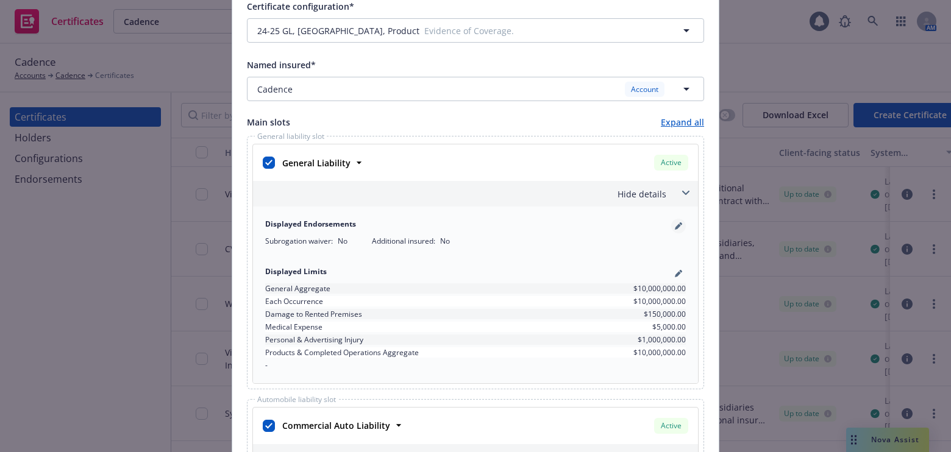
click at [677, 223] on link "pencil" at bounding box center [678, 226] width 15 height 15
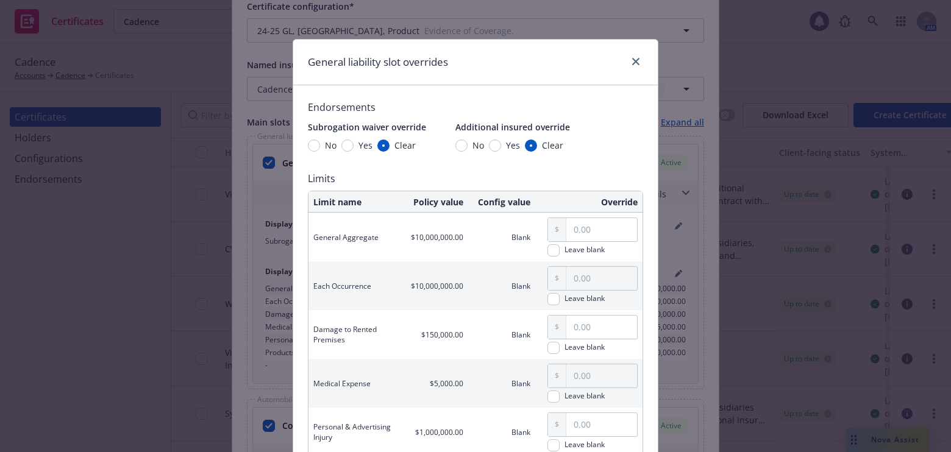
click at [501, 143] on span "Yes" at bounding box center [510, 145] width 19 height 13
click at [499, 143] on input "Yes" at bounding box center [495, 146] width 12 height 12
radio input "true"
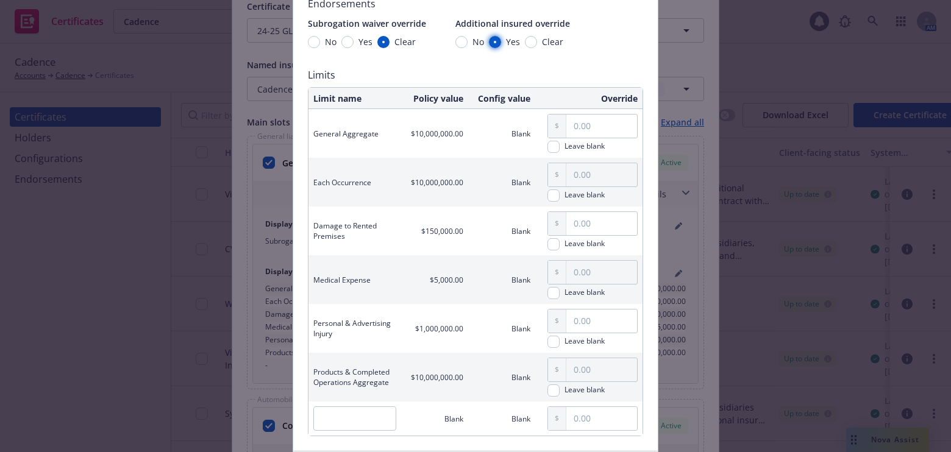
scroll to position [195, 0]
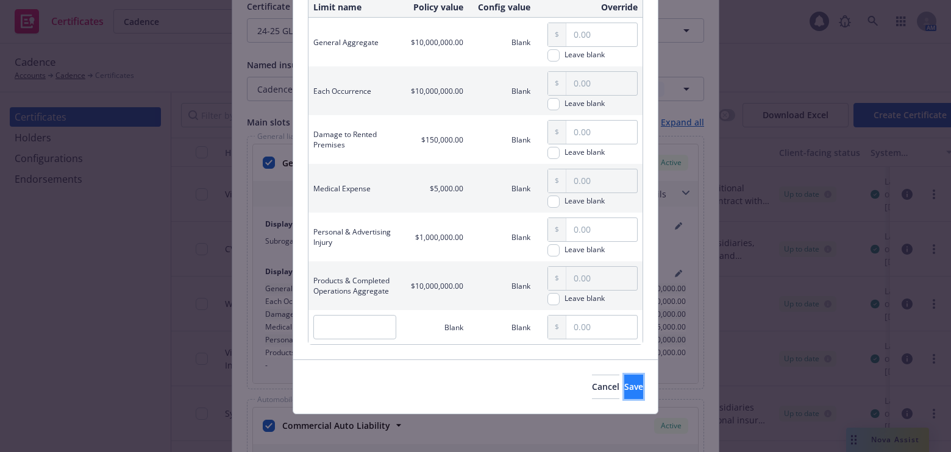
click at [624, 381] on span "Save" at bounding box center [633, 387] width 19 height 12
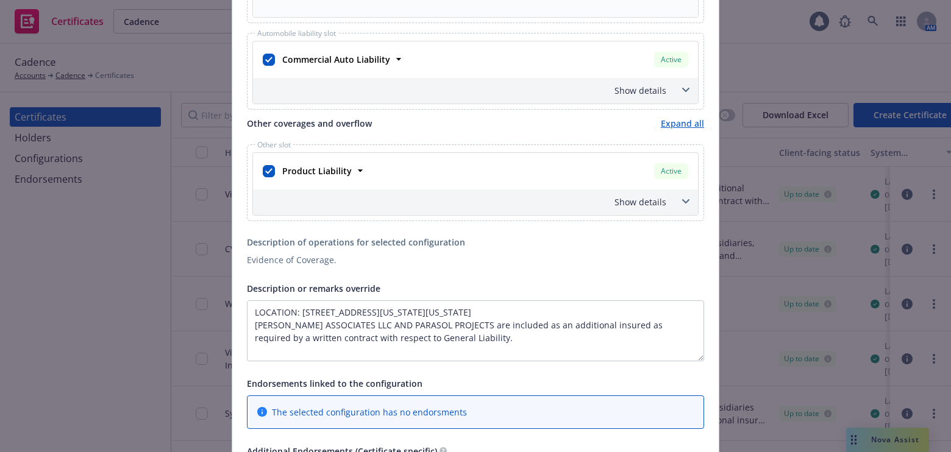
scroll to position [942, 0]
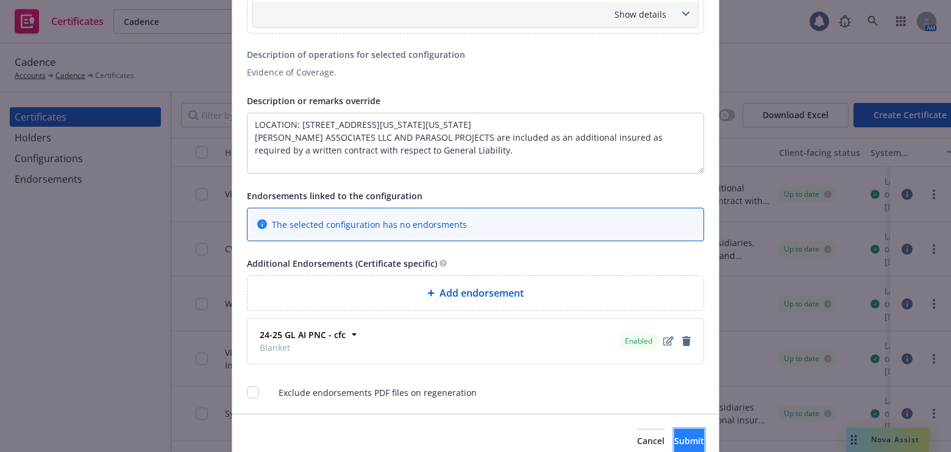
click at [674, 435] on span "Submit" at bounding box center [689, 441] width 30 height 12
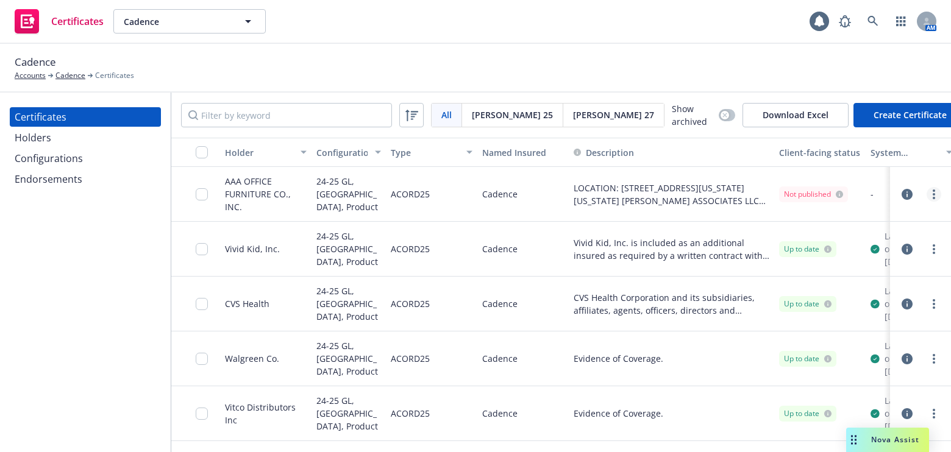
click at [927, 195] on link "more" at bounding box center [934, 194] width 15 height 15
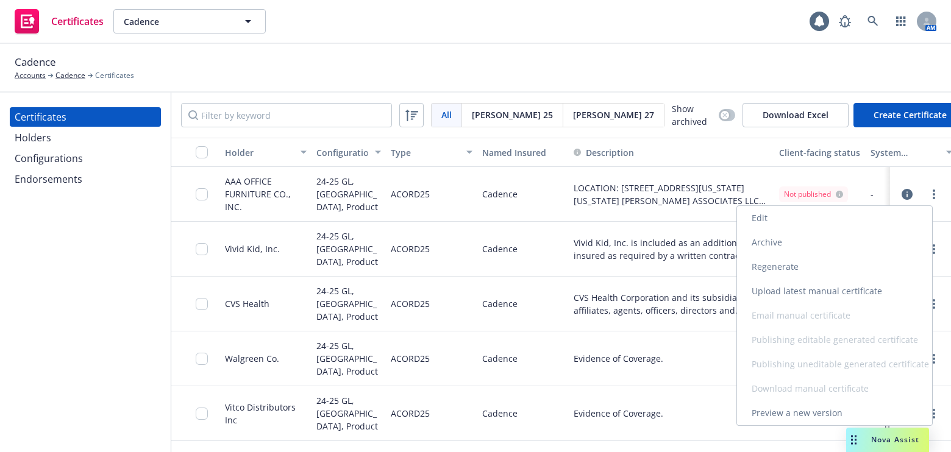
click at [793, 215] on link "Edit" at bounding box center [834, 218] width 195 height 24
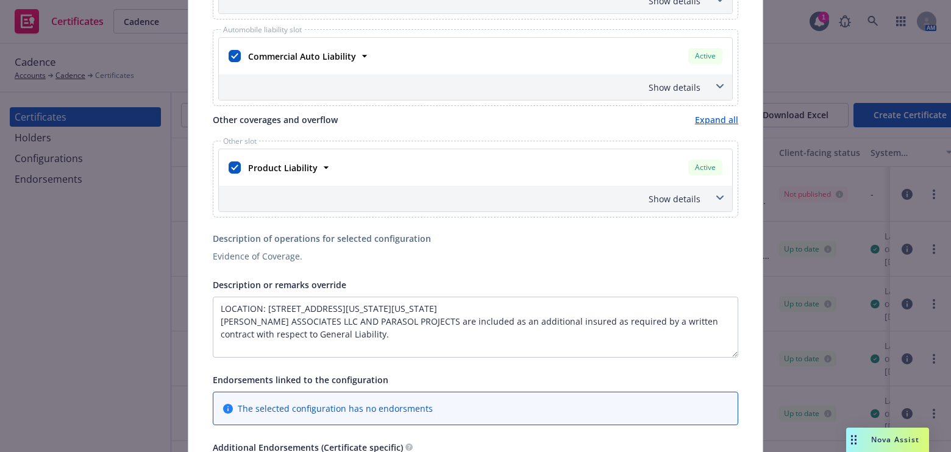
scroll to position [443, 0]
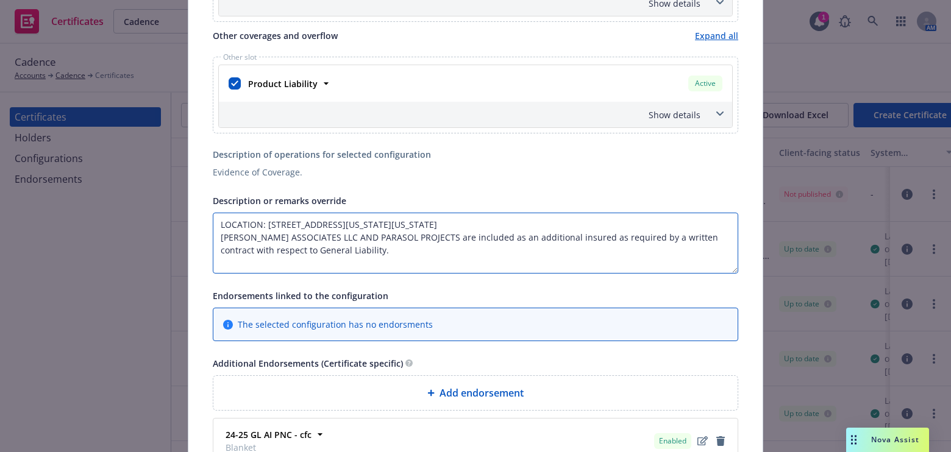
click at [349, 233] on textarea "LOCATION: 2 RIVINGTON STREET, NEW YORK, NEW YORK 10002 ROY KAHN ASSOCIATES LLC …" at bounding box center [476, 243] width 526 height 61
paste textarea "AAA OFFICE FURNITURE CO., INC."
click at [324, 242] on textarea "LOCATION: 2 RIVINGTON STREET, NEW YORK, NEW YORK 10002 ROY KAHN ASSOCIATES LLC …" at bounding box center [476, 243] width 526 height 61
type textarea "LOCATION: 2 RIVINGTON STREET, NEW YORK, NEW YORK 10002 ROY KAHN ASSOCIATES LTD …"
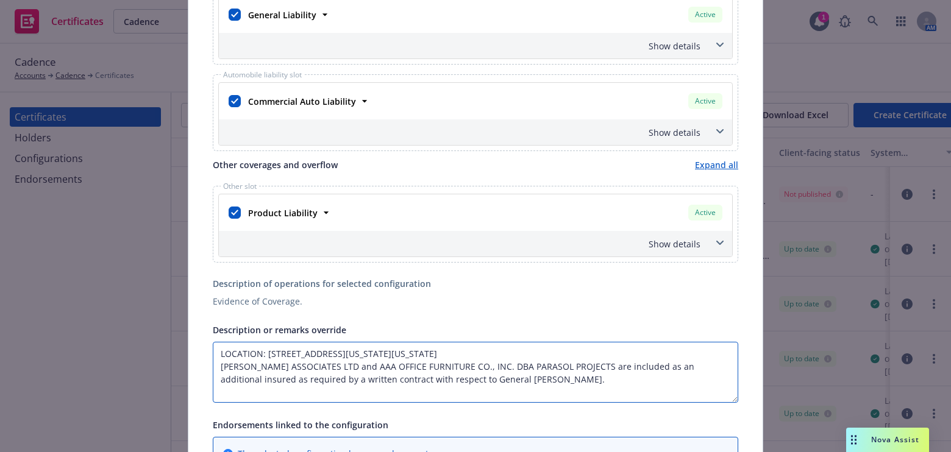
scroll to position [225, 0]
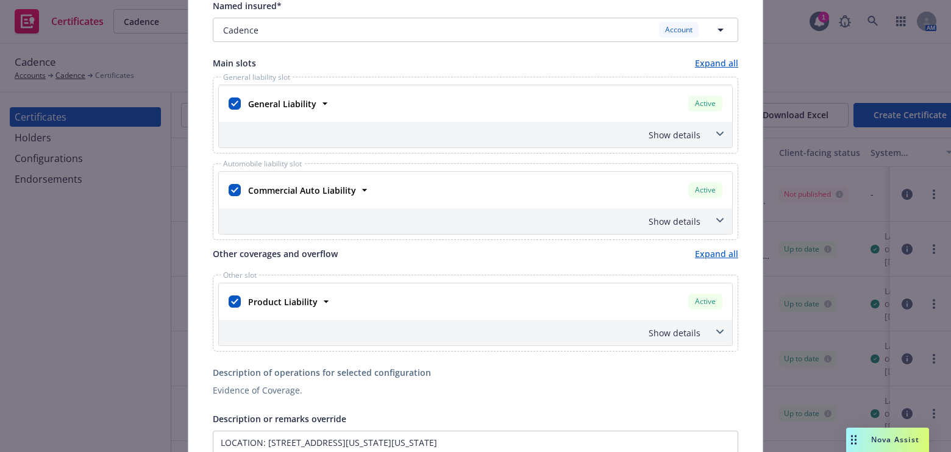
click at [674, 140] on div "Show details" at bounding box center [475, 135] width 513 height 26
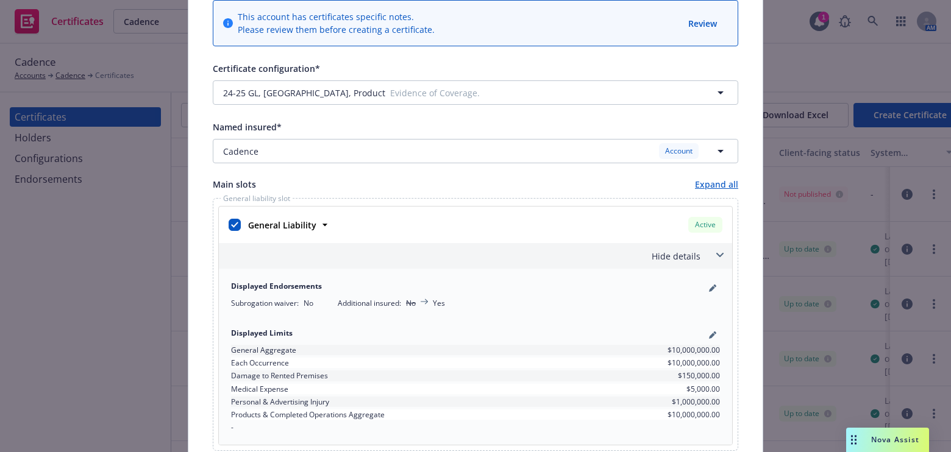
scroll to position [0, 0]
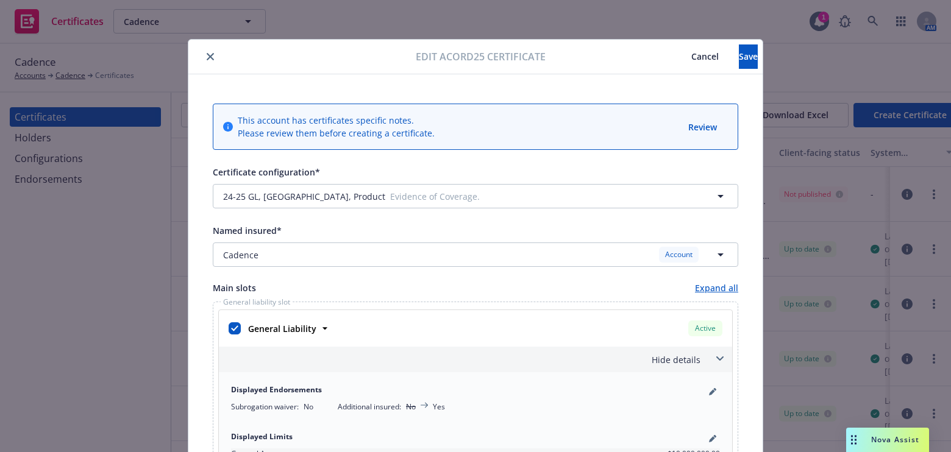
drag, startPoint x: 646, startPoint y: 329, endPoint x: 734, endPoint y: 85, distance: 259.4
click at [739, 59] on span "Save" at bounding box center [748, 57] width 19 height 12
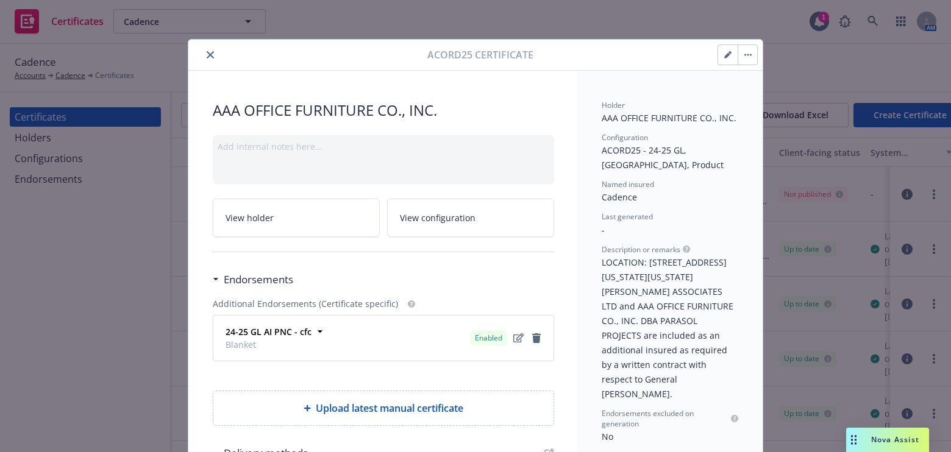
drag, startPoint x: 205, startPoint y: 50, endPoint x: 270, endPoint y: 77, distance: 69.7
click at [206, 50] on button "close" at bounding box center [210, 55] width 15 height 15
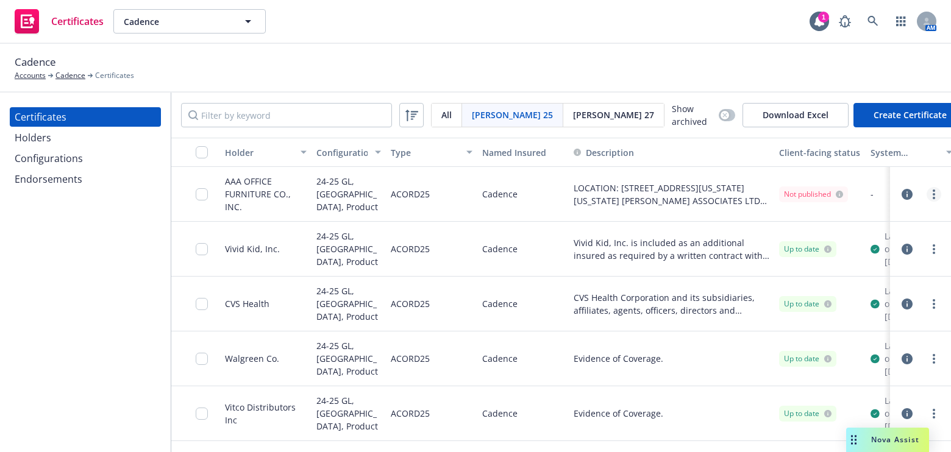
click at [927, 195] on link "more" at bounding box center [934, 194] width 15 height 15
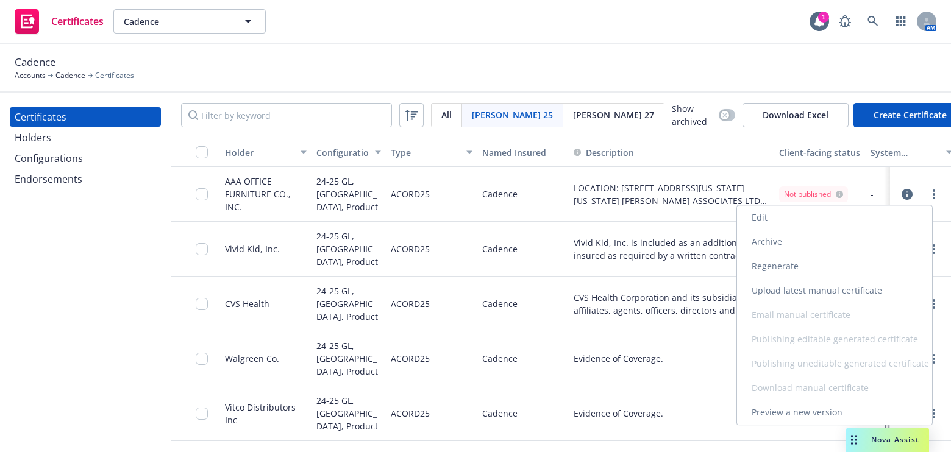
click at [798, 268] on link "Regenerate" at bounding box center [834, 266] width 195 height 24
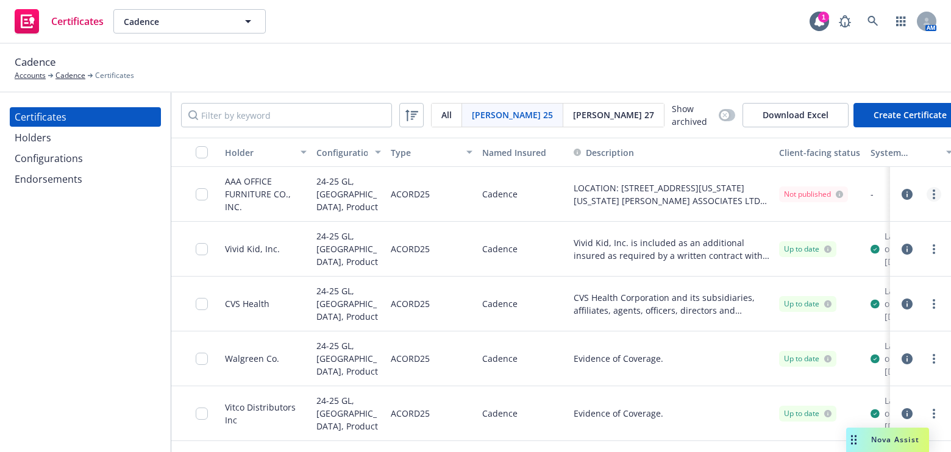
click at [927, 196] on link "more" at bounding box center [934, 194] width 15 height 15
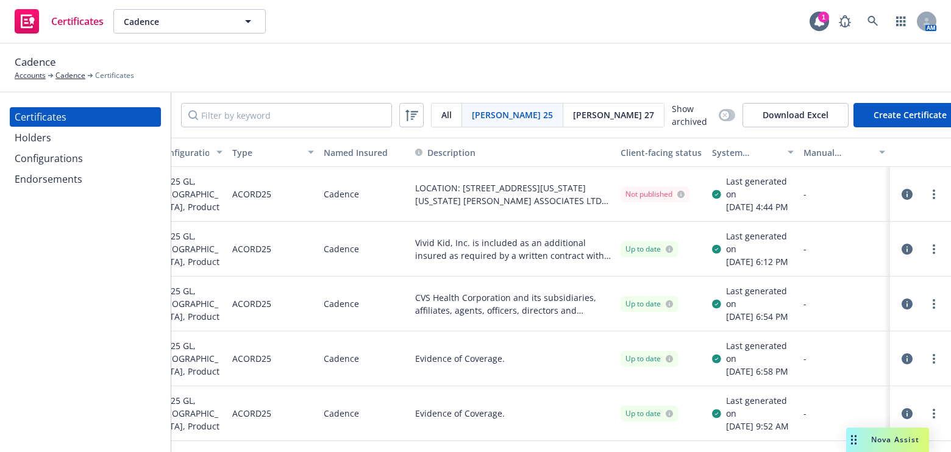
drag, startPoint x: 692, startPoint y: 270, endPoint x: 851, endPoint y: 243, distance: 161.5
click at [931, 199] on link "more" at bounding box center [934, 194] width 15 height 15
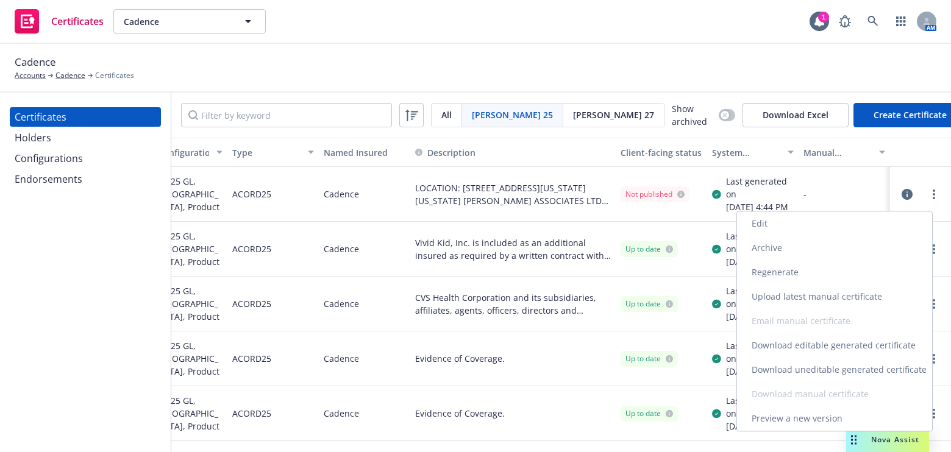
click at [812, 359] on div "Edit Archive Regenerate Upload latest manual certificate Email manual certifica…" at bounding box center [834, 322] width 195 height 220
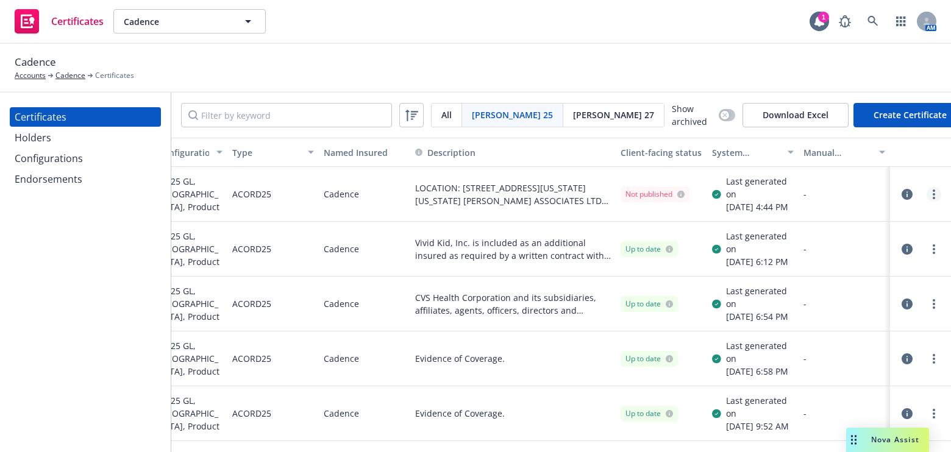
drag, startPoint x: 917, startPoint y: 193, endPoint x: 924, endPoint y: 201, distance: 9.9
click at [918, 195] on div at bounding box center [920, 194] width 41 height 15
click at [929, 202] on link "more" at bounding box center [934, 194] width 15 height 15
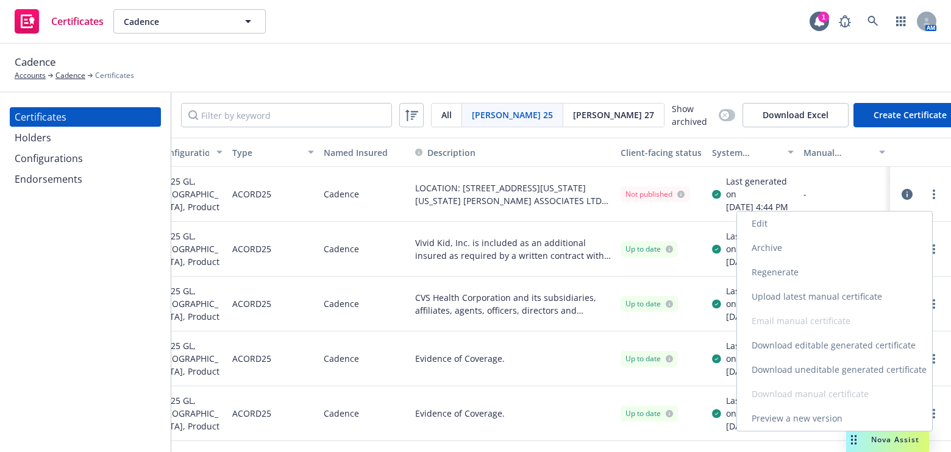
click at [809, 373] on link "Download uneditable generated certificate" at bounding box center [834, 370] width 195 height 24
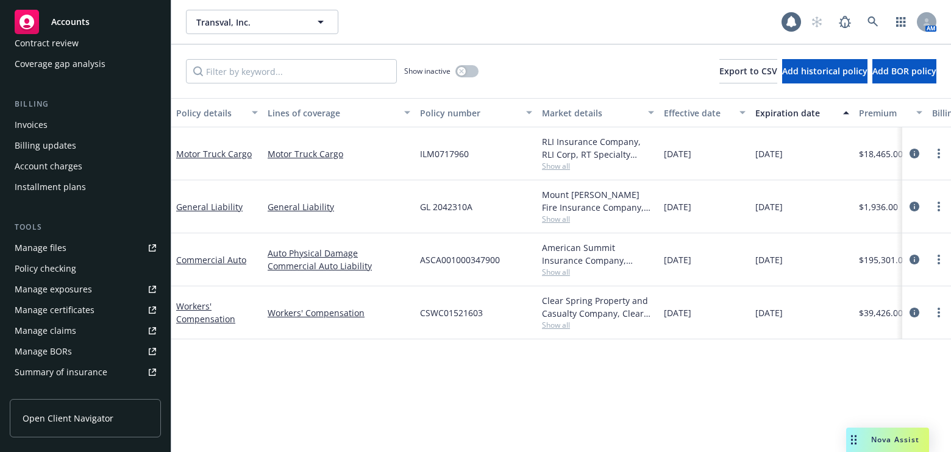
scroll to position [277, 0]
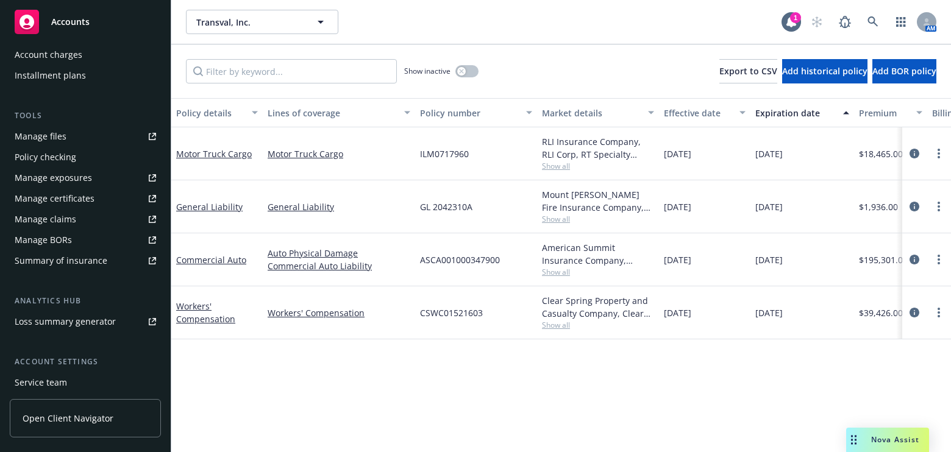
click at [78, 191] on div "Manage certificates" at bounding box center [55, 199] width 80 height 20
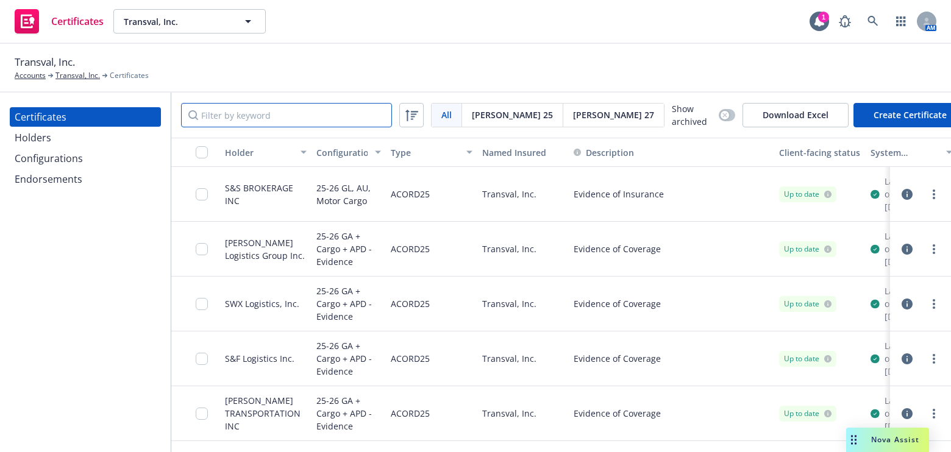
click at [252, 113] on input "Filter by keyword" at bounding box center [286, 115] width 211 height 24
type input "s"
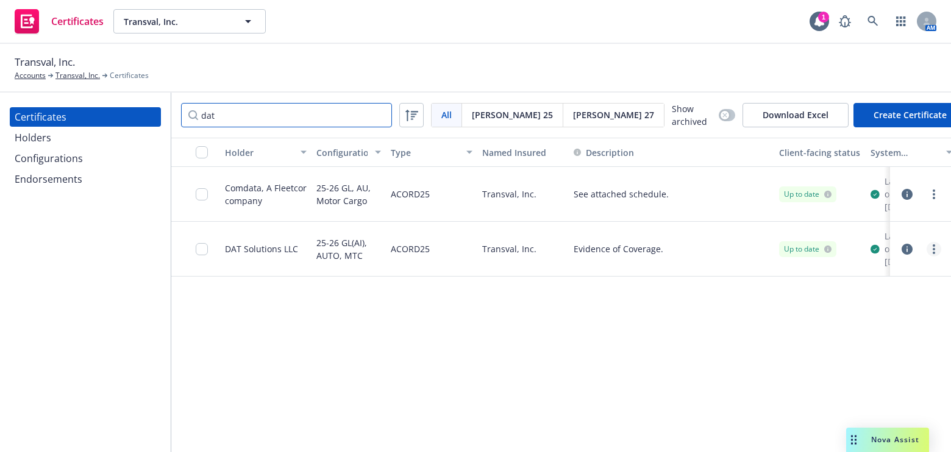
type input "dat"
click at [939, 257] on link "more" at bounding box center [934, 249] width 15 height 15
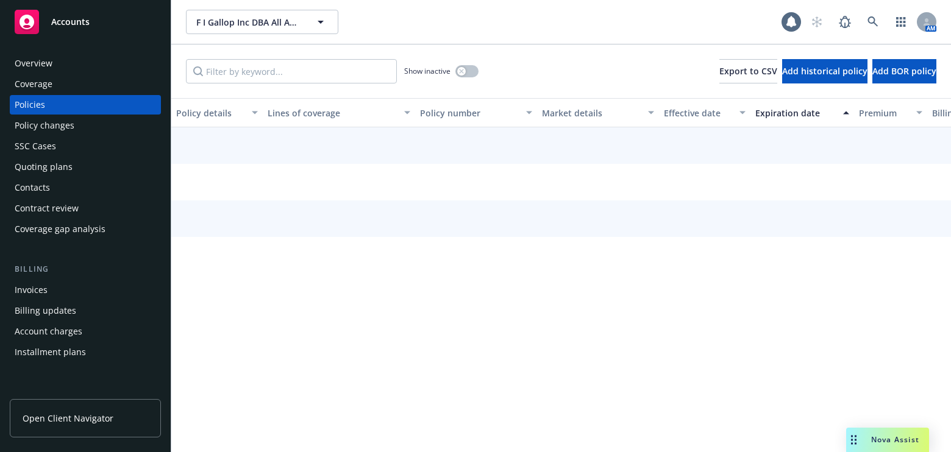
click at [51, 85] on div "Coverage" at bounding box center [34, 84] width 38 height 20
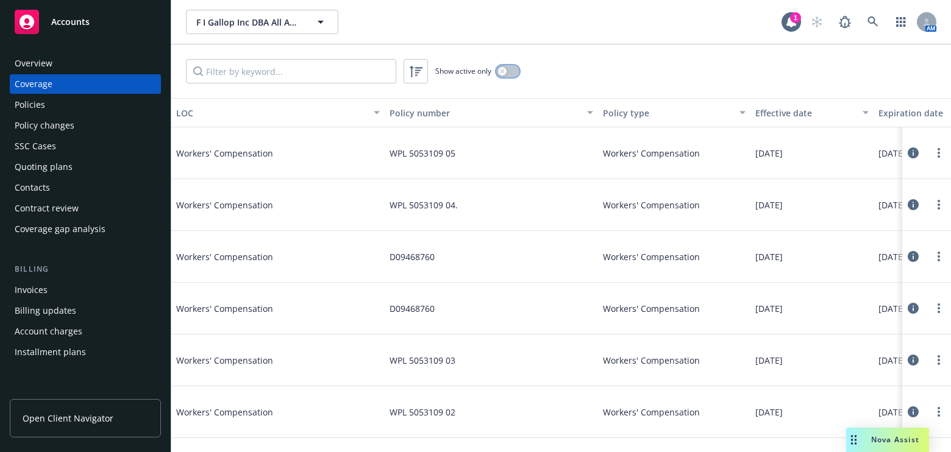
click at [502, 70] on icon "button" at bounding box center [502, 71] width 5 height 5
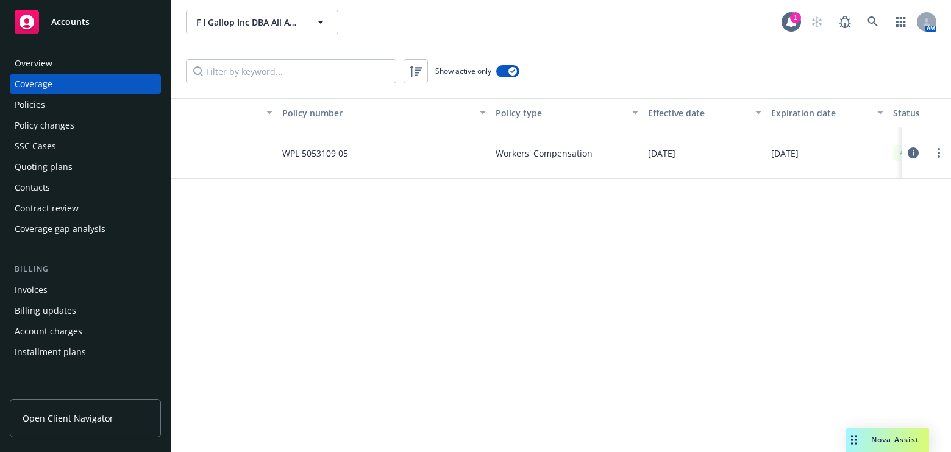
drag, startPoint x: 612, startPoint y: 145, endPoint x: 620, endPoint y: 145, distance: 7.9
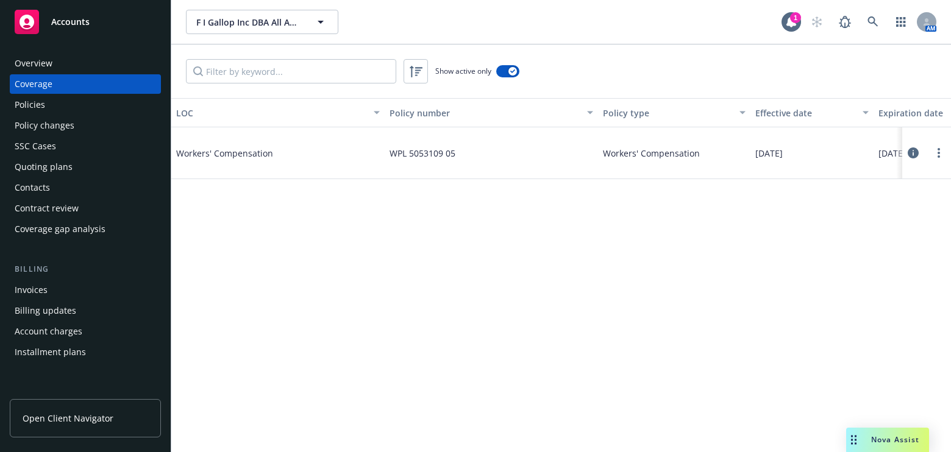
drag, startPoint x: 458, startPoint y: 164, endPoint x: 104, endPoint y: 213, distance: 357.7
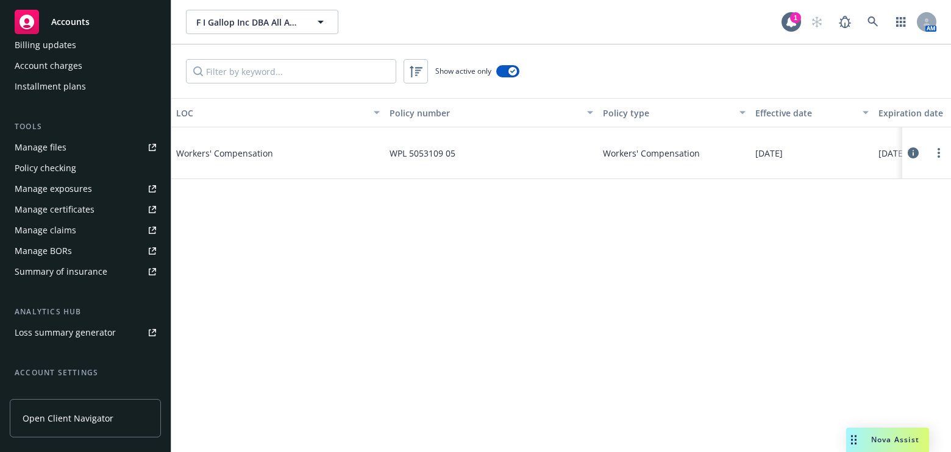
scroll to position [362, 0]
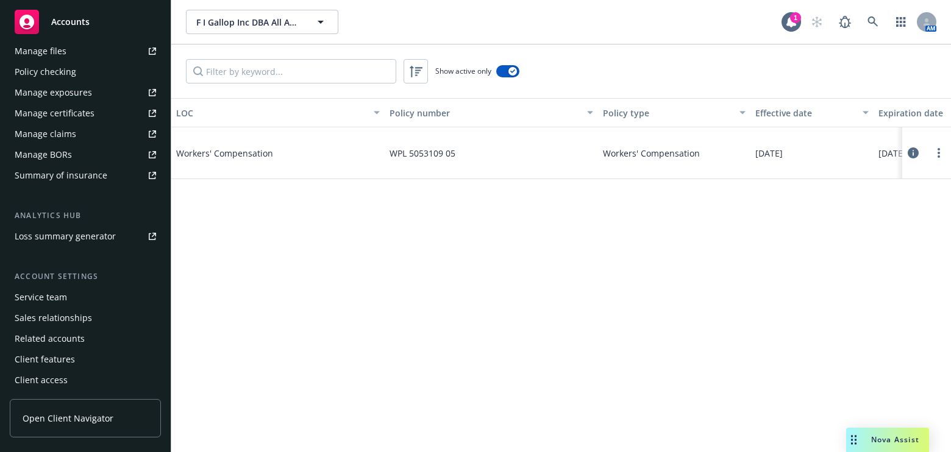
click at [79, 107] on div "Manage certificates" at bounding box center [55, 114] width 80 height 20
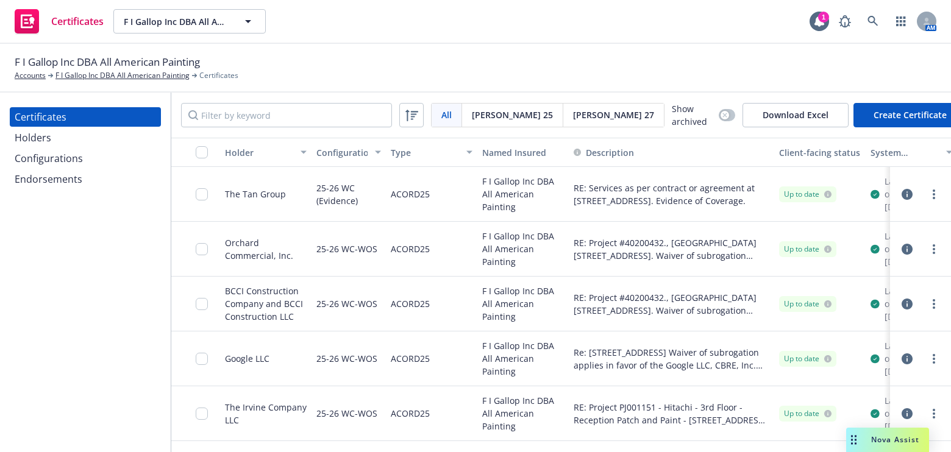
drag, startPoint x: 0, startPoint y: 0, endPoint x: 80, endPoint y: 154, distance: 173.2
click at [80, 154] on div "Configurations" at bounding box center [49, 159] width 68 height 20
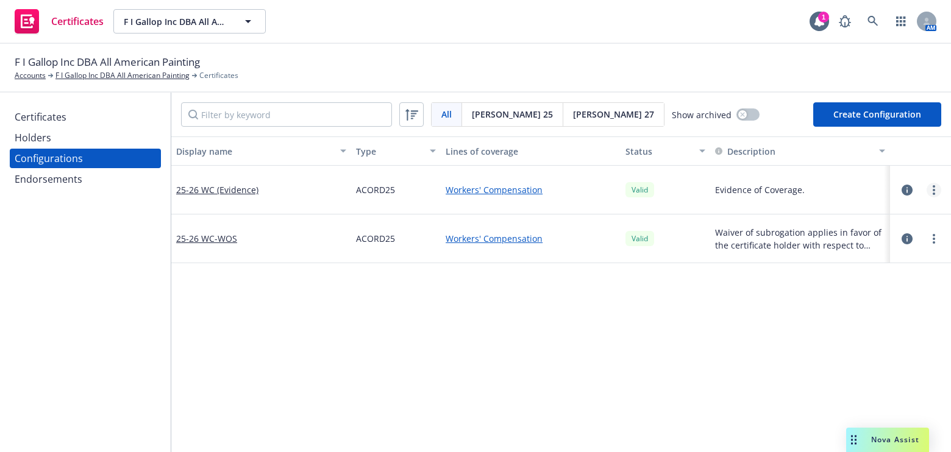
click at [933, 194] on circle "more" at bounding box center [934, 194] width 2 height 2
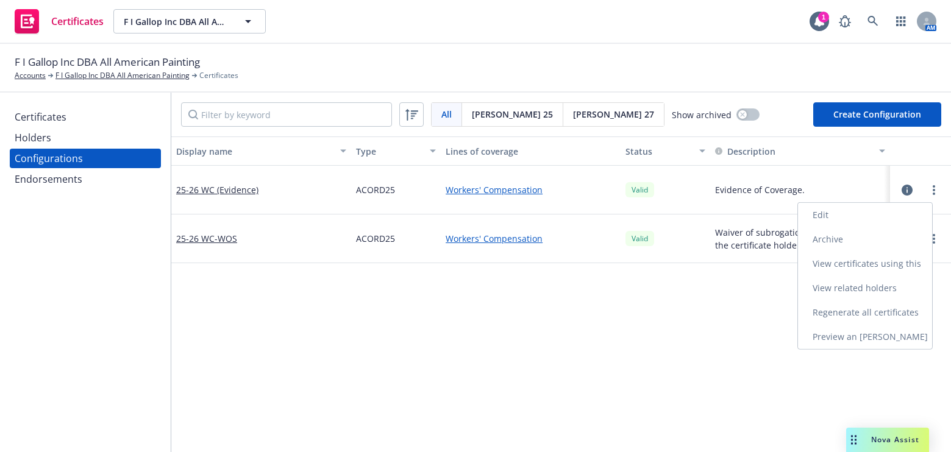
click at [821, 312] on link "Regenerate all certificates" at bounding box center [865, 313] width 134 height 24
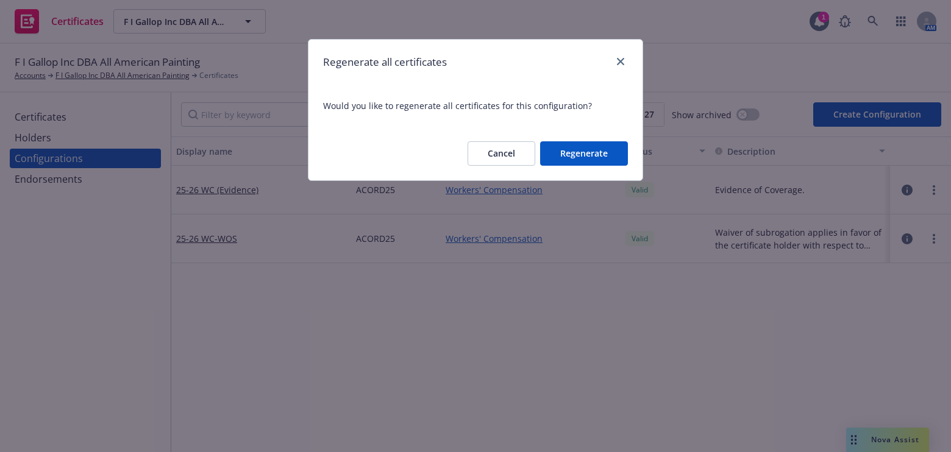
drag, startPoint x: 615, startPoint y: 152, endPoint x: 837, endPoint y: 234, distance: 236.5
click at [613, 151] on button "Regenerate" at bounding box center [584, 153] width 88 height 24
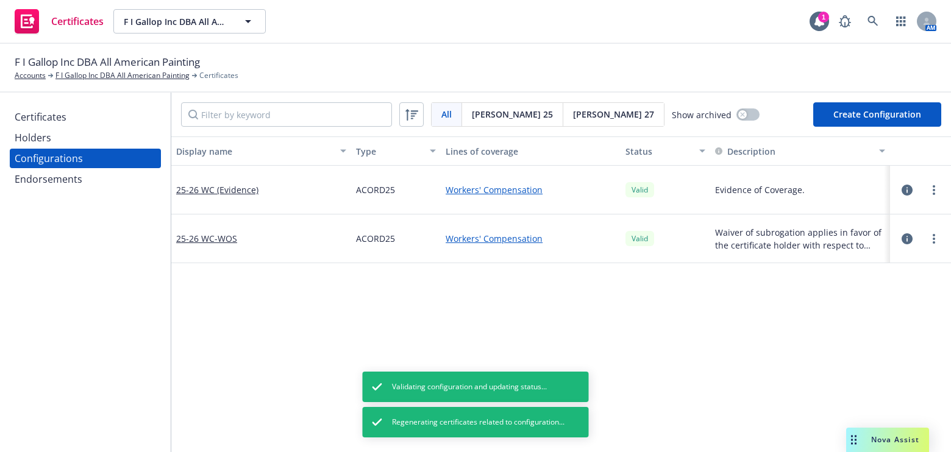
click at [842, 354] on link "Regenerate all certificates" at bounding box center [865, 361] width 134 height 24
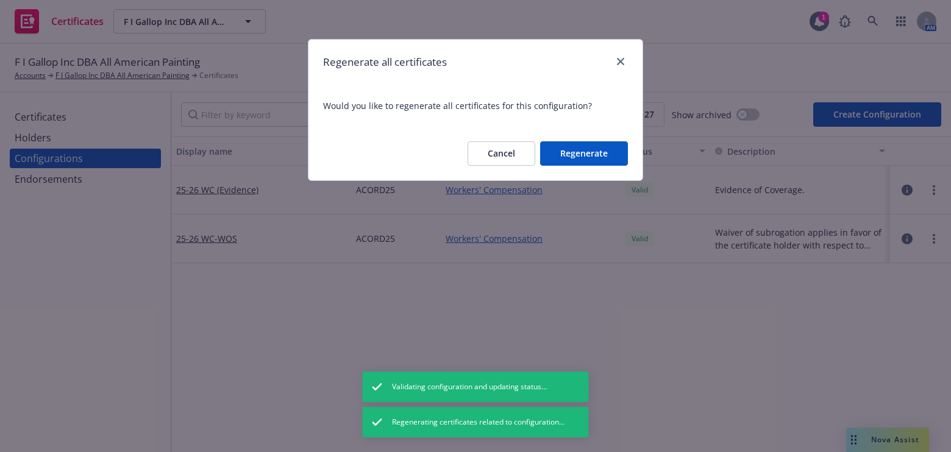
drag, startPoint x: 566, startPoint y: 149, endPoint x: 445, endPoint y: 177, distance: 124.7
click at [567, 149] on button "Regenerate" at bounding box center [584, 153] width 88 height 24
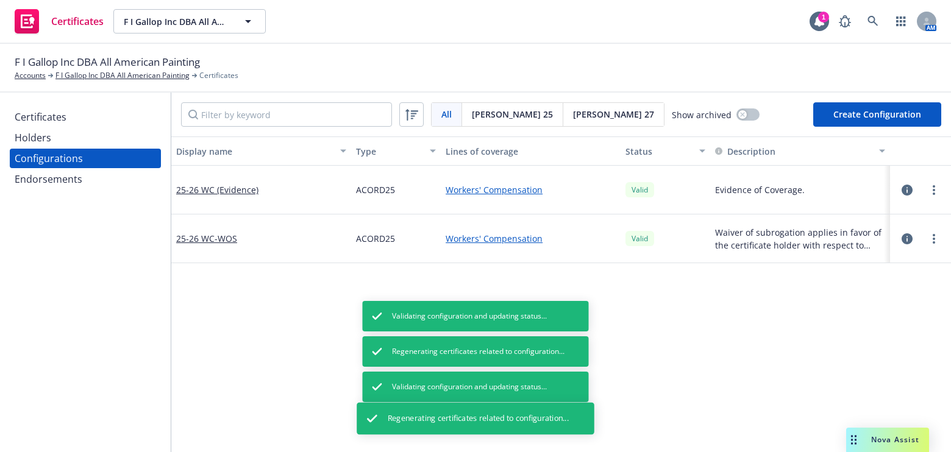
click at [72, 182] on div "Endorsements" at bounding box center [49, 180] width 68 height 20
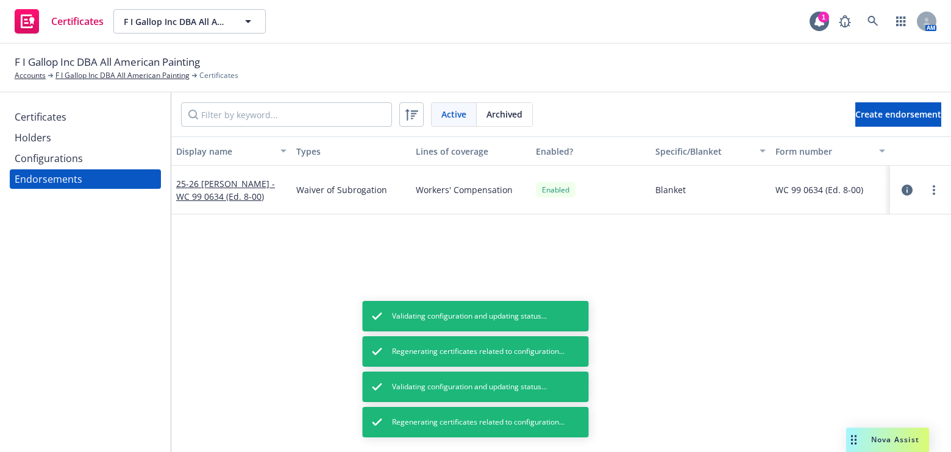
click at [65, 165] on div "Configurations" at bounding box center [49, 159] width 68 height 20
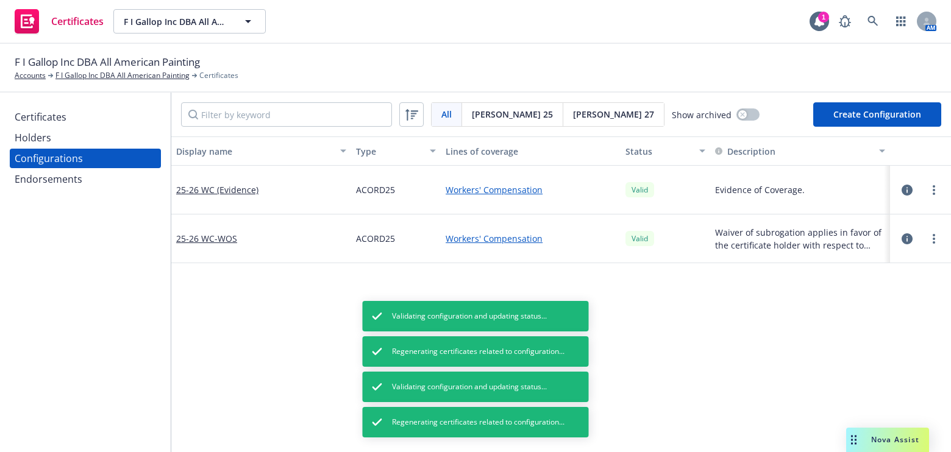
click at [95, 121] on div "Certificates" at bounding box center [85, 117] width 141 height 20
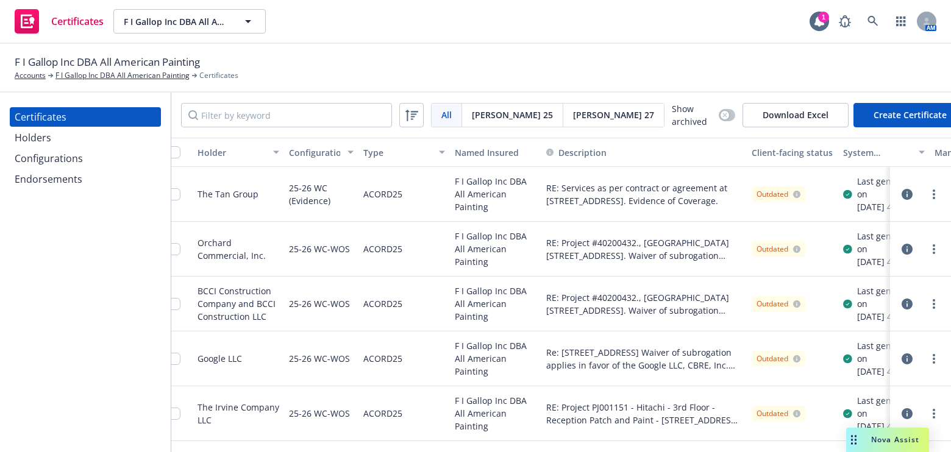
drag, startPoint x: 514, startPoint y: 266, endPoint x: 652, endPoint y: 258, distance: 138.1
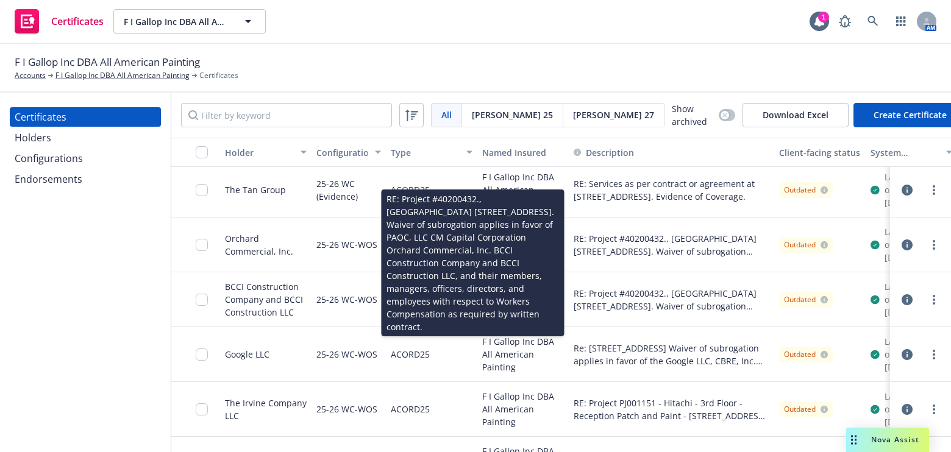
drag, startPoint x: 315, startPoint y: 285, endPoint x: 279, endPoint y: 270, distance: 39.1
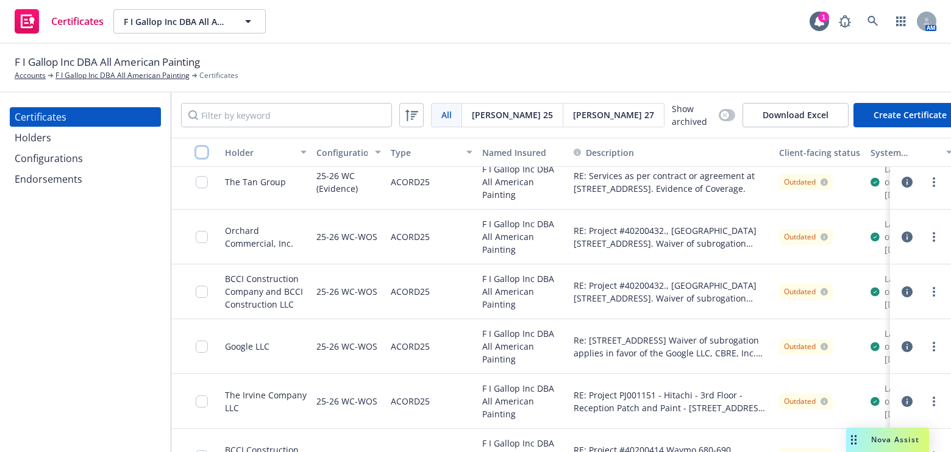
click at [203, 152] on input "checkbox" at bounding box center [202, 152] width 12 height 12
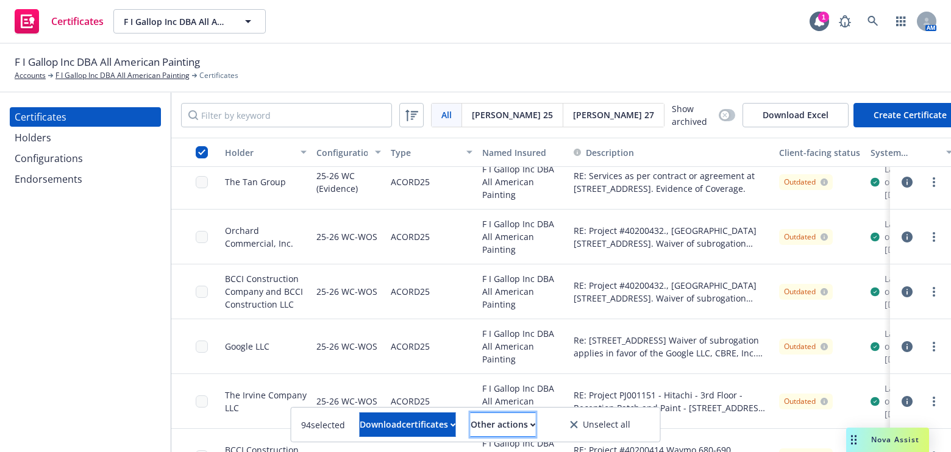
click at [488, 415] on button "Other actions" at bounding box center [503, 425] width 65 height 24
click at [489, 399] on link "Publish certificates" at bounding box center [479, 396] width 116 height 24
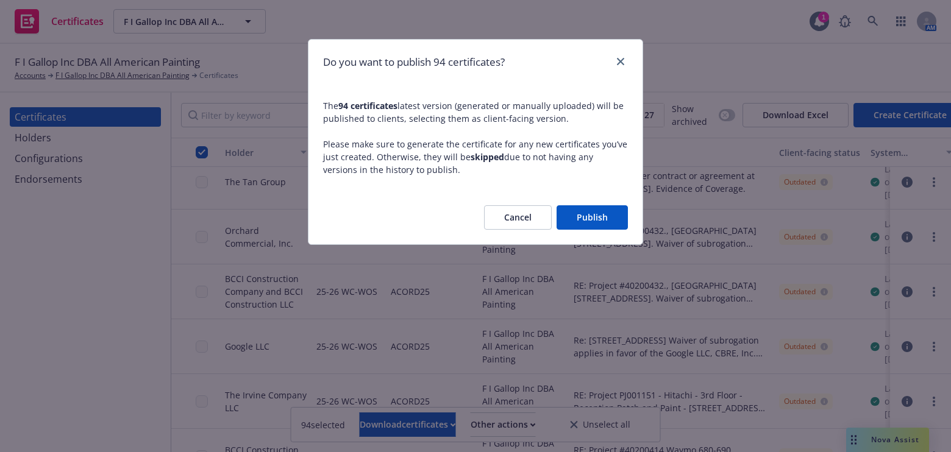
click at [562, 229] on button "Publish" at bounding box center [592, 217] width 71 height 24
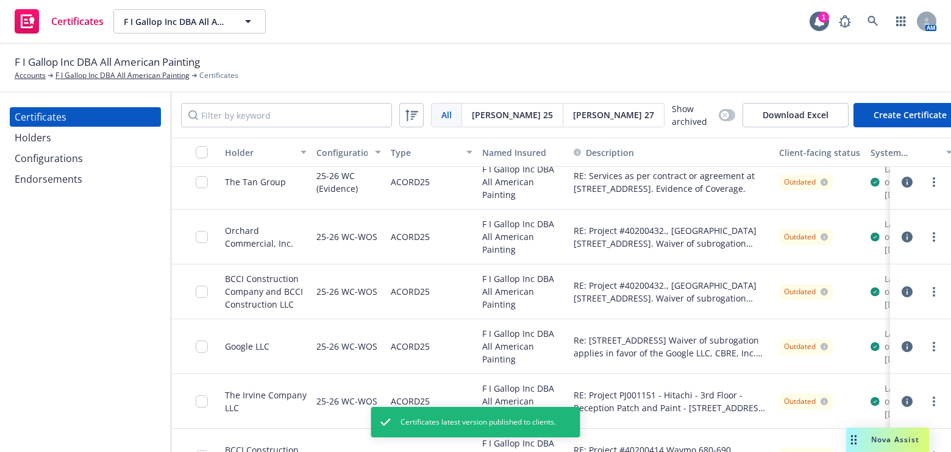
drag, startPoint x: 527, startPoint y: 217, endPoint x: 446, endPoint y: 283, distance: 104.9
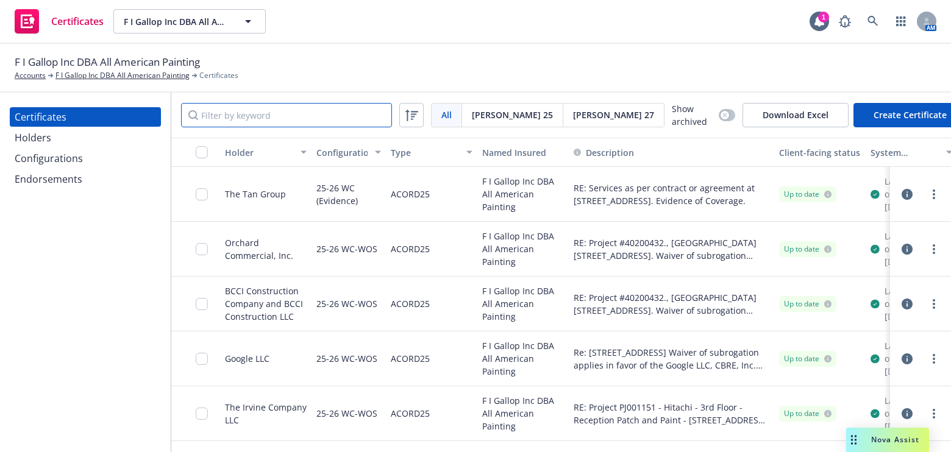
click at [273, 114] on input "Filter by keyword" at bounding box center [286, 115] width 211 height 24
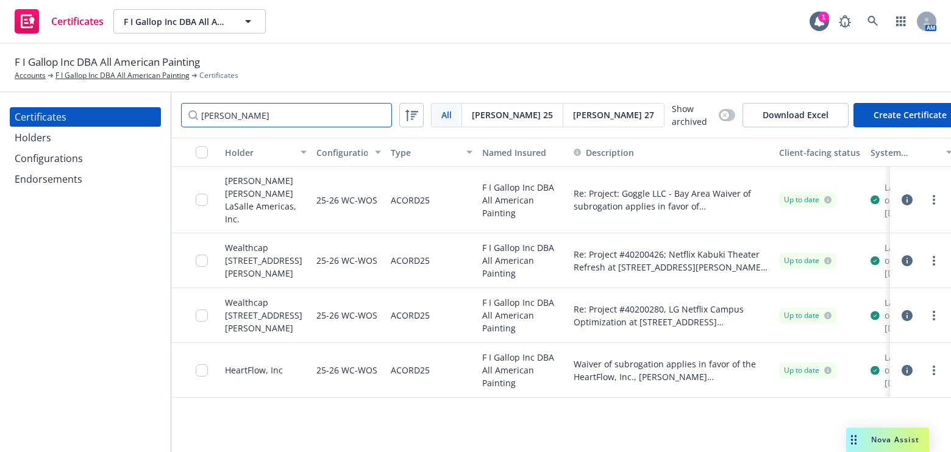
type input "[PERSON_NAME]"
click at [925, 200] on div at bounding box center [920, 200] width 41 height 15
click at [929, 195] on link "more" at bounding box center [934, 200] width 15 height 15
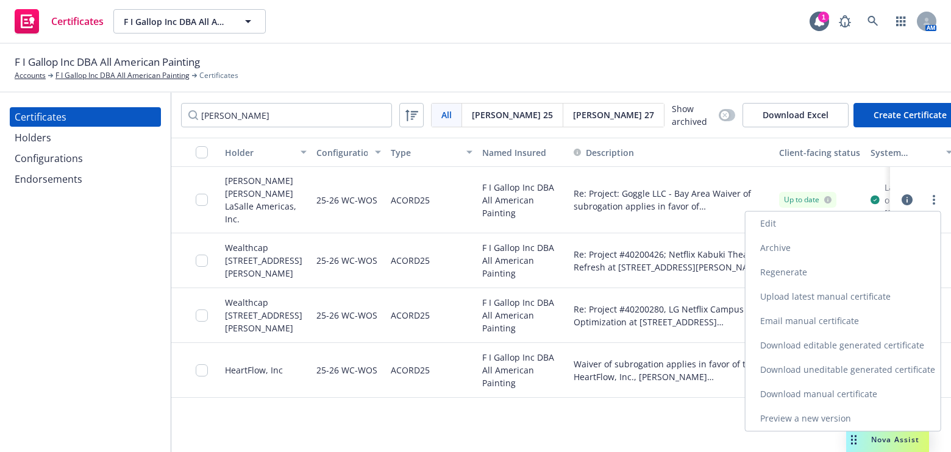
click at [780, 371] on link "Download uneditable generated certificate" at bounding box center [843, 370] width 195 height 24
